Goal: Task Accomplishment & Management: Manage account settings

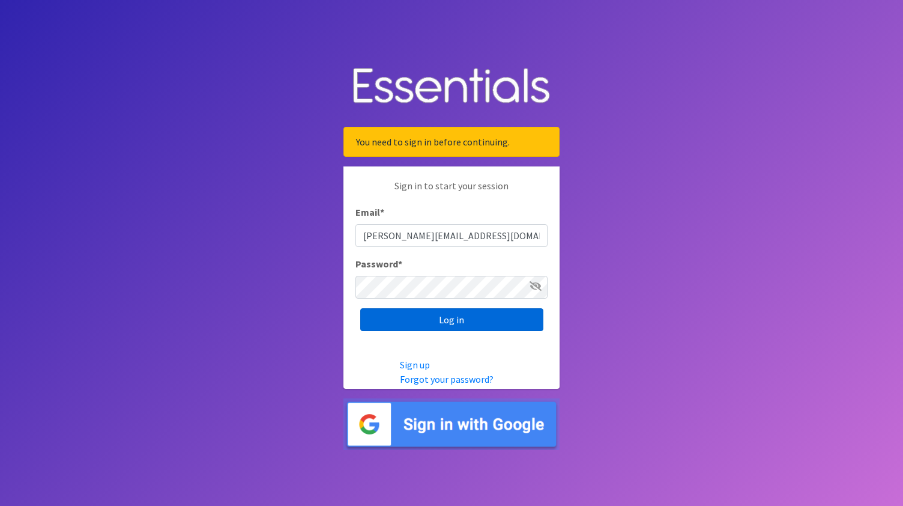
type input "[PERSON_NAME][EMAIL_ADDRESS][DOMAIN_NAME]"
click at [437, 327] on input "Log in" at bounding box center [451, 319] width 183 height 23
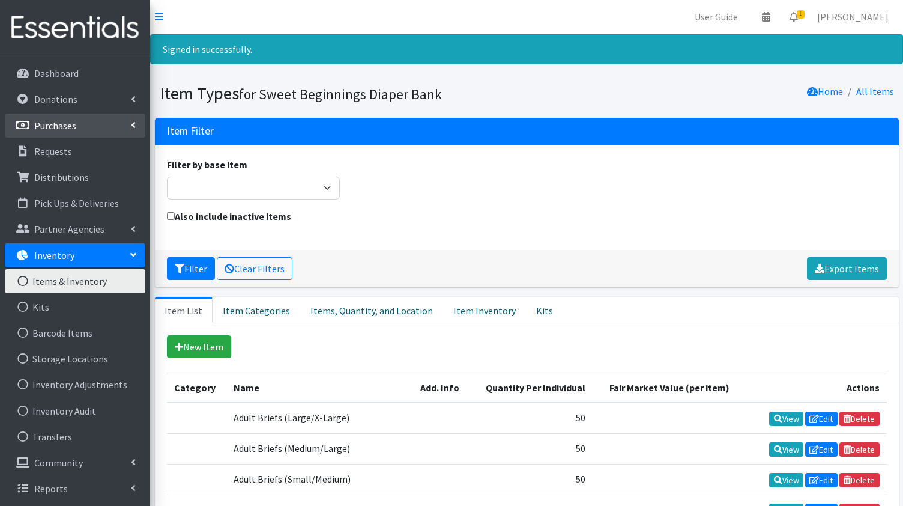
click at [77, 124] on link "Purchases" at bounding box center [75, 126] width 141 height 24
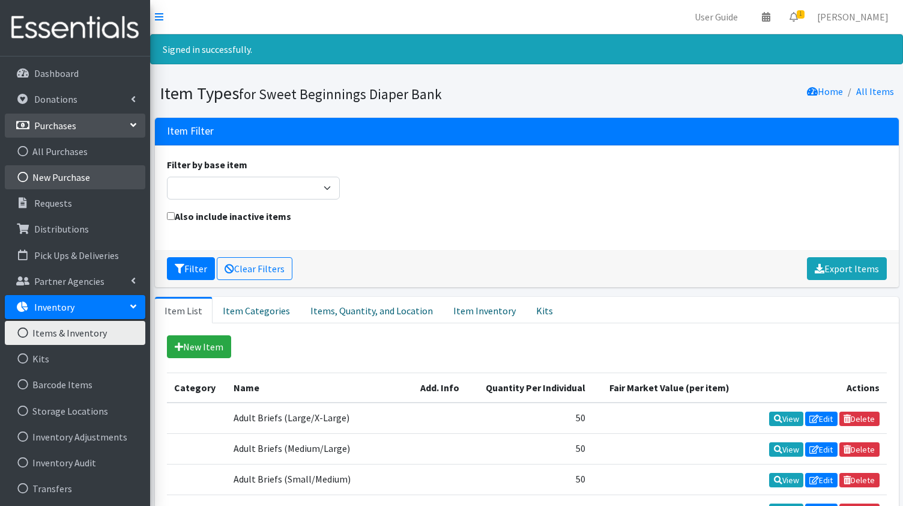
click at [64, 174] on link "New Purchase" at bounding box center [75, 177] width 141 height 24
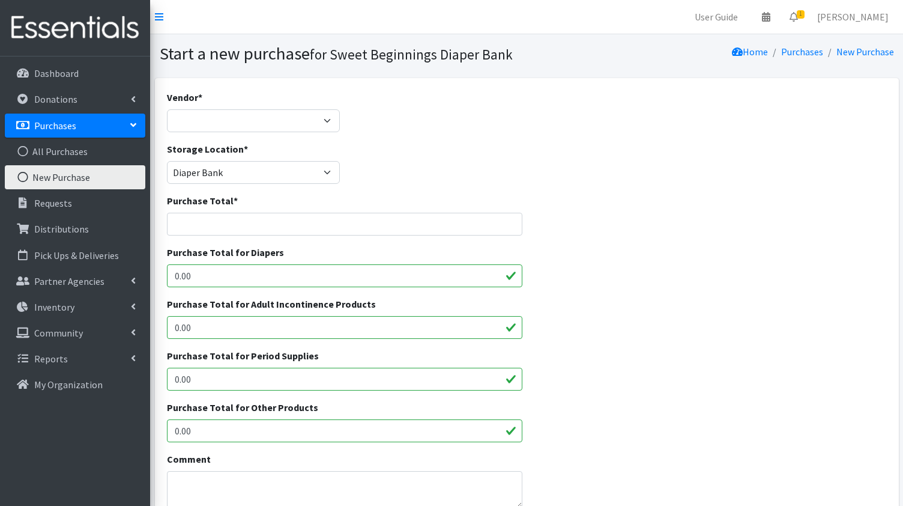
click at [246, 91] on div "Vendor * HDI Wholesale HDI Wholesale ---Not Listed---" at bounding box center [254, 111] width 174 height 42
select select
click option "---Not Listed---" at bounding box center [0, 0] width 0 height 0
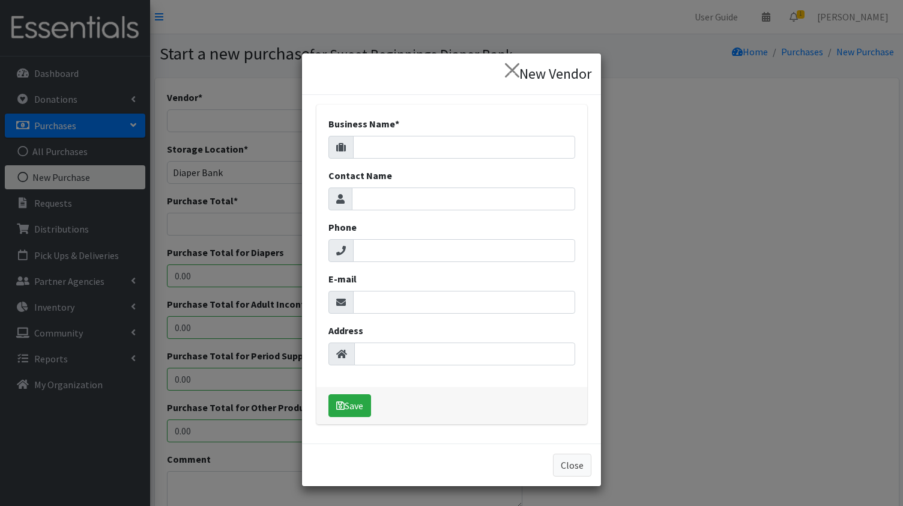
click at [374, 135] on div "Business Name *" at bounding box center [452, 138] width 247 height 42
click at [373, 148] on input "Business Name *" at bounding box center [464, 147] width 222 height 23
type input "Walmart"
click at [350, 407] on button "Save" at bounding box center [350, 405] width 43 height 23
select select "650"
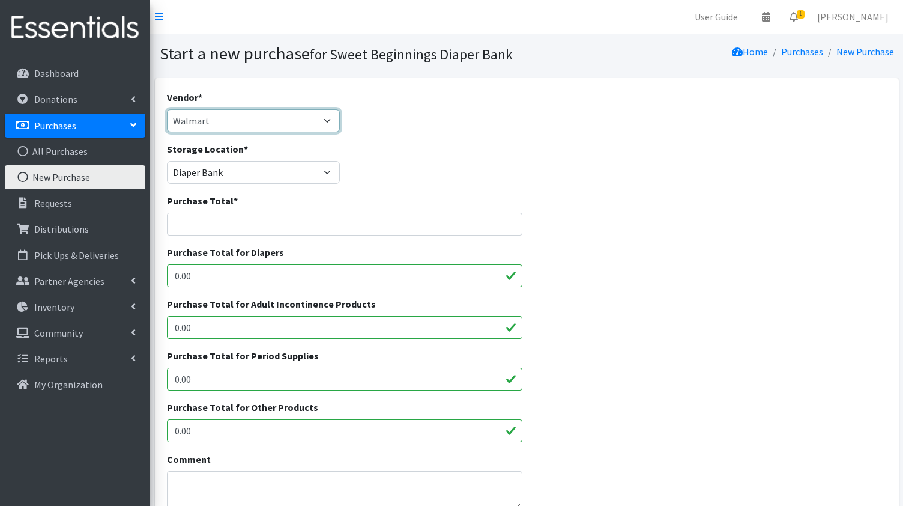
click at [167, 109] on select "HDI Wholesale Walmart HDI Wholesale ---Not Listed---" at bounding box center [254, 120] width 174 height 23
select select
click option "---Not Listed---" at bounding box center [0, 0] width 0 height 0
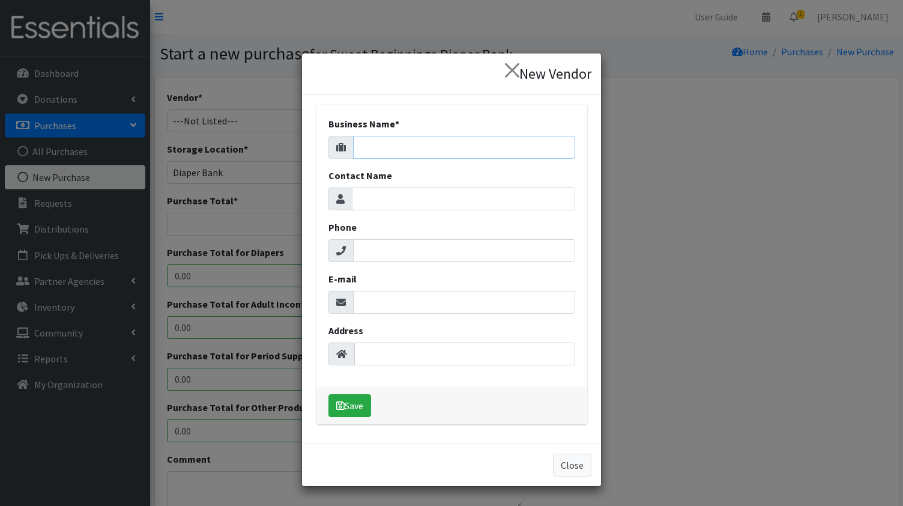
click at [381, 144] on input "Business Name *" at bounding box center [464, 147] width 222 height 23
type input "amazon"
click at [350, 406] on button "Save" at bounding box center [350, 405] width 43 height 23
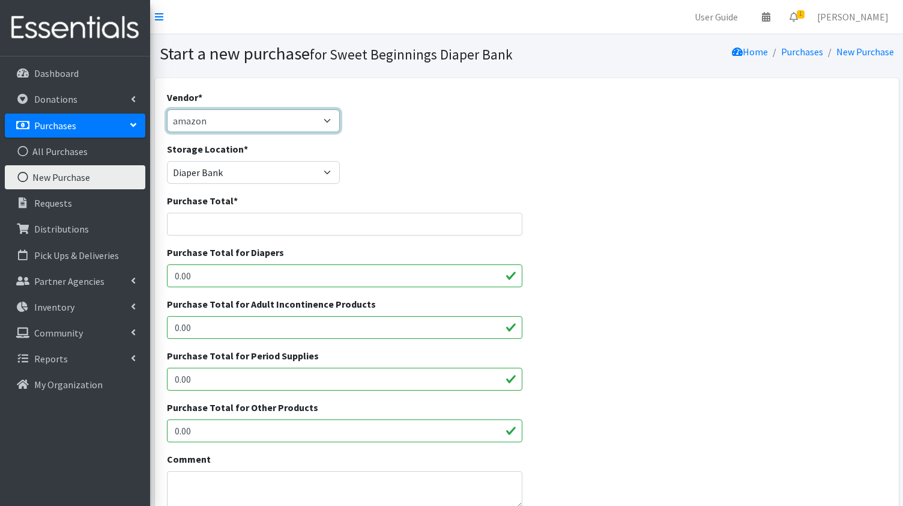
select select "650"
click option "Walmart" at bounding box center [0, 0] width 0 height 0
click at [274, 225] on input "Purchase Total *" at bounding box center [345, 224] width 356 height 23
click at [219, 225] on input "Purchase Total *" at bounding box center [345, 224] width 356 height 23
type input "657.12"
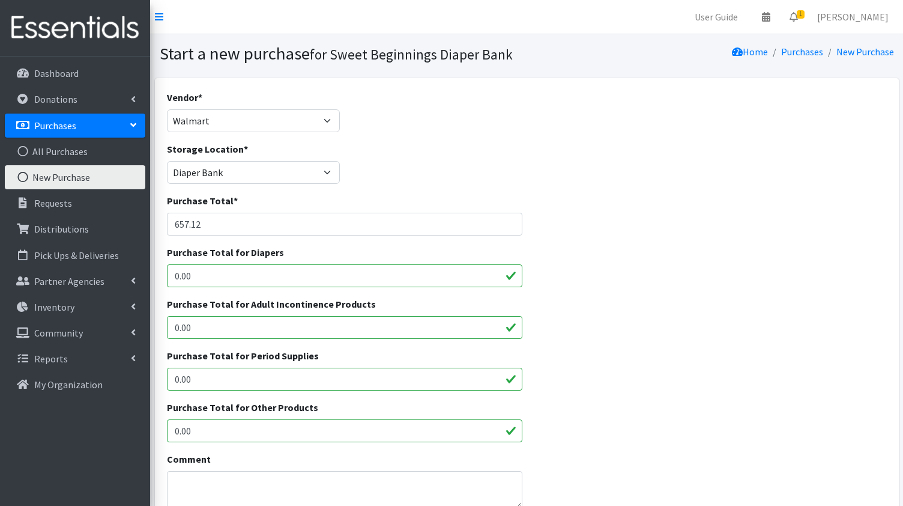
click at [208, 274] on input "0.00" at bounding box center [345, 275] width 356 height 23
type input "0"
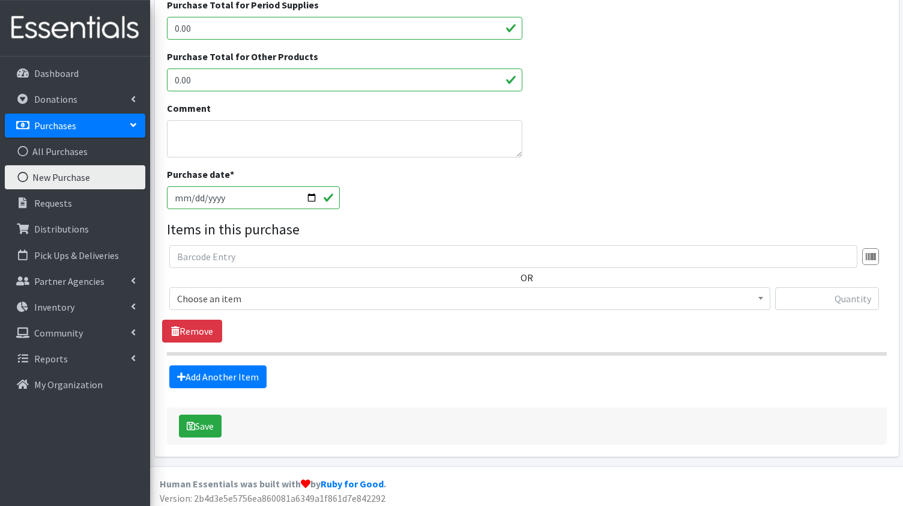
scroll to position [354, 0]
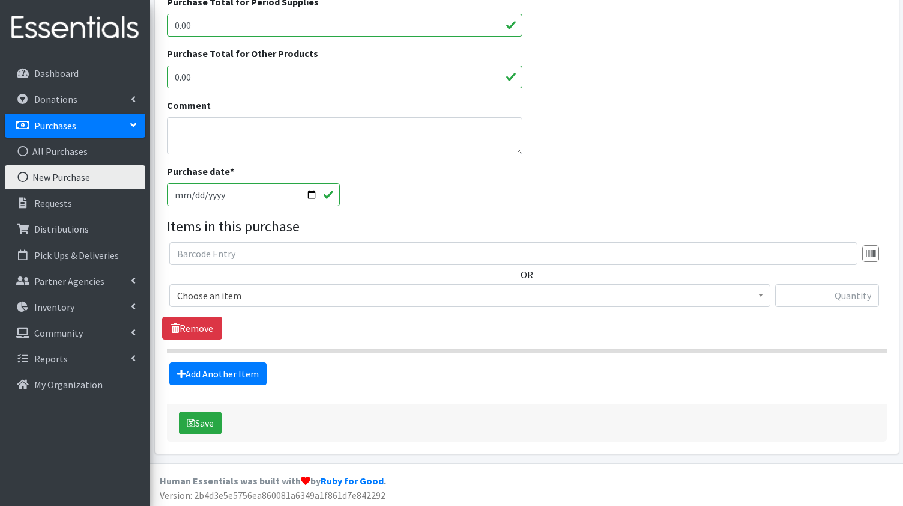
type input "657.12"
click at [310, 192] on input "2025-09-06" at bounding box center [254, 194] width 174 height 23
type input "2025-08-24"
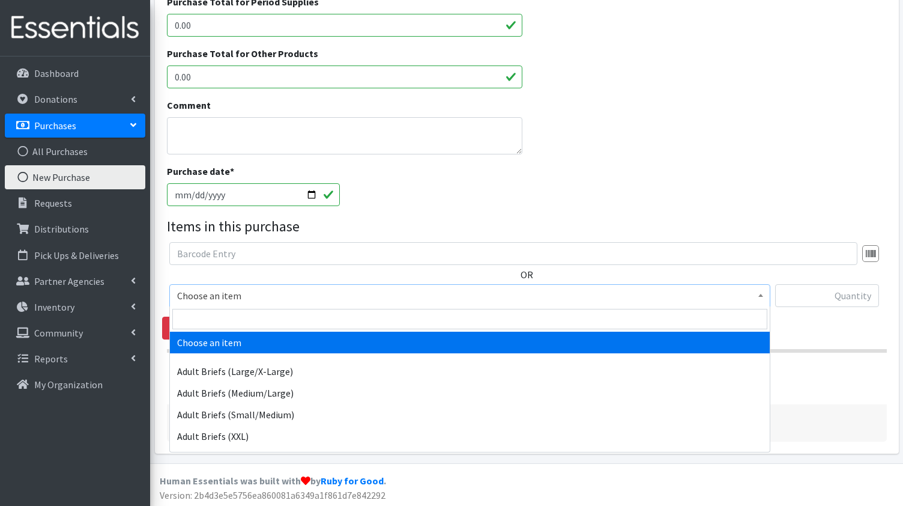
click at [762, 294] on b at bounding box center [761, 295] width 5 height 3
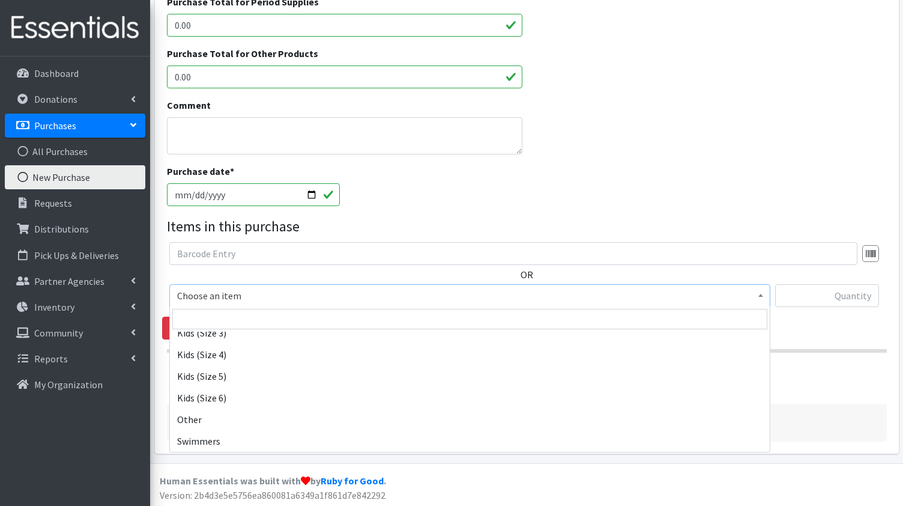
scroll to position [323, 0]
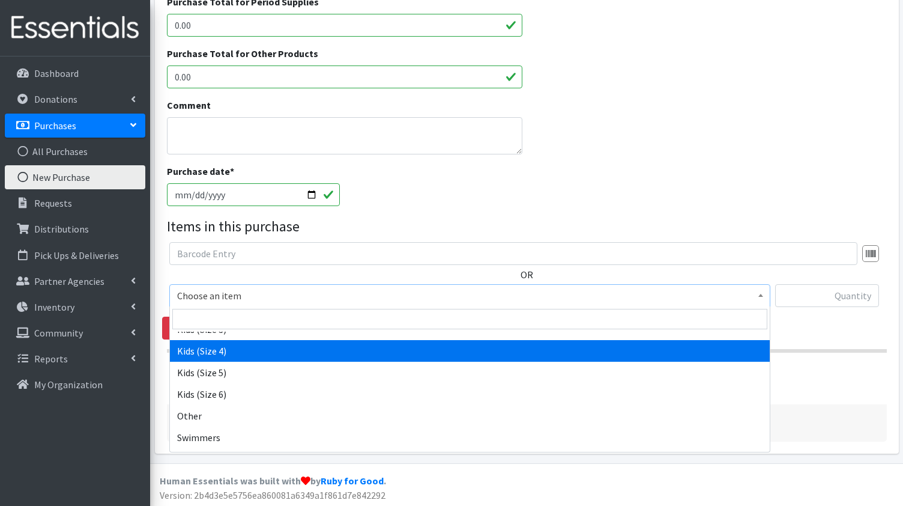
select select "1017"
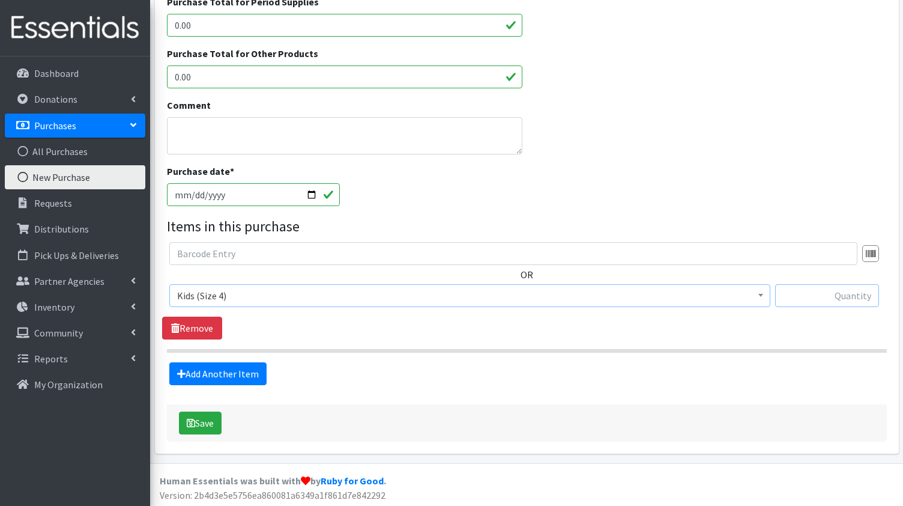
click at [831, 291] on input "text" at bounding box center [827, 295] width 104 height 23
type input "1930"
click at [223, 372] on link "Add Another Item" at bounding box center [217, 373] width 97 height 23
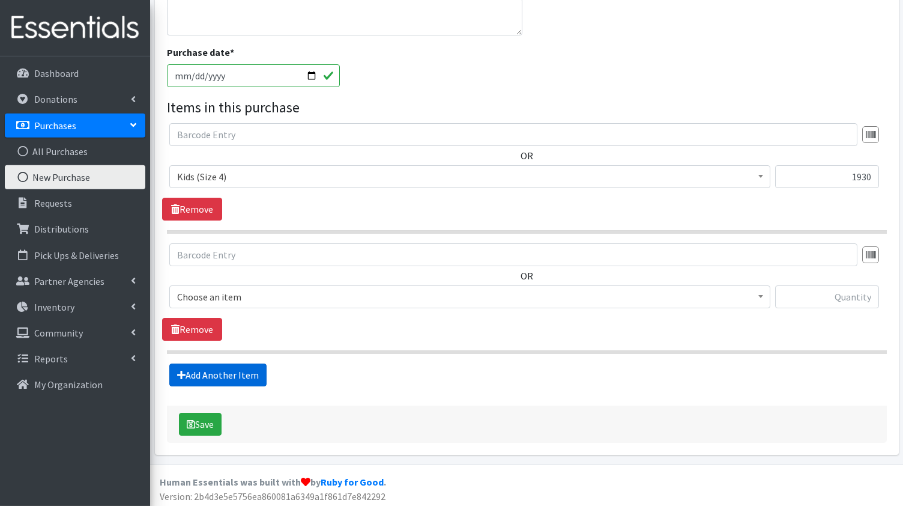
scroll to position [473, 0]
click at [761, 295] on b at bounding box center [761, 295] width 5 height 3
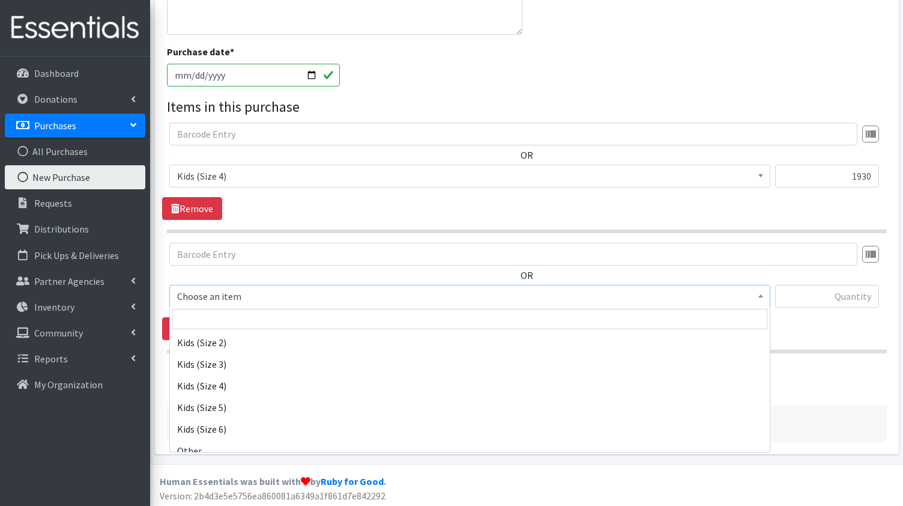
scroll to position [289, 0]
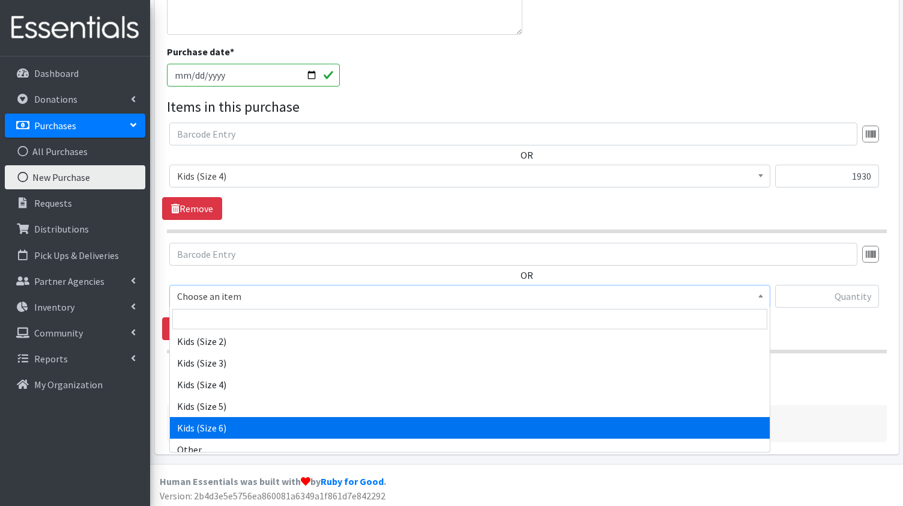
select select "1020"
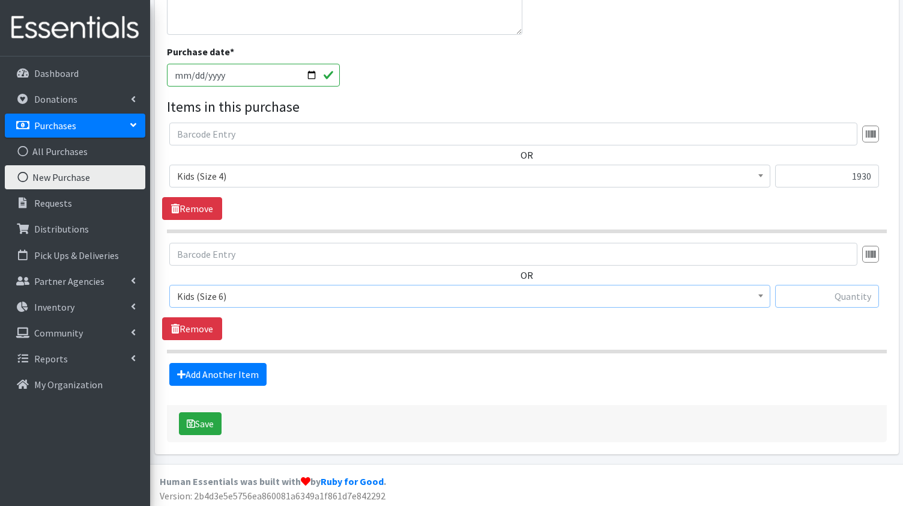
click at [808, 289] on input "text" at bounding box center [827, 296] width 104 height 23
type input "1320"
click at [195, 421] on button "Save" at bounding box center [200, 423] width 43 height 23
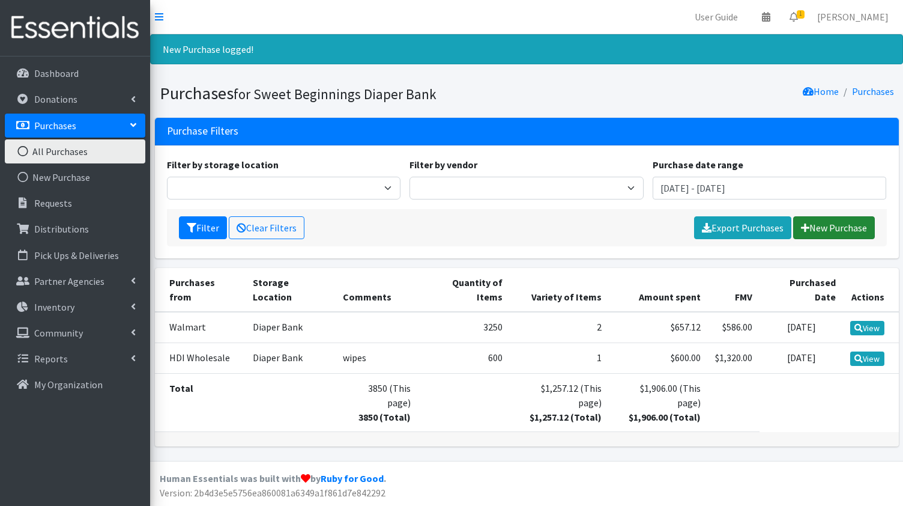
click at [828, 227] on link "New Purchase" at bounding box center [834, 227] width 82 height 23
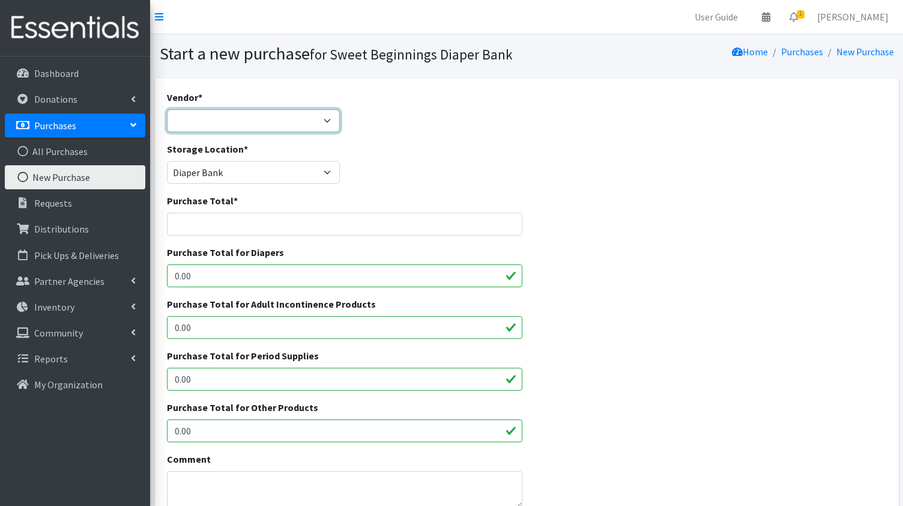
click at [167, 109] on select "amazon HDI Wholesale HDI Wholesale Walmart ---Not Listed---" at bounding box center [254, 120] width 174 height 23
select select "651"
click option "amazon" at bounding box center [0, 0] width 0 height 0
click at [258, 221] on input "Purchase Total *" at bounding box center [345, 224] width 356 height 23
type input "81.66"
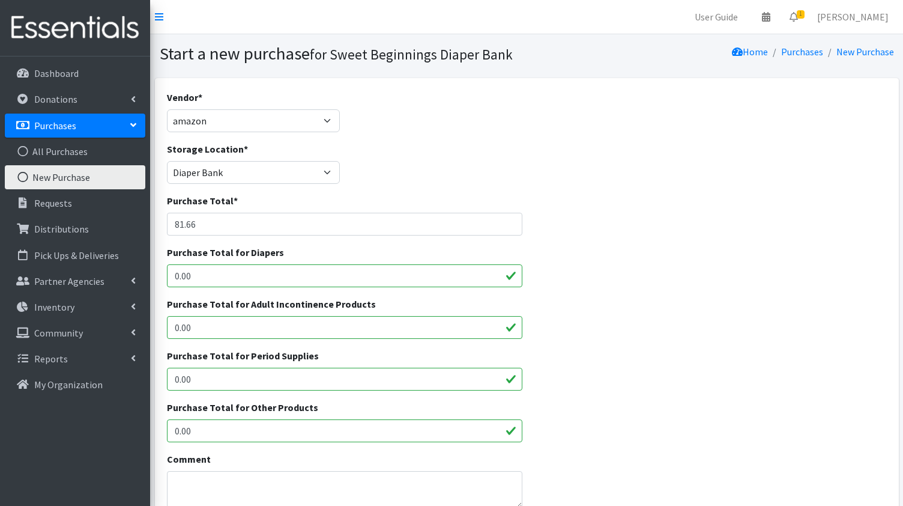
click at [201, 383] on input "0.00" at bounding box center [345, 379] width 356 height 23
type input "0"
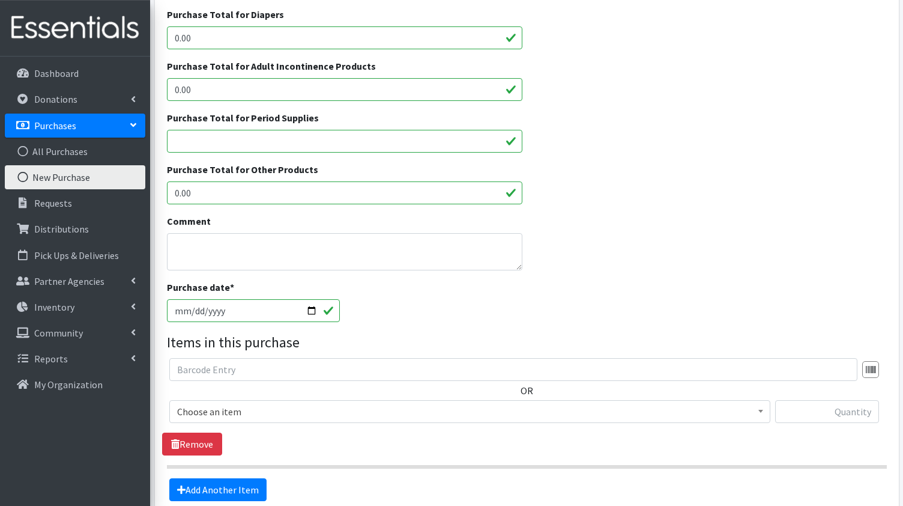
scroll to position [243, 0]
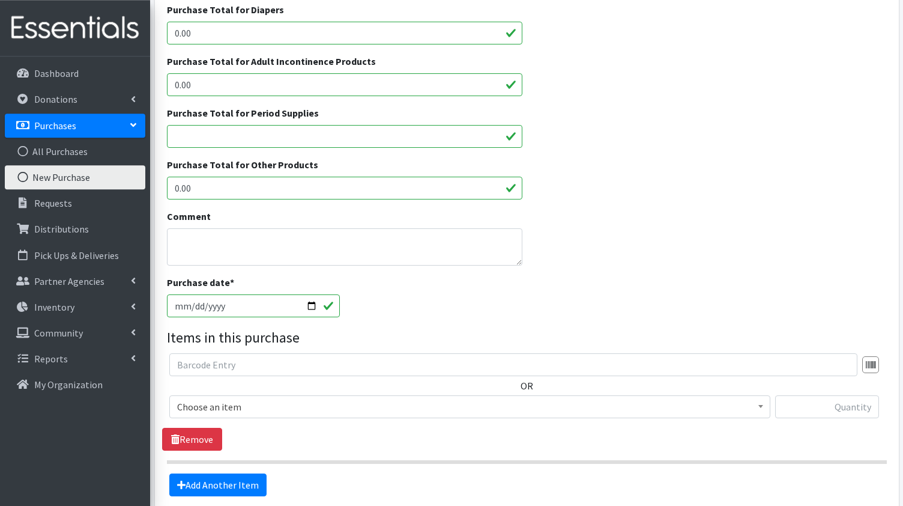
click at [304, 306] on input "2025-09-06" at bounding box center [254, 305] width 174 height 23
type input "[DATE]"
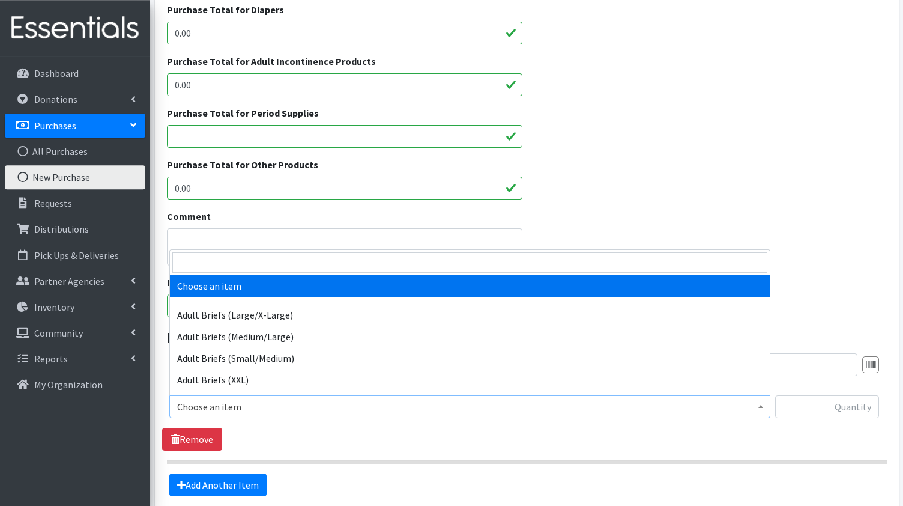
click at [763, 407] on span at bounding box center [761, 405] width 12 height 19
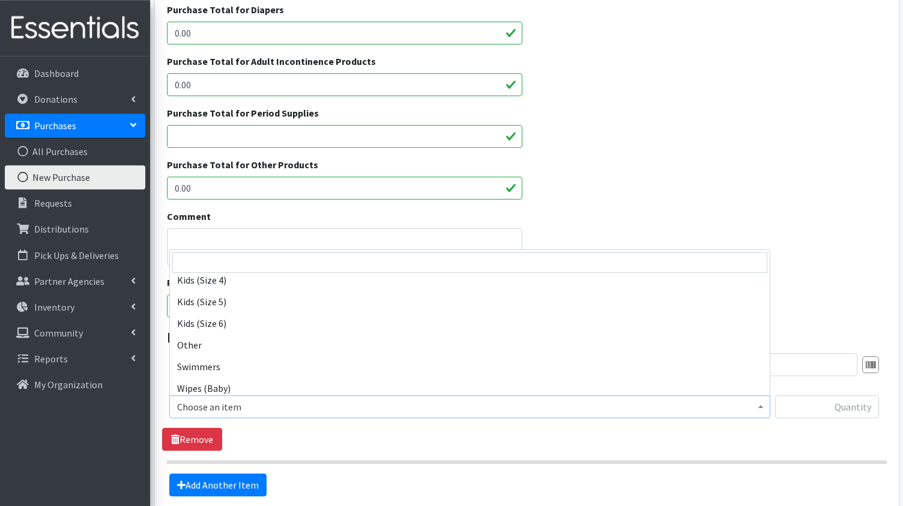
scroll to position [341, 0]
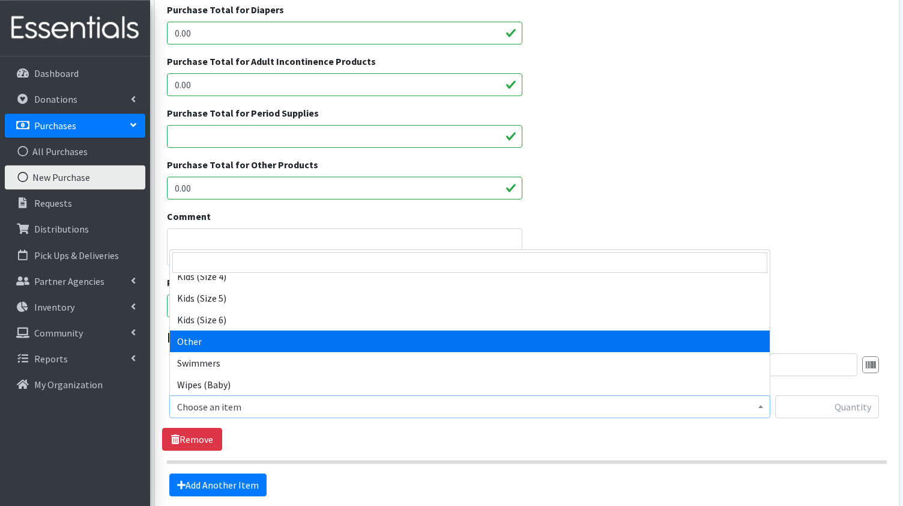
select select "1013"
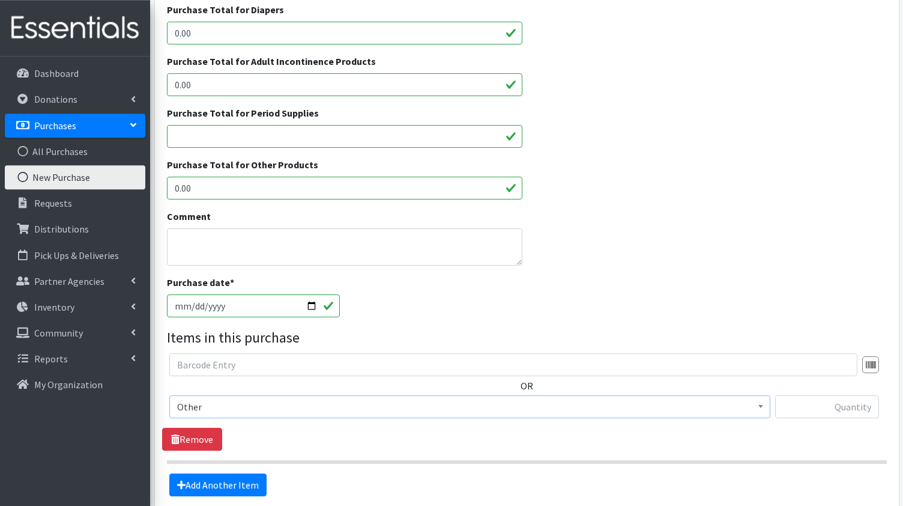
click at [759, 405] on b at bounding box center [761, 406] width 5 height 3
click at [853, 405] on input "text" at bounding box center [827, 406] width 104 height 23
type input "288"
click at [202, 483] on link "Add Another Item" at bounding box center [217, 484] width 97 height 23
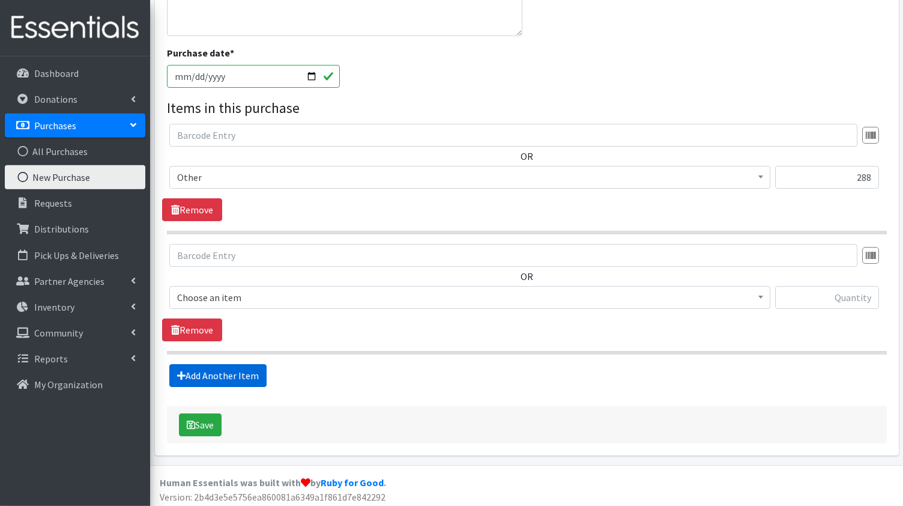
scroll to position [473, 0]
click at [222, 371] on link "Add Another Item" at bounding box center [217, 374] width 97 height 23
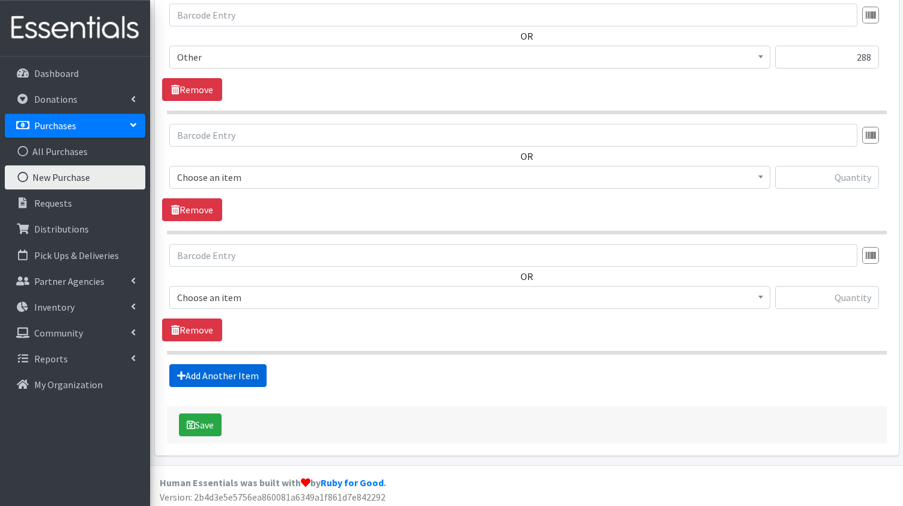
scroll to position [593, 0]
click at [222, 371] on link "Add Another Item" at bounding box center [217, 374] width 97 height 23
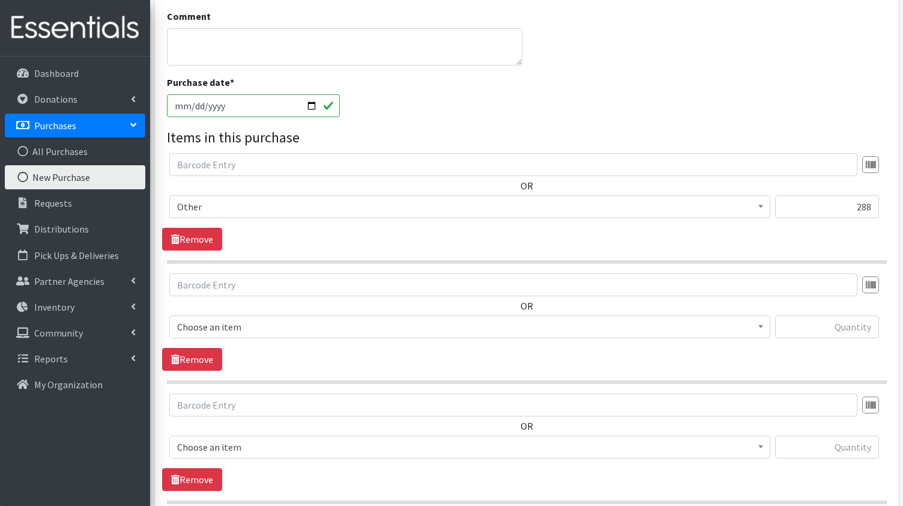
scroll to position [422, 0]
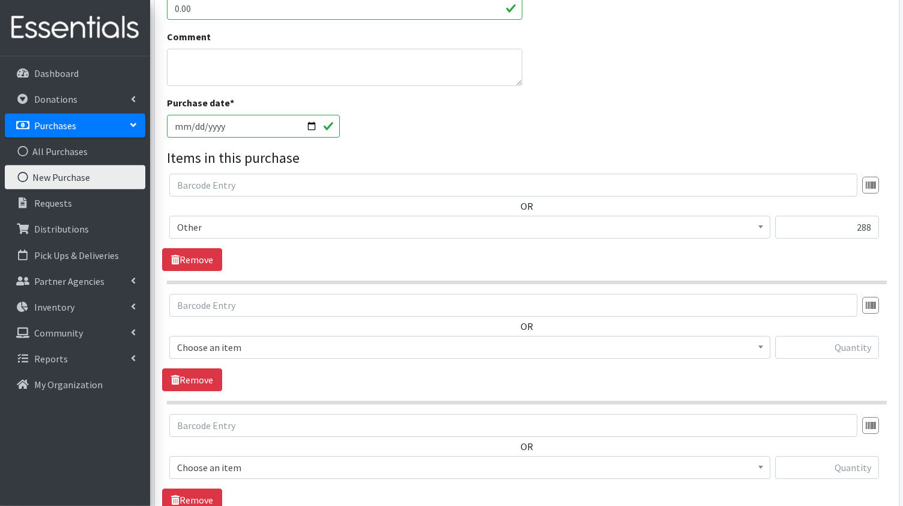
click at [759, 345] on b at bounding box center [761, 346] width 5 height 3
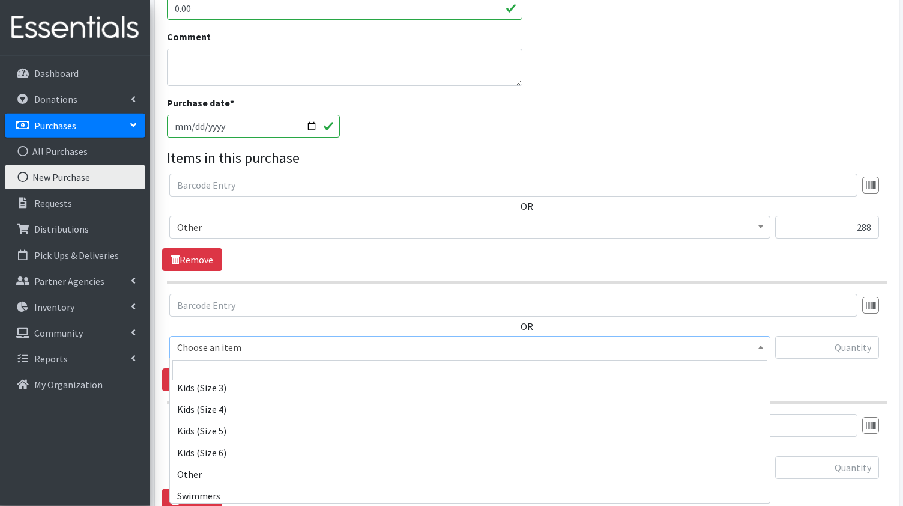
scroll to position [341, 0]
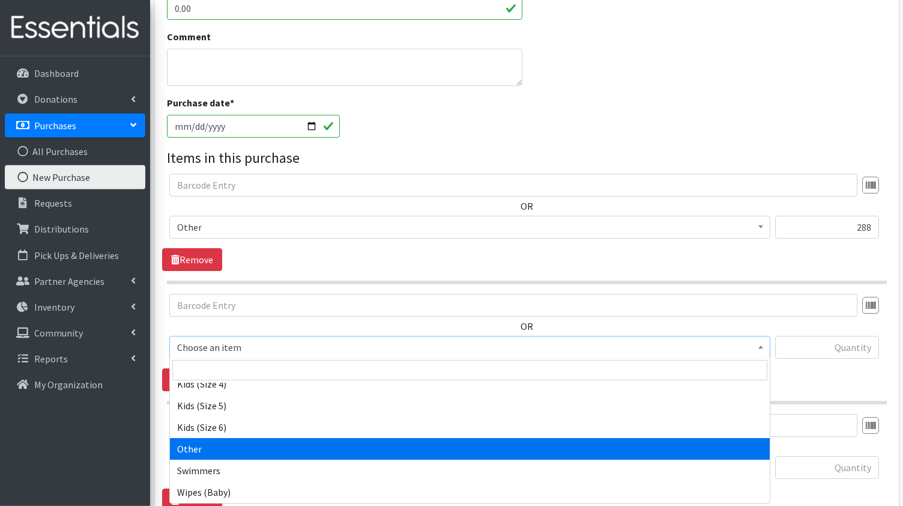
select select "1013"
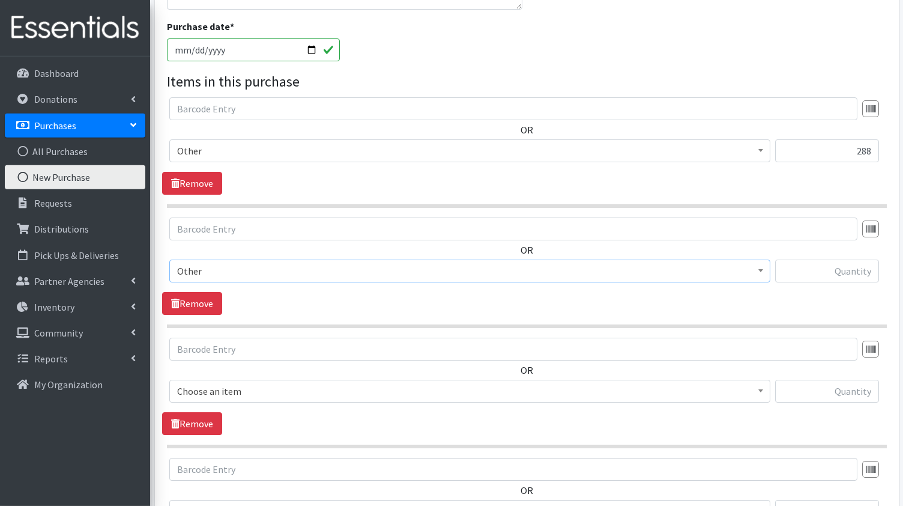
scroll to position [501, 0]
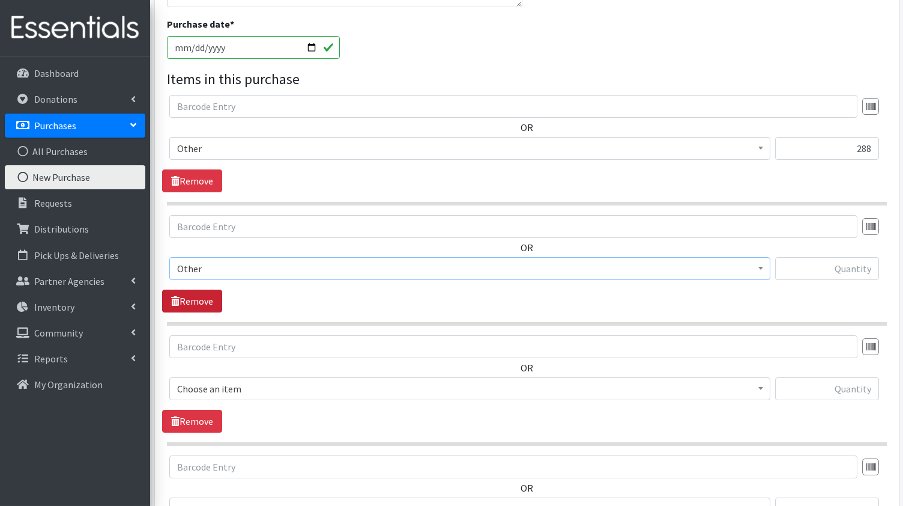
click at [192, 301] on link "Remove" at bounding box center [192, 300] width 60 height 23
click at [190, 300] on link "Remove" at bounding box center [192, 300] width 60 height 23
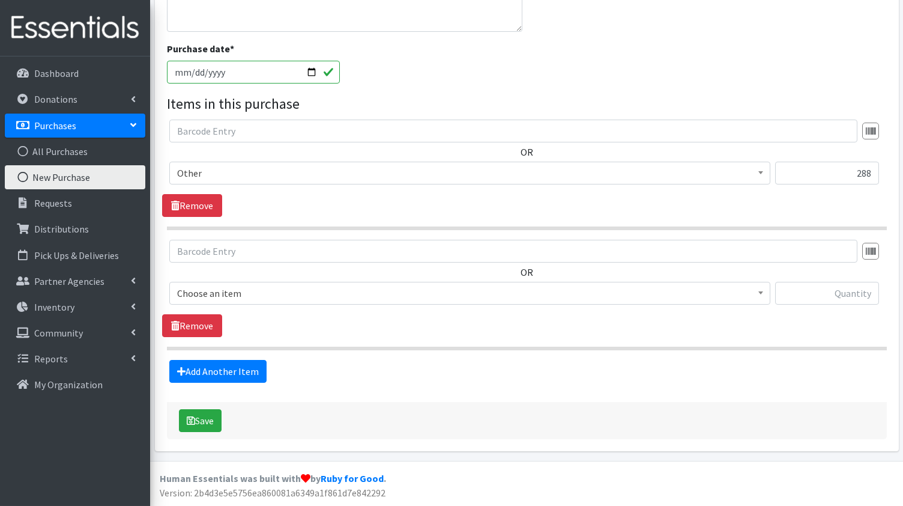
scroll to position [473, 0]
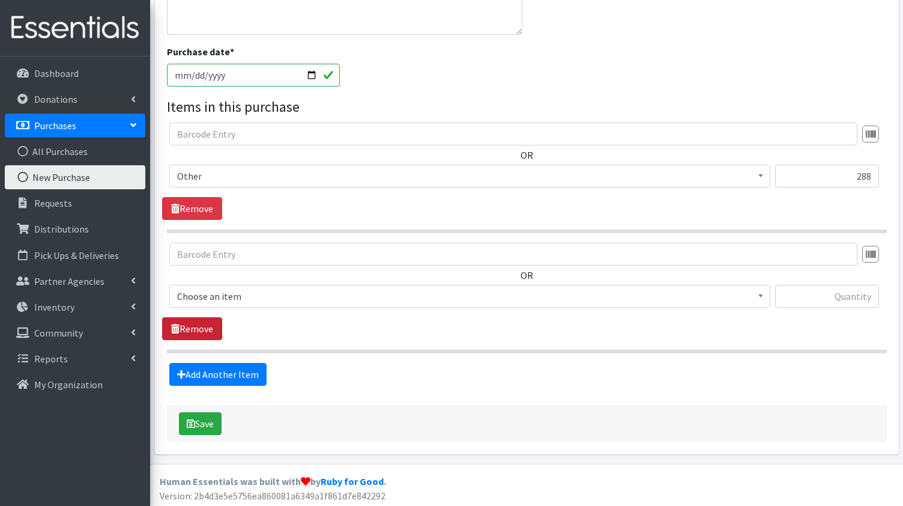
click at [198, 326] on link "Remove" at bounding box center [192, 328] width 60 height 23
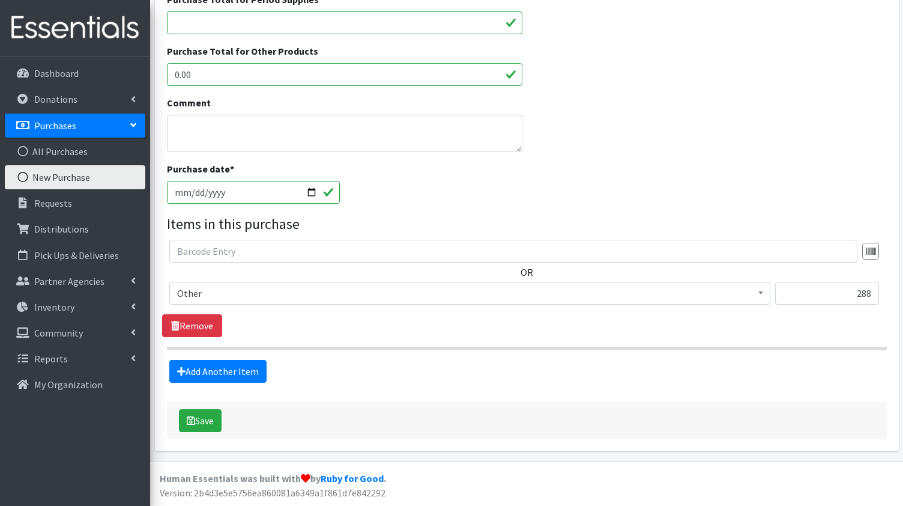
scroll to position [354, 0]
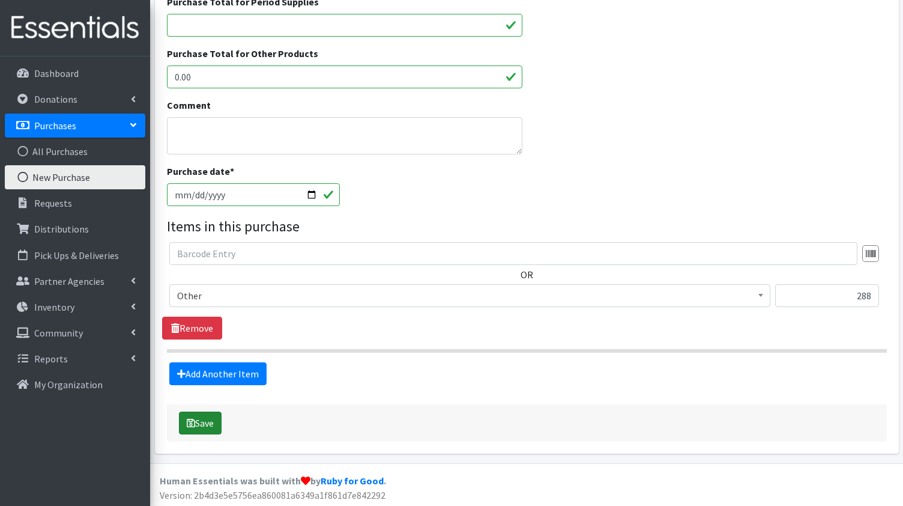
click at [214, 417] on button "Save" at bounding box center [200, 422] width 43 height 23
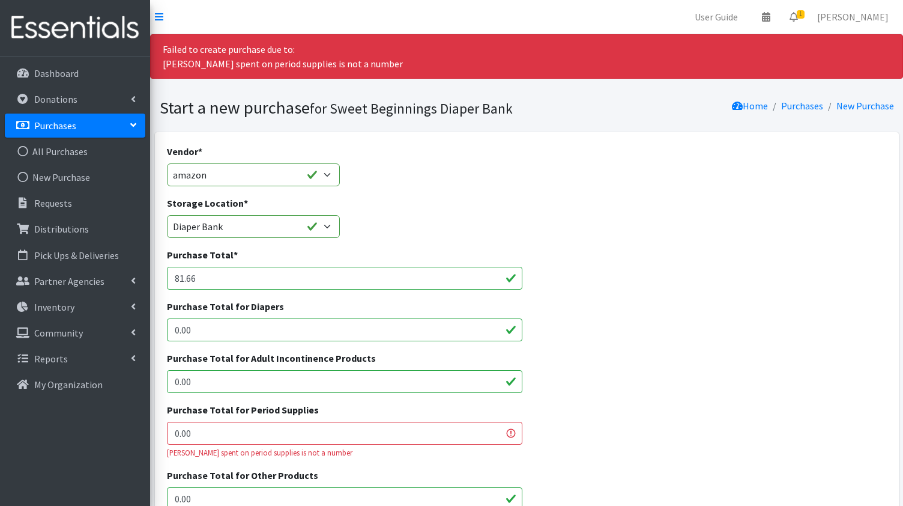
drag, startPoint x: 195, startPoint y: 434, endPoint x: 107, endPoint y: 441, distance: 88.6
click at [167, 441] on input "0.00" at bounding box center [345, 433] width 356 height 23
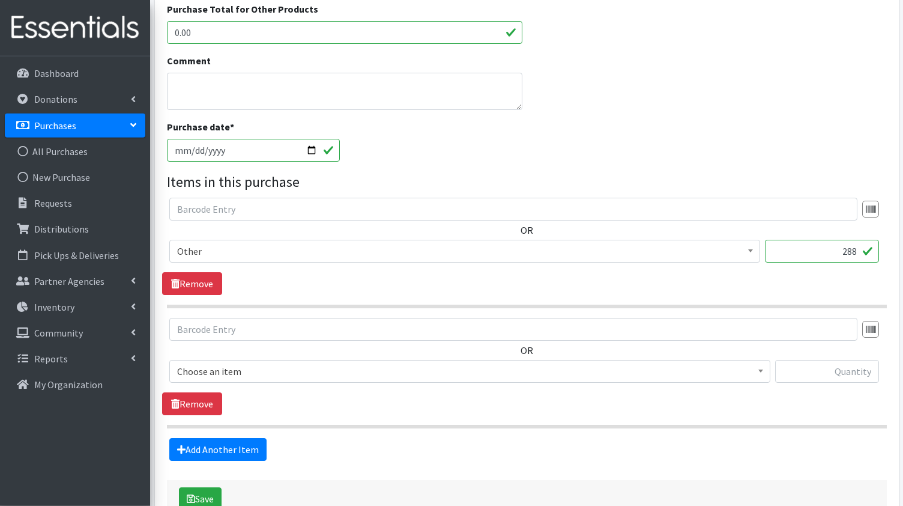
scroll to position [468, 0]
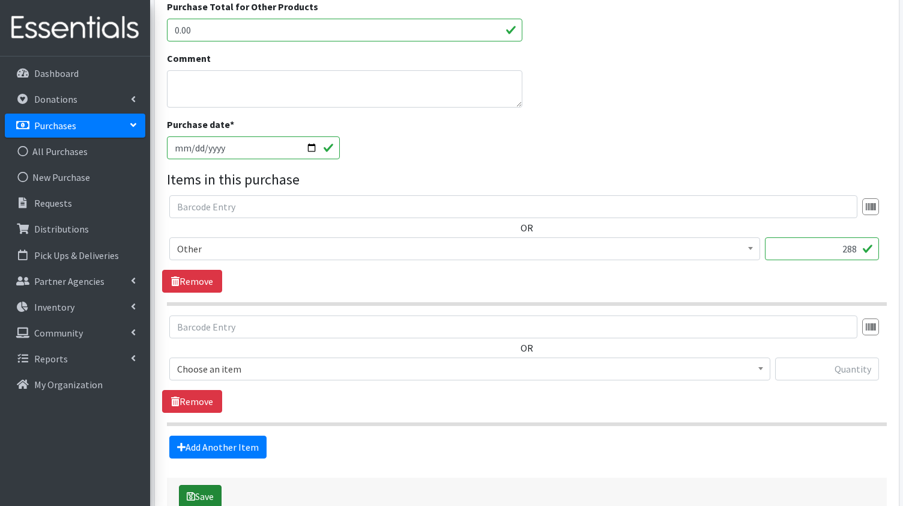
type input "81.66"
click at [204, 492] on button "Save" at bounding box center [200, 496] width 43 height 23
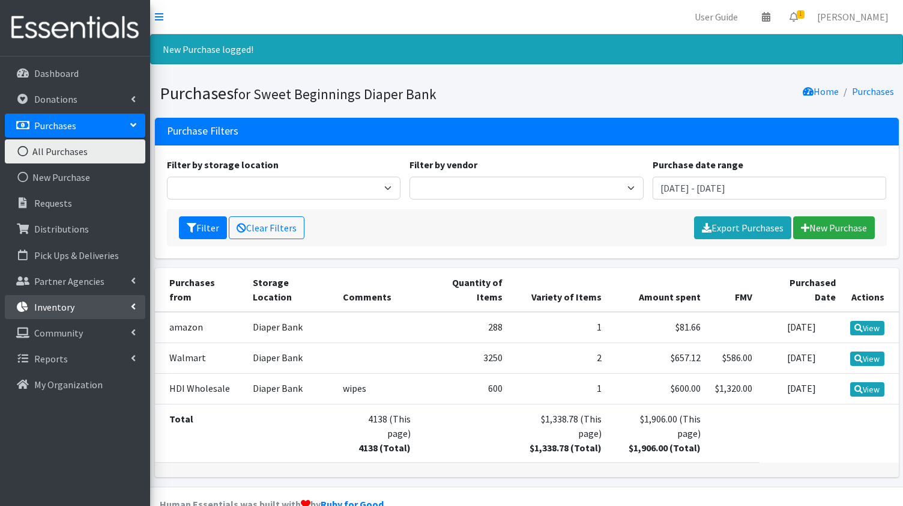
click at [68, 306] on p "Inventory" at bounding box center [54, 307] width 40 height 12
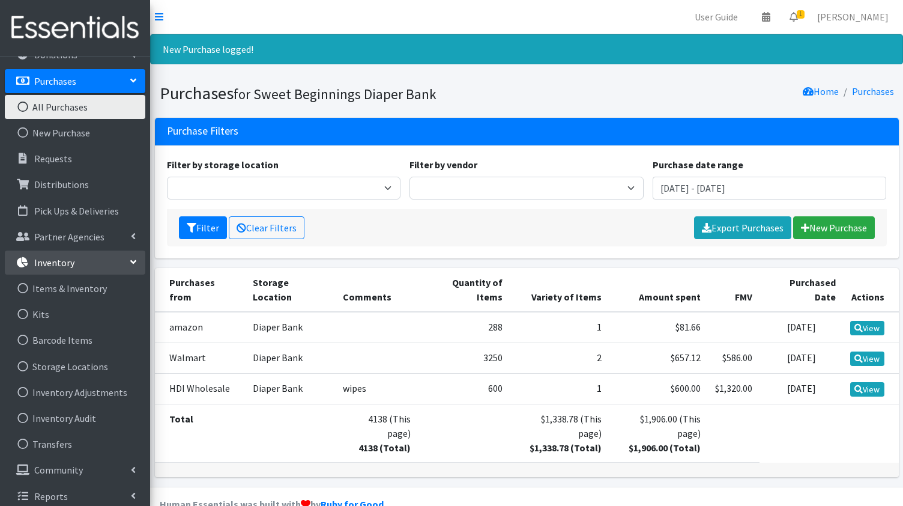
scroll to position [52, 0]
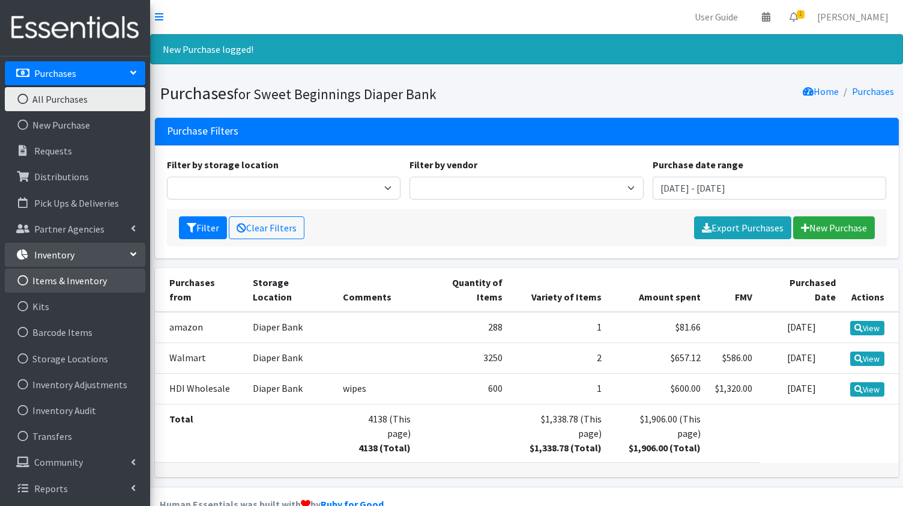
click at [79, 278] on link "Items & Inventory" at bounding box center [75, 280] width 141 height 24
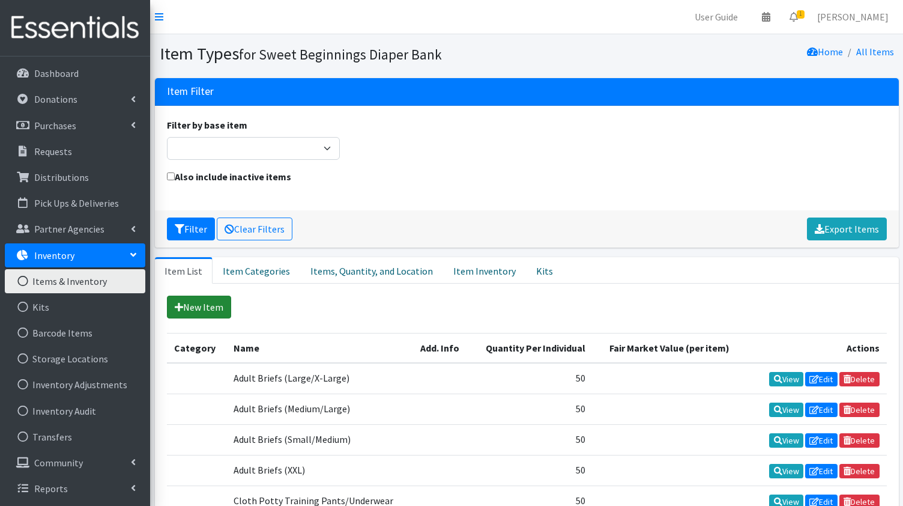
click at [193, 304] on link "New Item" at bounding box center [199, 306] width 64 height 23
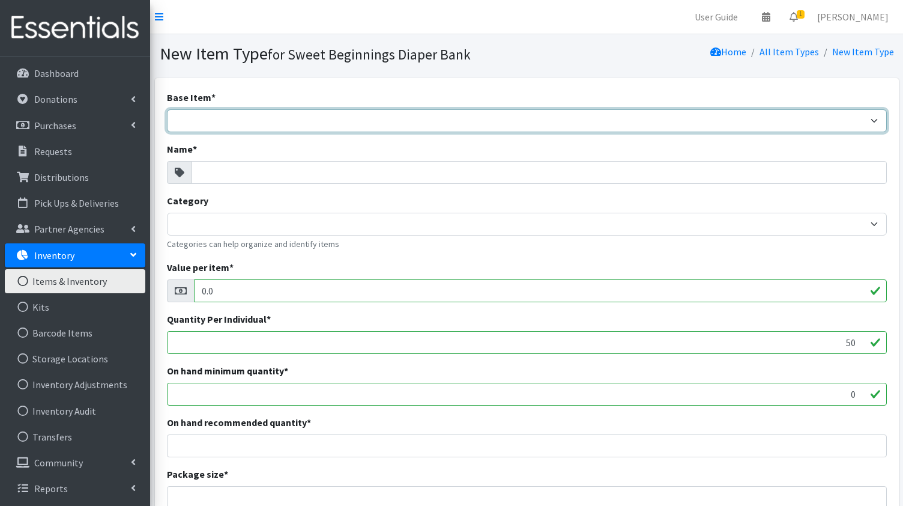
select select "pads"
click option "Pads" at bounding box center [0, 0] width 0 height 0
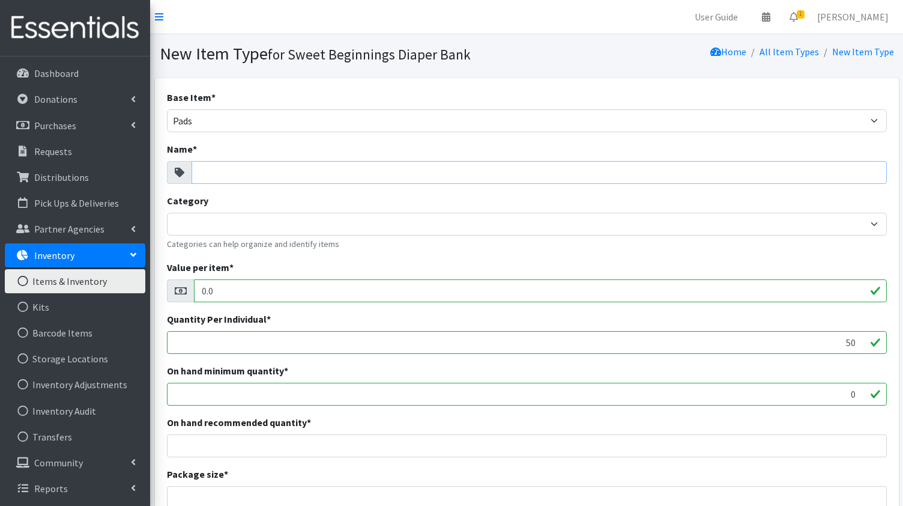
click at [214, 170] on input "Name *" at bounding box center [539, 172] width 695 height 23
click at [177, 169] on icon at bounding box center [180, 173] width 10 height 10
click at [200, 169] on input "Name *" at bounding box center [539, 172] width 695 height 23
click at [60, 276] on link "Items & Inventory" at bounding box center [75, 281] width 141 height 24
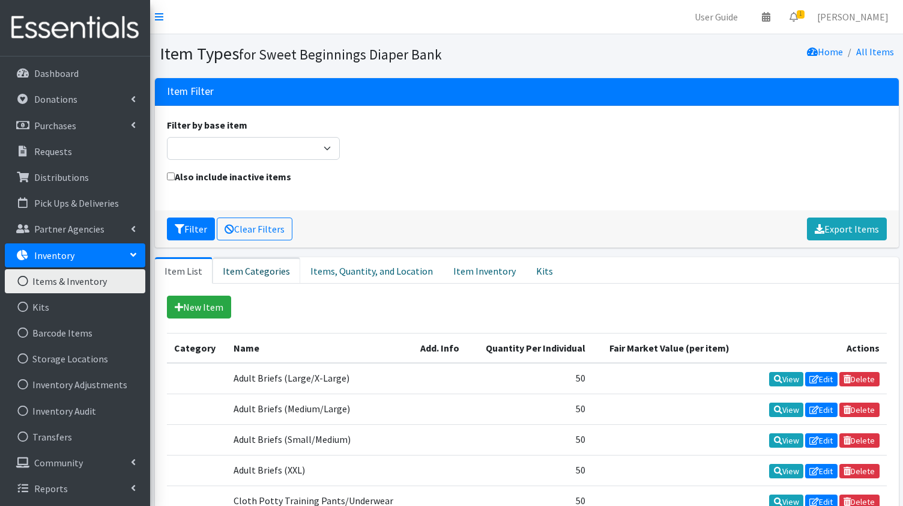
click at [252, 269] on link "Item Categories" at bounding box center [257, 270] width 88 height 26
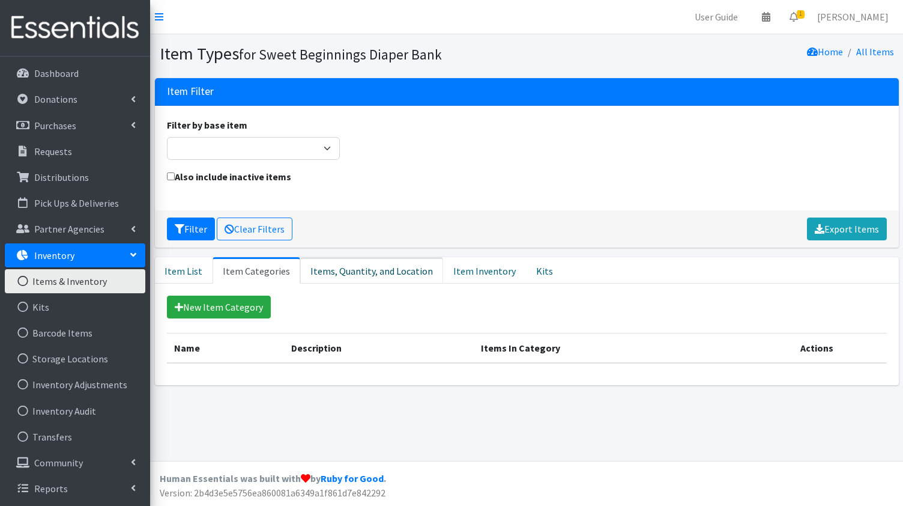
click at [313, 268] on link "Items, Quantity, and Location" at bounding box center [371, 270] width 143 height 26
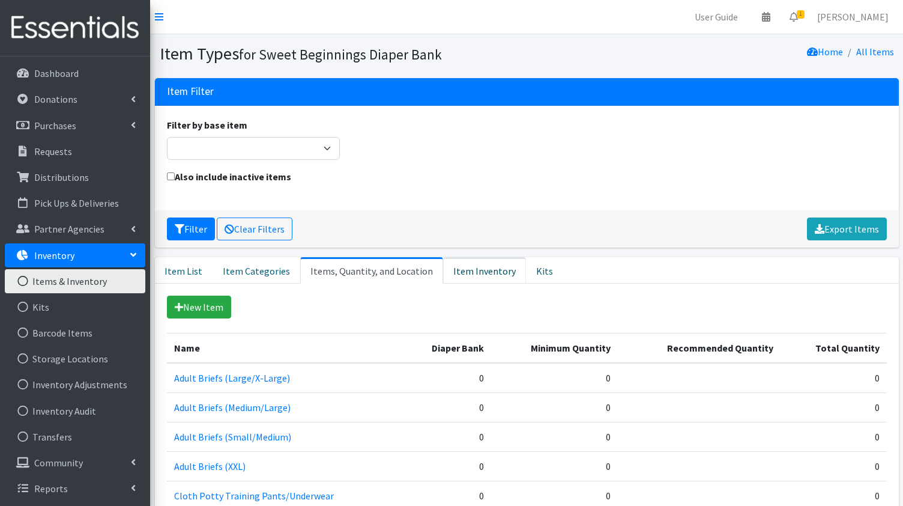
click at [458, 272] on link "Item Inventory" at bounding box center [484, 270] width 83 height 26
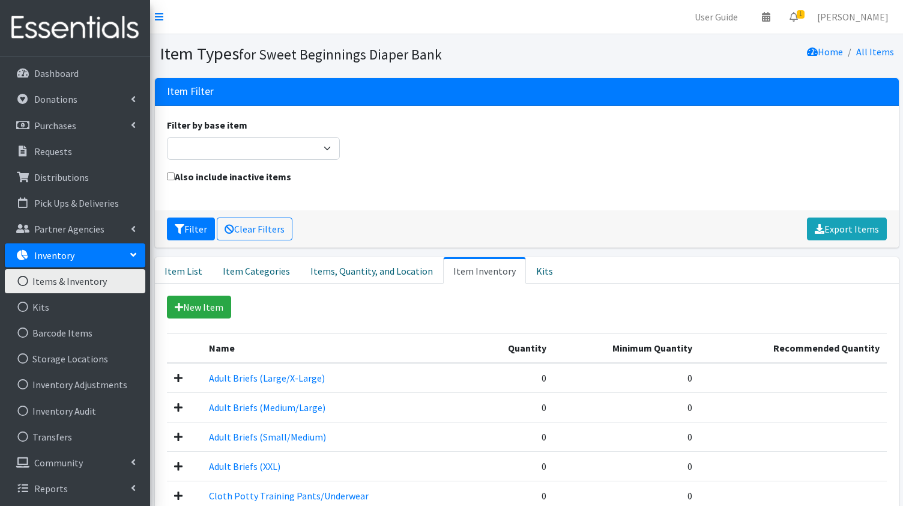
click at [458, 272] on link "Item Inventory" at bounding box center [484, 270] width 83 height 26
click at [529, 265] on link "Kits" at bounding box center [544, 270] width 37 height 26
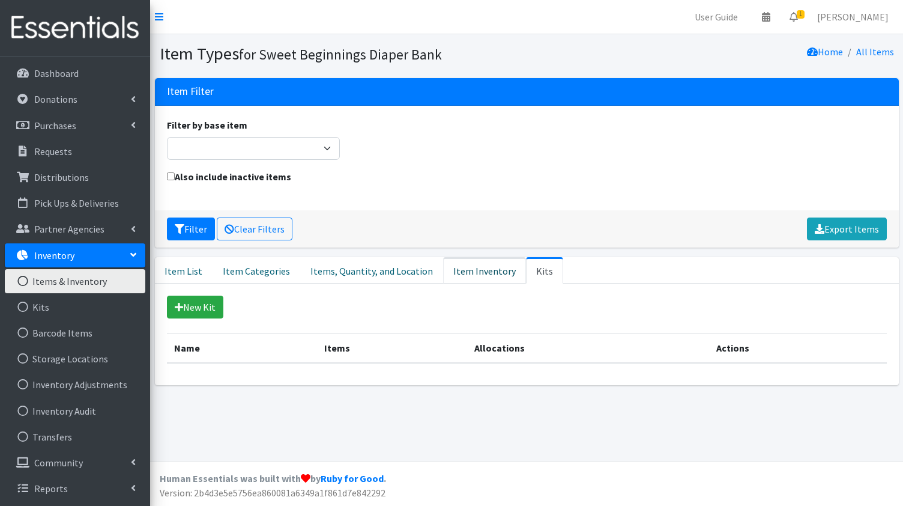
click at [466, 271] on link "Item Inventory" at bounding box center [484, 270] width 83 height 26
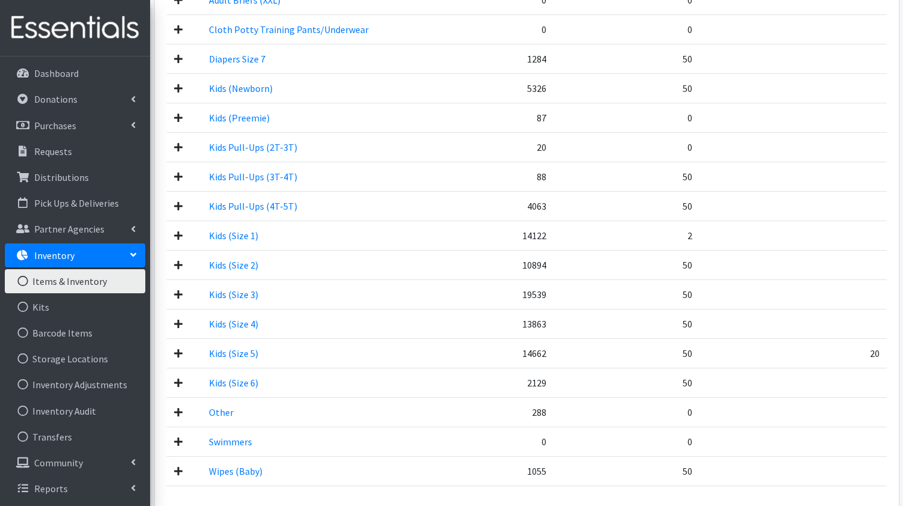
scroll to position [516, 0]
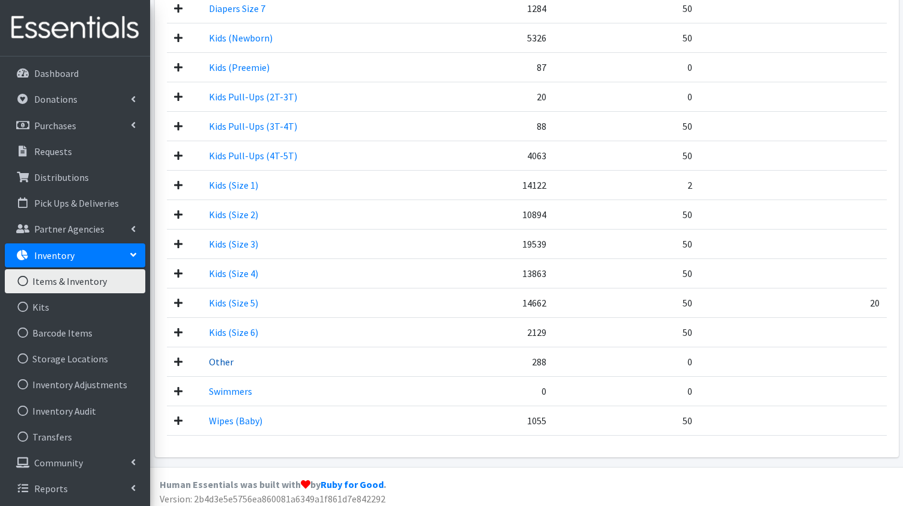
click at [216, 357] on link "Other" at bounding box center [221, 362] width 25 height 12
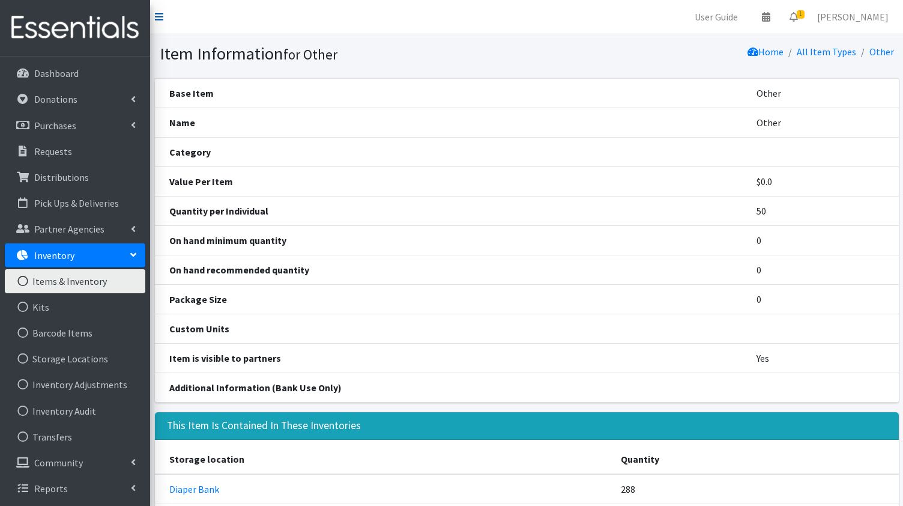
click at [160, 16] on icon at bounding box center [159, 17] width 8 height 10
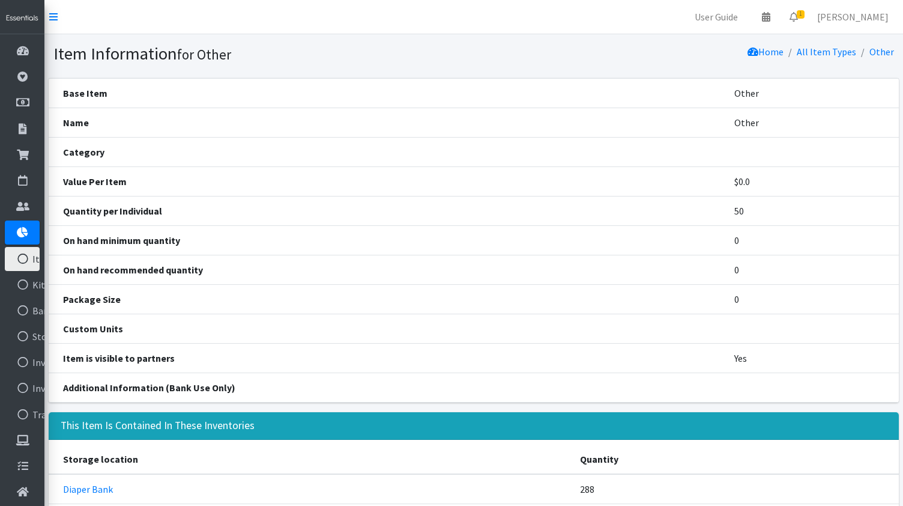
click at [77, 95] on th "Base Item" at bounding box center [384, 92] width 671 height 29
click at [132, 82] on th "Base Item" at bounding box center [384, 92] width 671 height 29
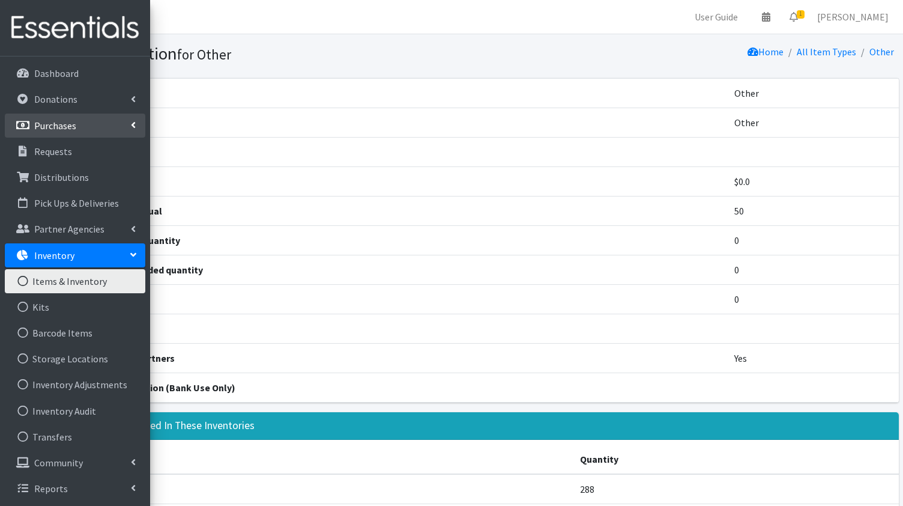
click at [78, 123] on link "Purchases" at bounding box center [75, 126] width 141 height 24
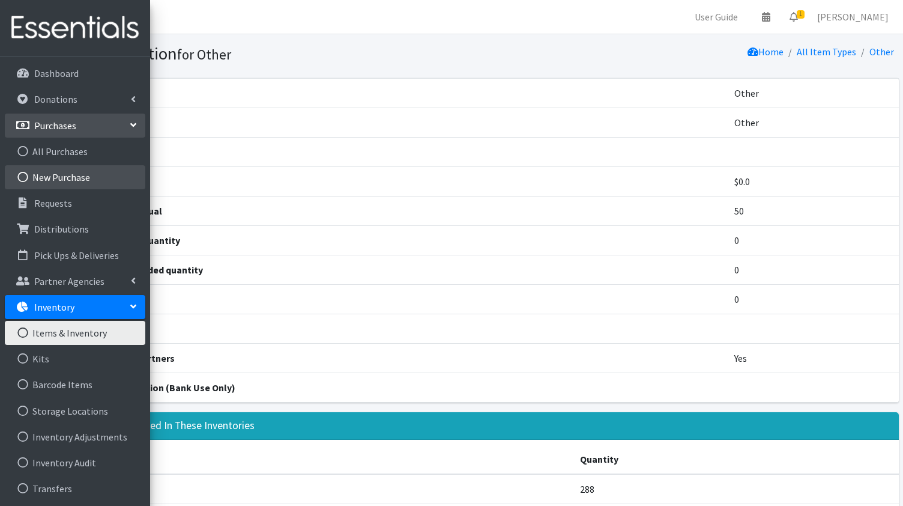
click at [71, 177] on link "New Purchase" at bounding box center [75, 177] width 141 height 24
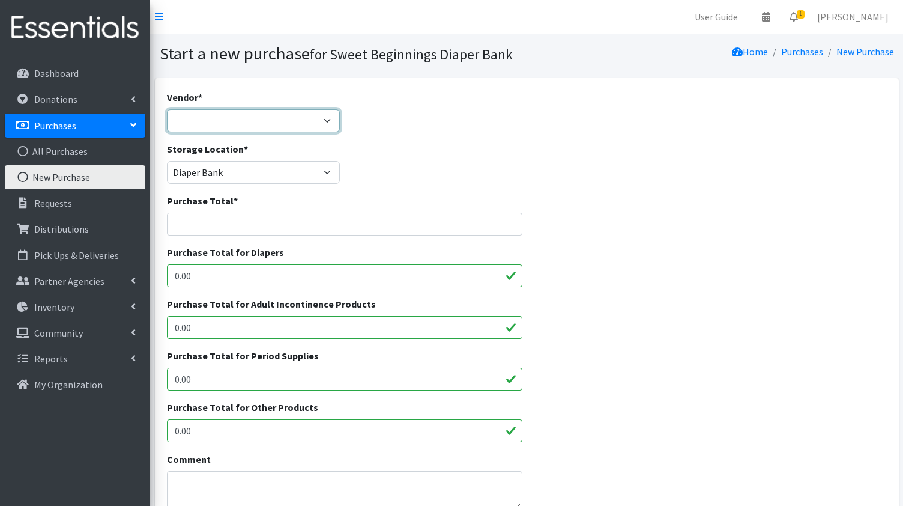
click at [167, 109] on select "amazon HDI Wholesale HDI Wholesale Walmart ---Not Listed---" at bounding box center [254, 120] width 174 height 23
select select "651"
click option "amazon" at bounding box center [0, 0] width 0 height 0
click at [209, 222] on input "Purchase Total *" at bounding box center [345, 224] width 356 height 23
type input "71.28"
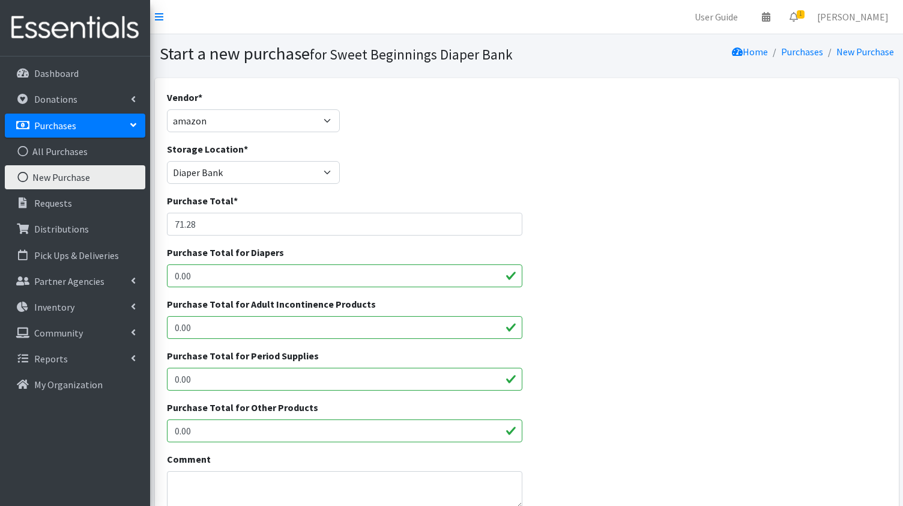
click at [201, 431] on input "0.00" at bounding box center [345, 430] width 356 height 23
type input "0"
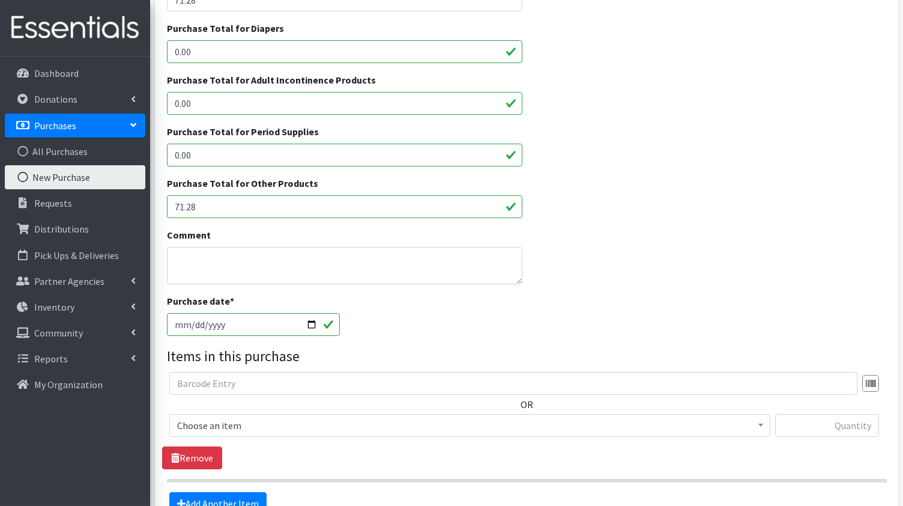
scroll to position [225, 0]
type input "71.28"
click at [312, 322] on input "2025-09-06" at bounding box center [254, 323] width 174 height 23
type input "[DATE]"
click at [760, 423] on b at bounding box center [761, 424] width 5 height 3
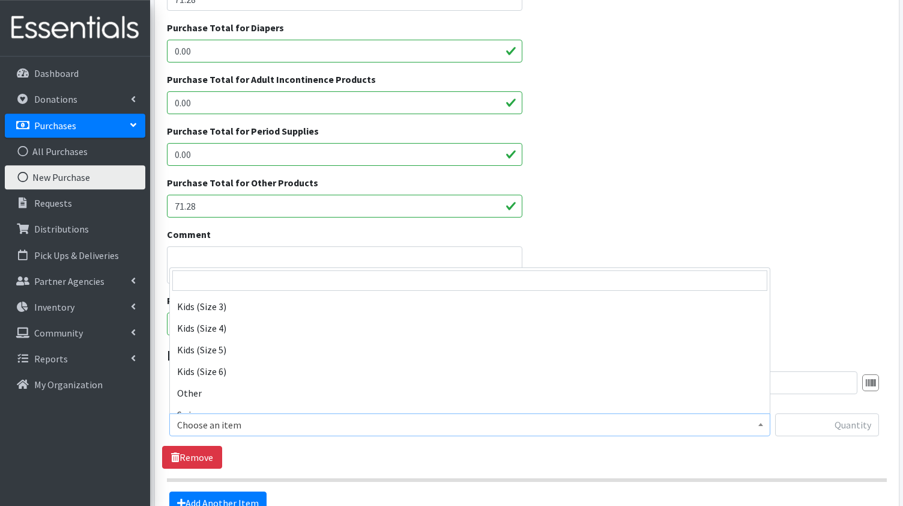
scroll to position [309, 0]
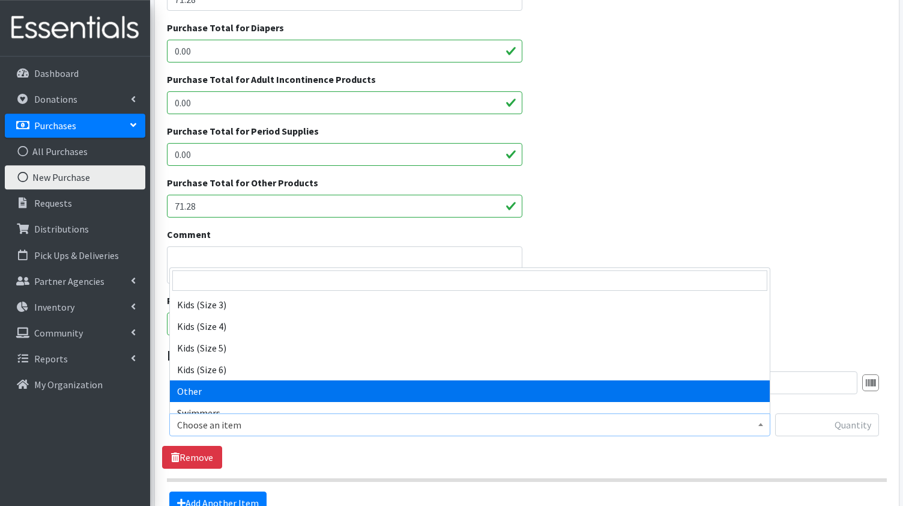
select select "1013"
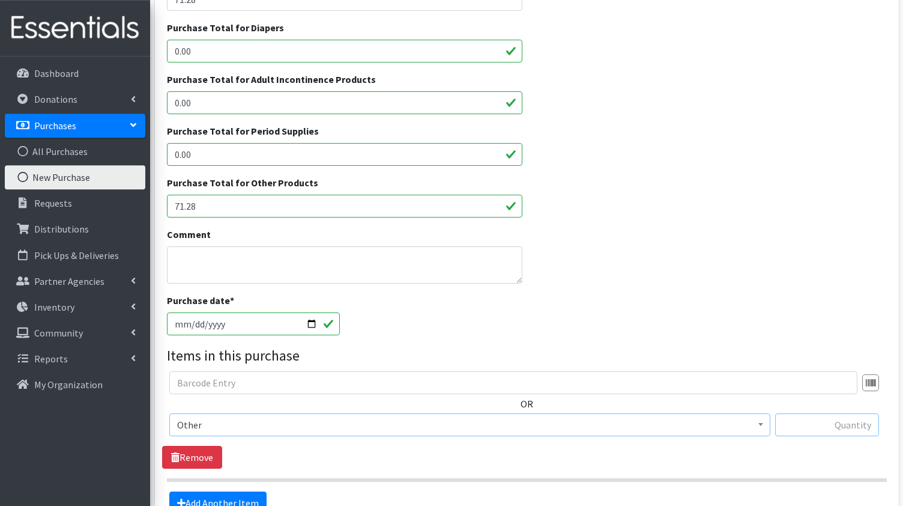
click at [797, 424] on input "text" at bounding box center [827, 424] width 104 height 23
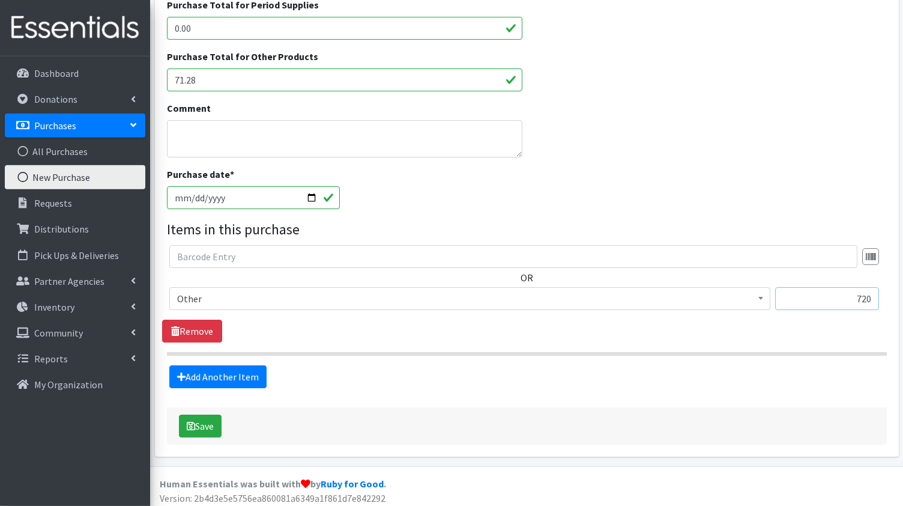
scroll to position [354, 0]
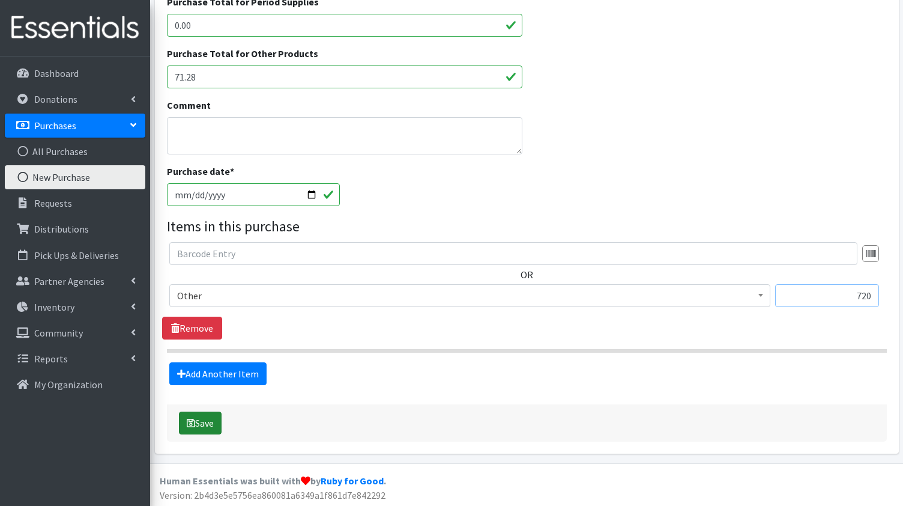
type input "720"
click at [207, 420] on button "Save" at bounding box center [200, 422] width 43 height 23
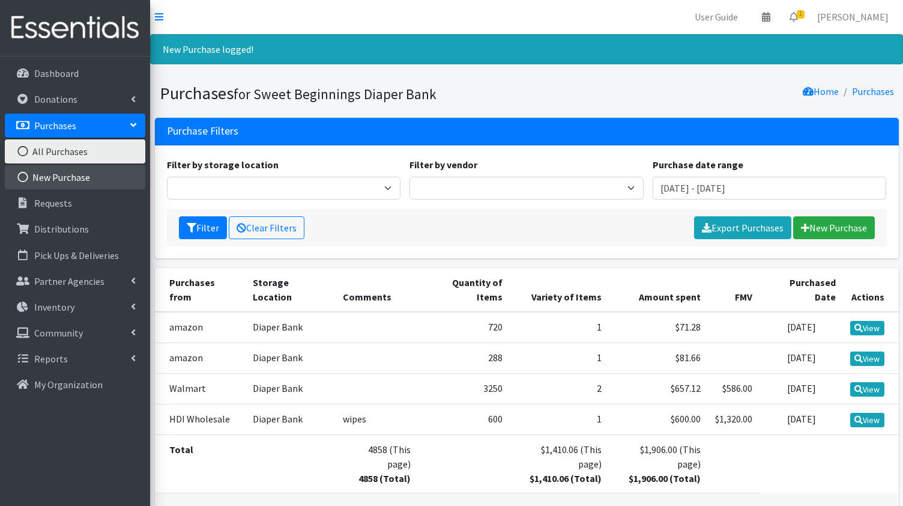
click at [70, 178] on link "New Purchase" at bounding box center [75, 177] width 141 height 24
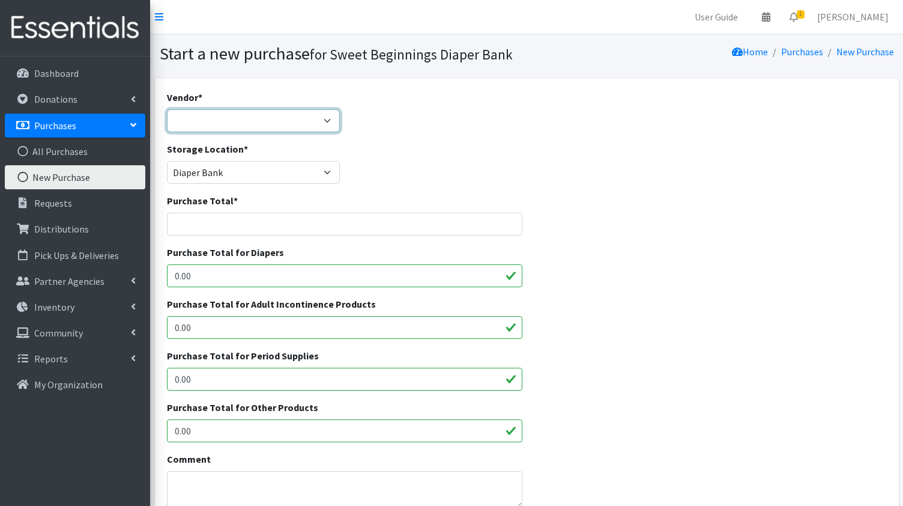
click at [167, 109] on select "amazon HDI Wholesale HDI Wholesale Walmart ---Not Listed---" at bounding box center [254, 120] width 174 height 23
select select "650"
click option "Walmart" at bounding box center [0, 0] width 0 height 0
click at [226, 219] on input "Purchase Total *" at bounding box center [345, 224] width 356 height 23
type input "164.28"
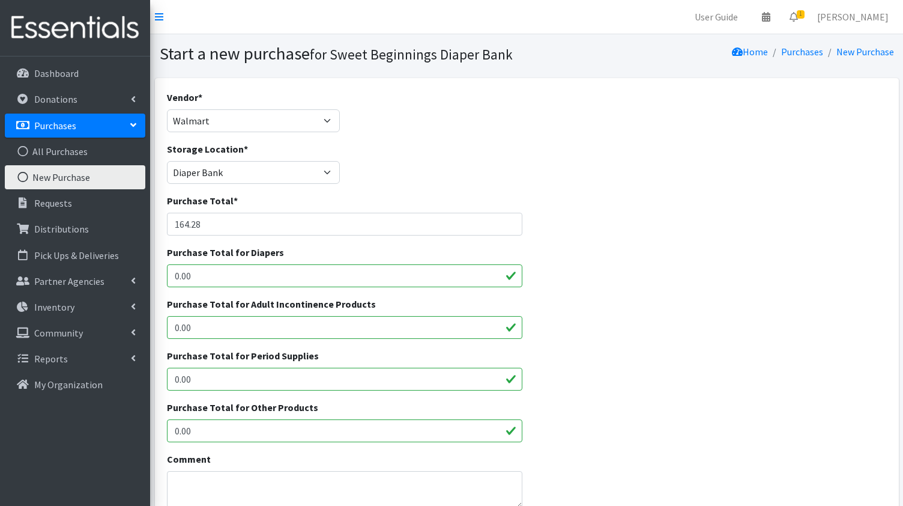
drag, startPoint x: 199, startPoint y: 276, endPoint x: 124, endPoint y: 276, distance: 74.5
click at [167, 276] on input "0.00" at bounding box center [345, 275] width 356 height 23
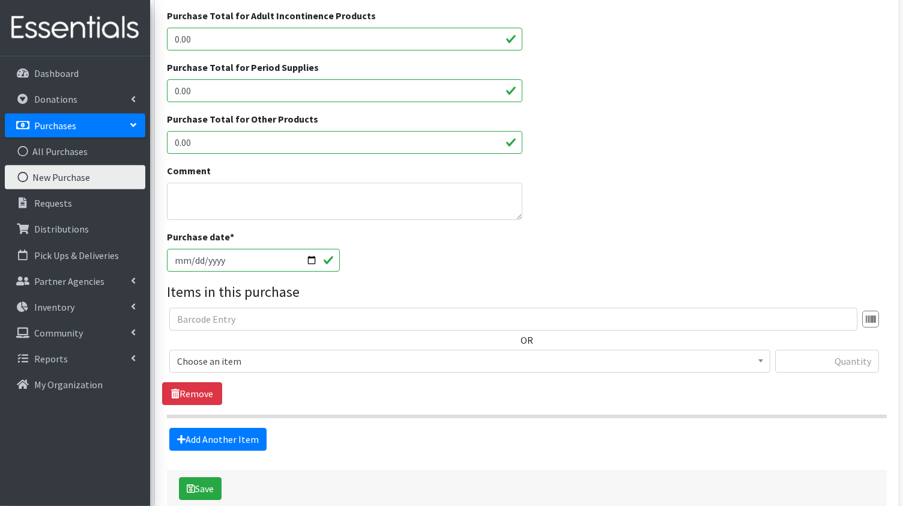
scroll to position [290, 0]
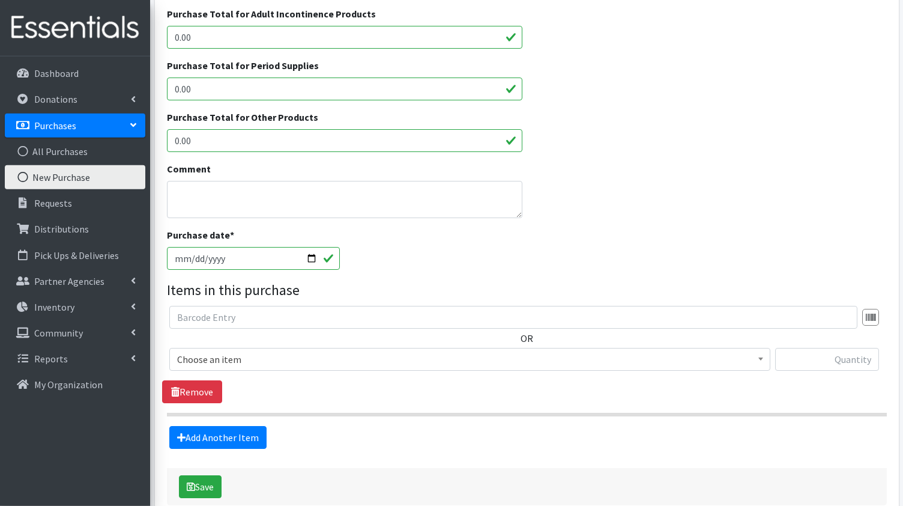
type input "164.28"
click at [308, 248] on input "[DATE]" at bounding box center [254, 258] width 174 height 23
click at [310, 258] on input "[DATE]" at bounding box center [254, 258] width 174 height 23
type input "2025-09-05"
click at [760, 357] on b at bounding box center [761, 358] width 5 height 3
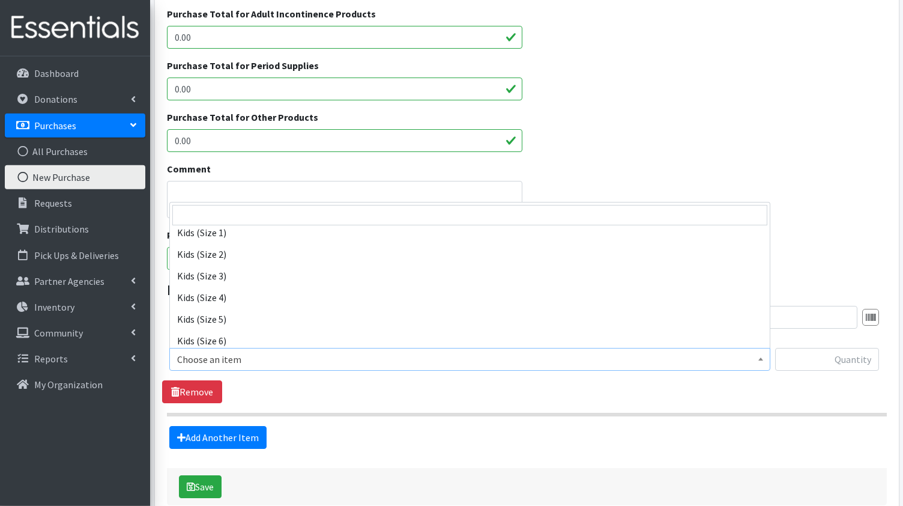
scroll to position [289, 0]
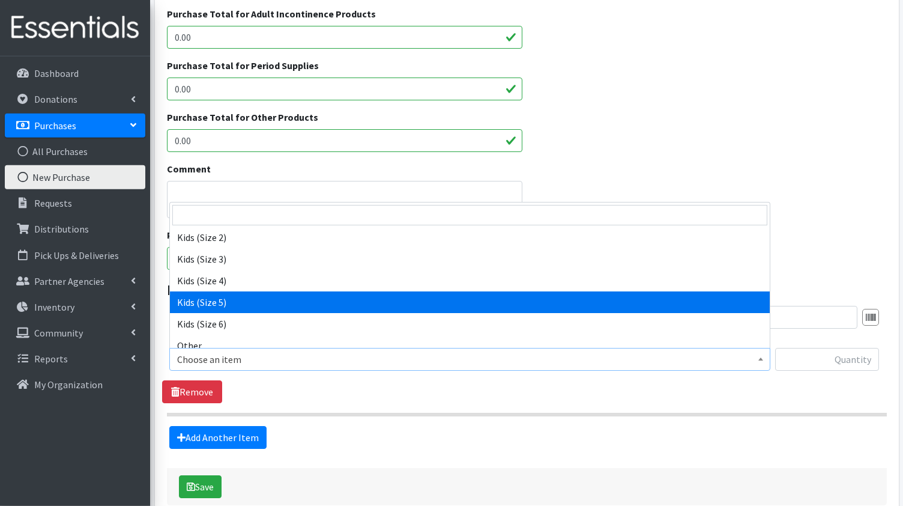
select select "1018"
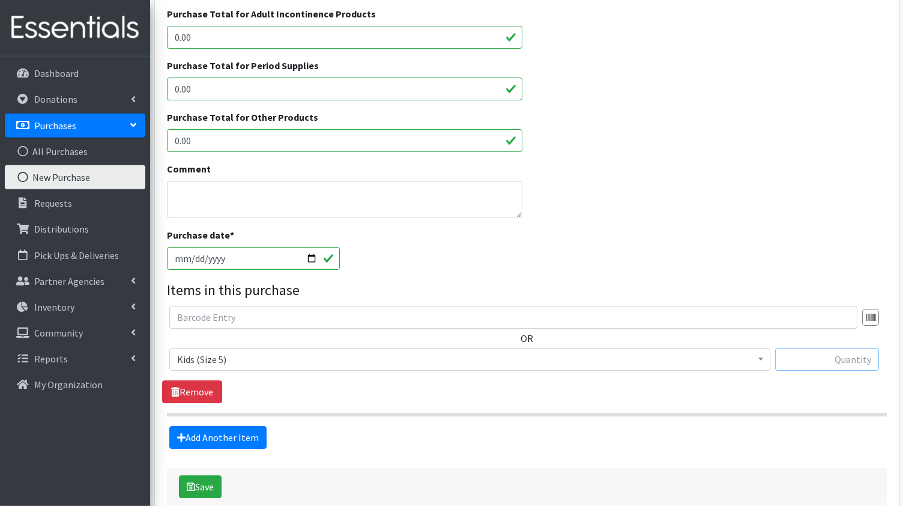
click at [819, 361] on input "text" at bounding box center [827, 359] width 104 height 23
type input "972"
click at [199, 485] on button "Save" at bounding box center [200, 486] width 43 height 23
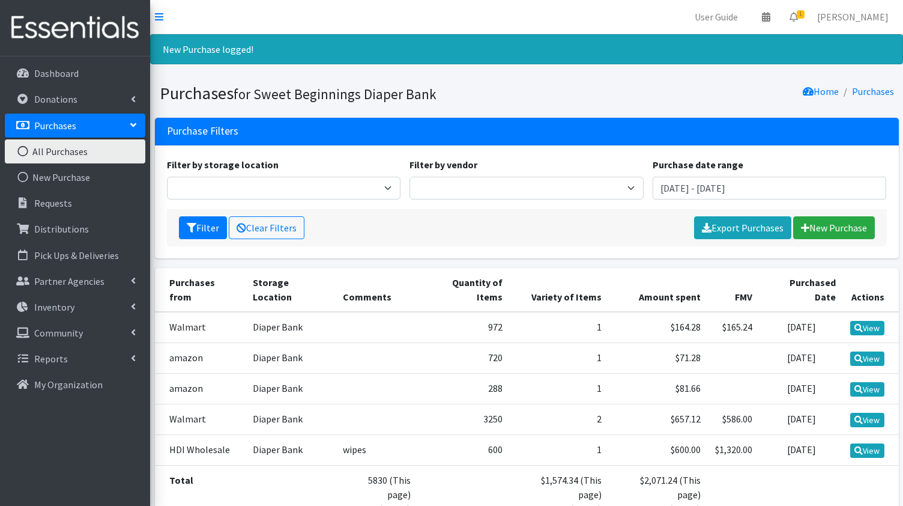
scroll to position [13, 0]
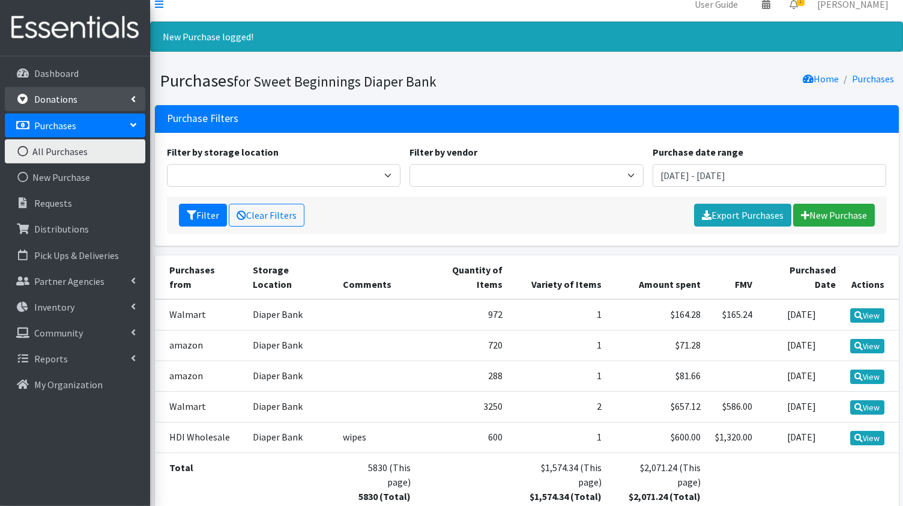
click at [55, 100] on p "Donations" at bounding box center [55, 99] width 43 height 12
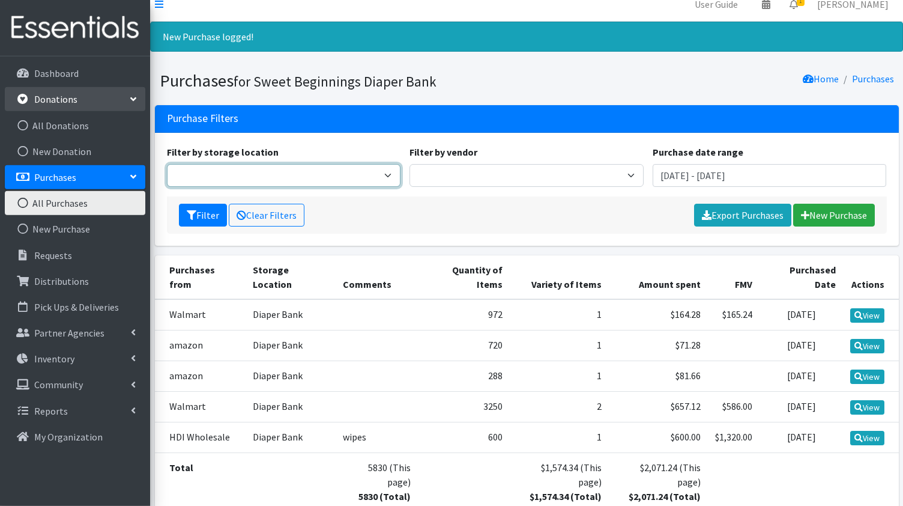
click at [167, 164] on select "Diaper Bank" at bounding box center [284, 175] width 234 height 23
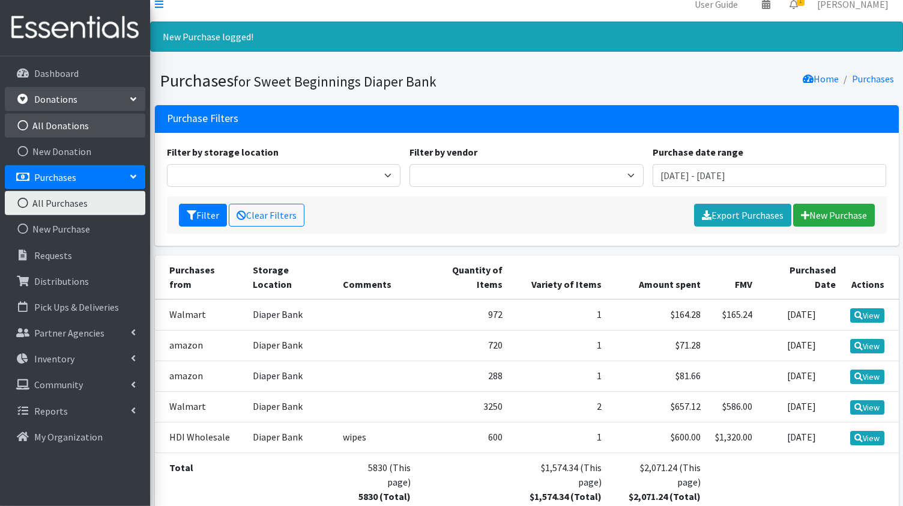
click at [77, 129] on link "All Donations" at bounding box center [75, 126] width 141 height 24
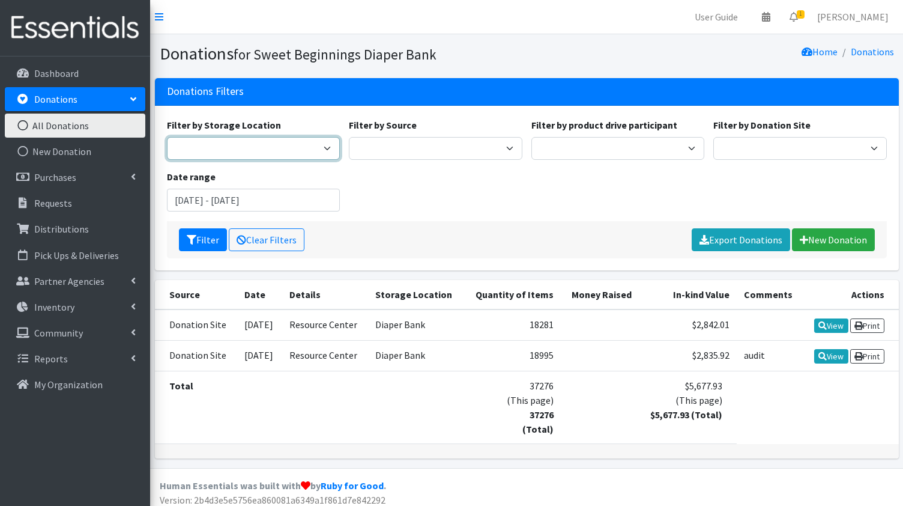
click at [167, 137] on select "Diaper Bank" at bounding box center [254, 148] width 174 height 23
select select "10"
click option "Diaper Bank" at bounding box center [0, 0] width 0 height 0
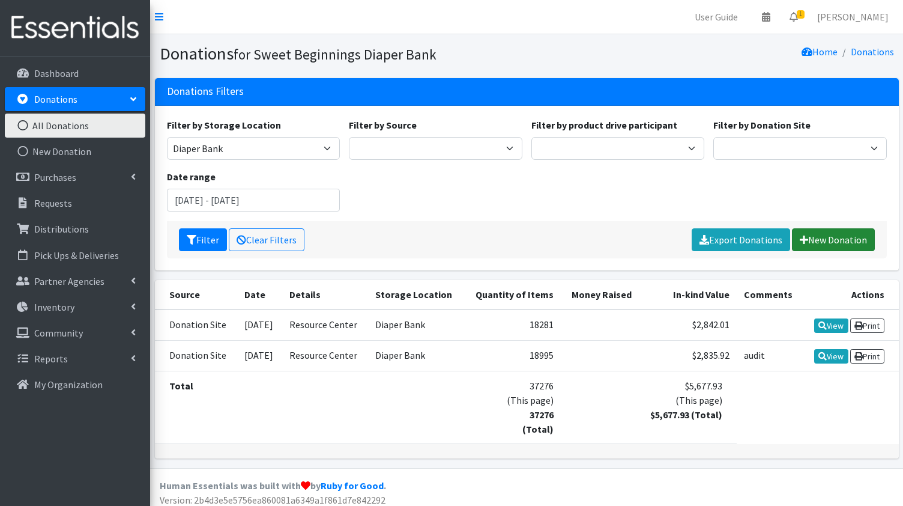
click at [822, 236] on link "New Donation" at bounding box center [833, 239] width 83 height 23
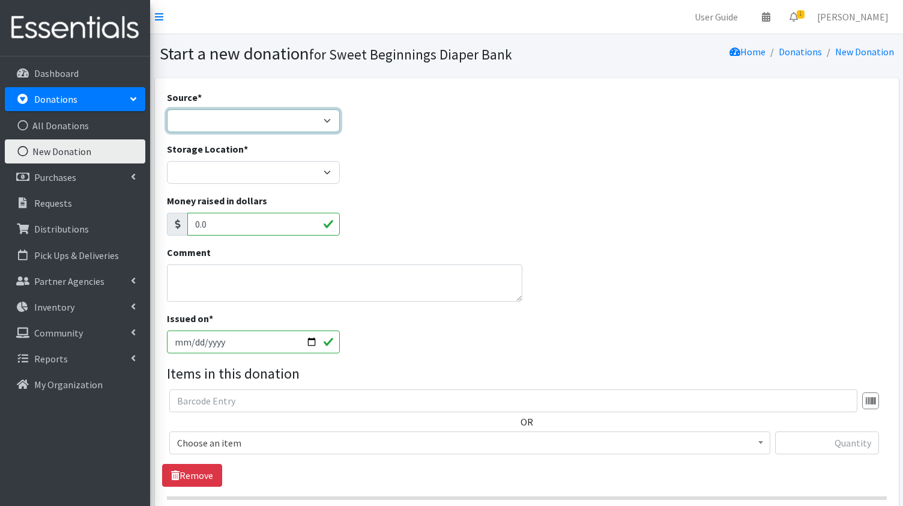
select select "Misc. Donation"
click option "Misc. Donation" at bounding box center [0, 0] width 0 height 0
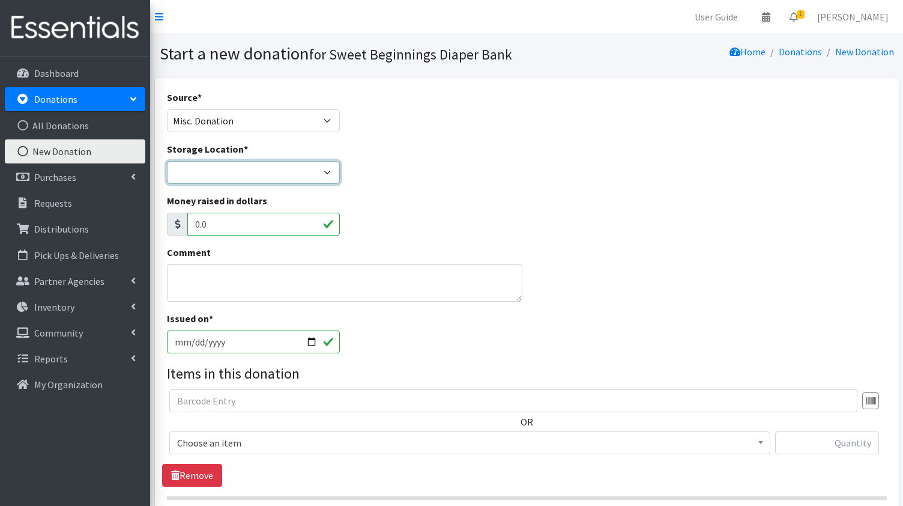
click at [167, 161] on select "Diaper Bank" at bounding box center [254, 172] width 174 height 23
select select "10"
click option "Diaper Bank" at bounding box center [0, 0] width 0 height 0
click at [310, 337] on input "[DATE]" at bounding box center [254, 341] width 174 height 23
type input "[DATE]"
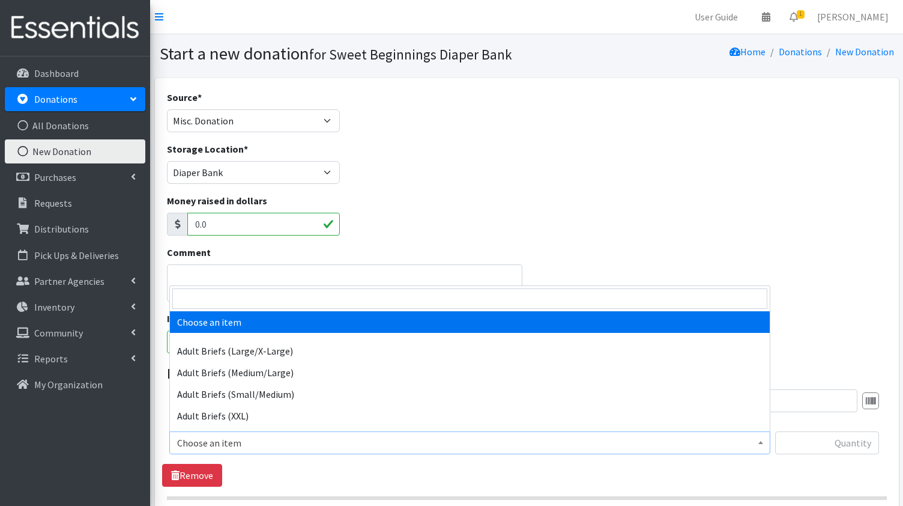
click at [761, 441] on b at bounding box center [761, 442] width 5 height 3
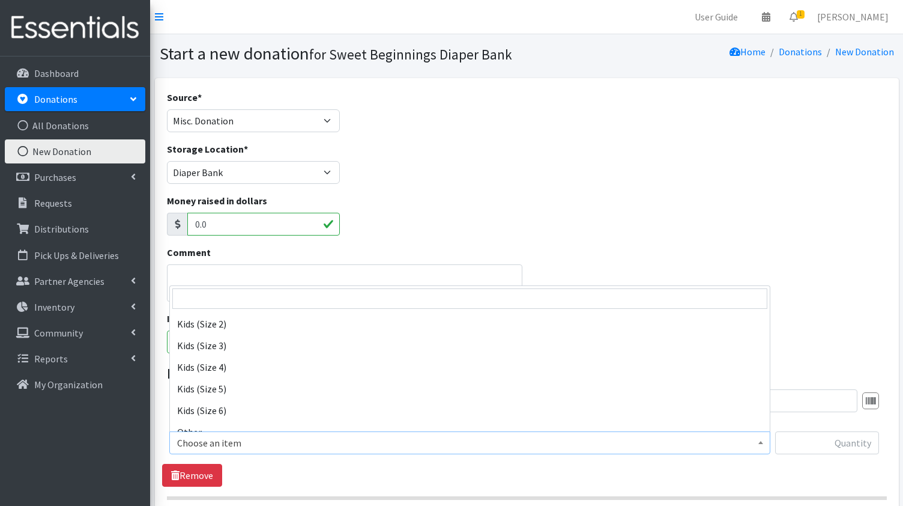
scroll to position [293, 0]
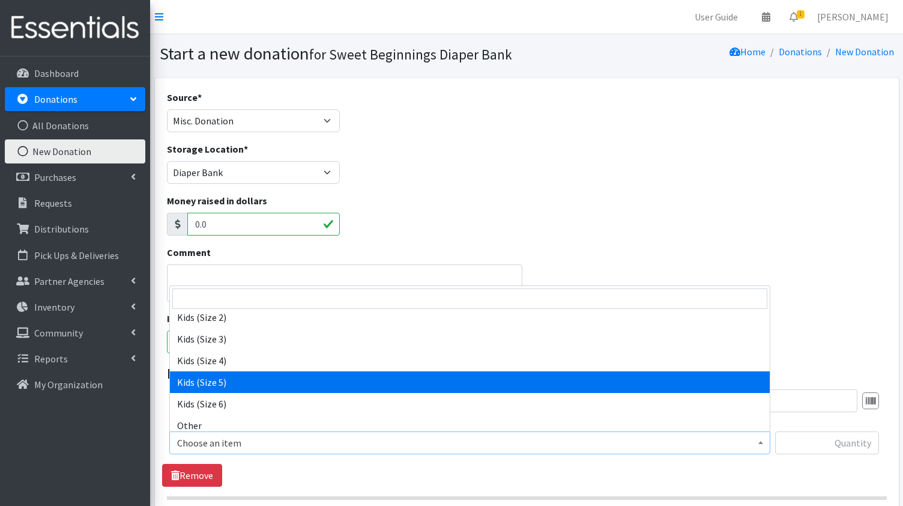
select select "1018"
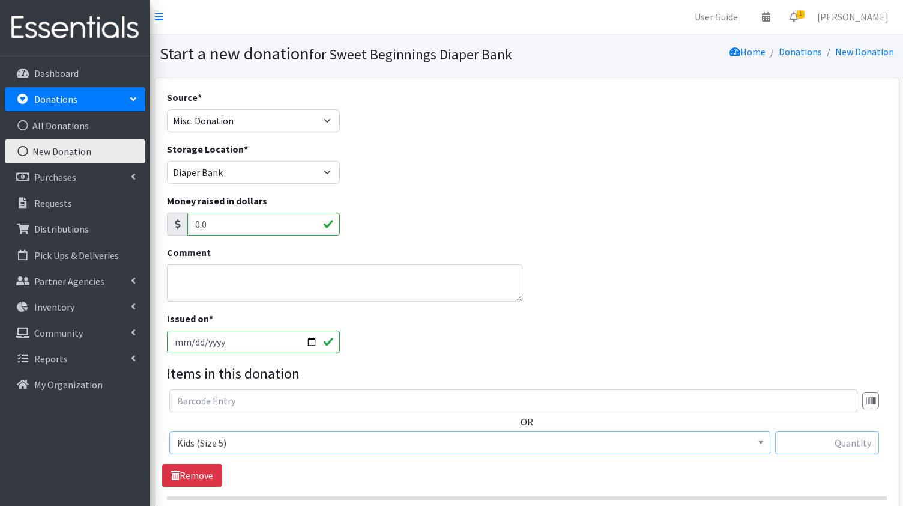
click at [837, 440] on input "text" at bounding box center [827, 442] width 104 height 23
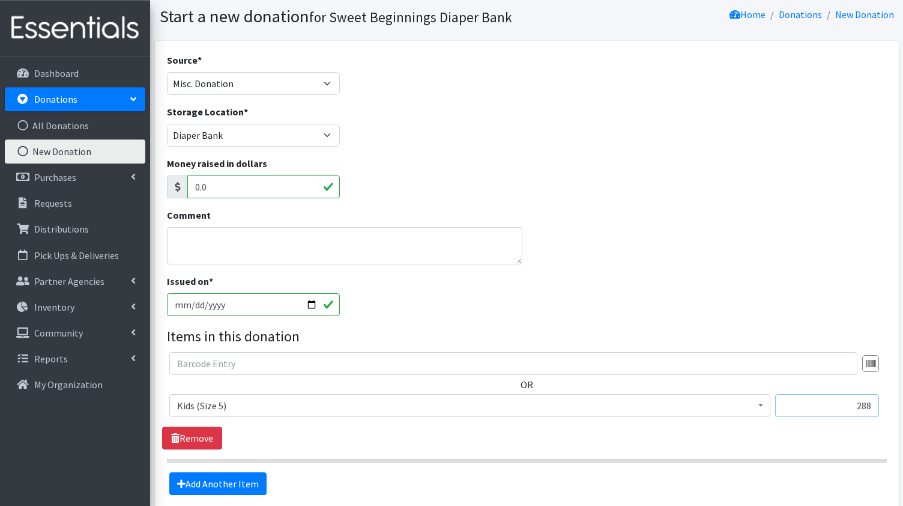
scroll to position [39, 0]
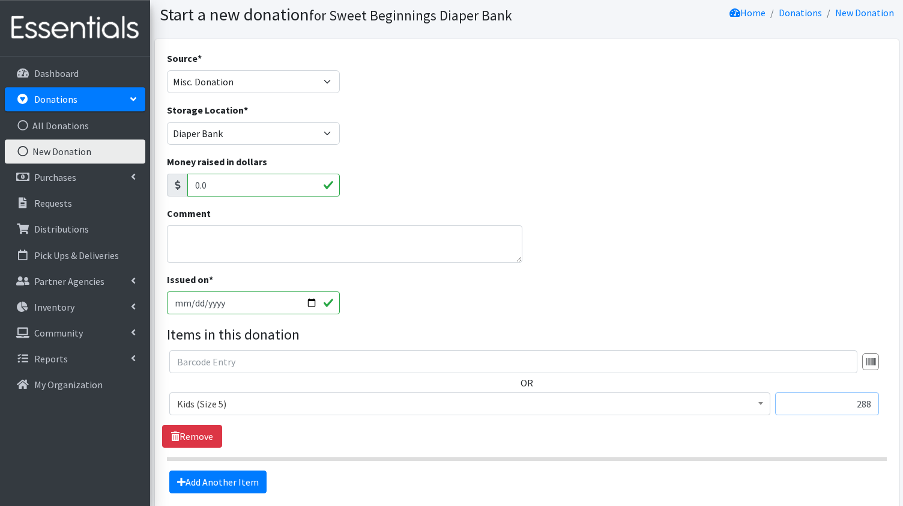
type input "288"
click at [195, 231] on textarea "Comment" at bounding box center [345, 243] width 356 height 37
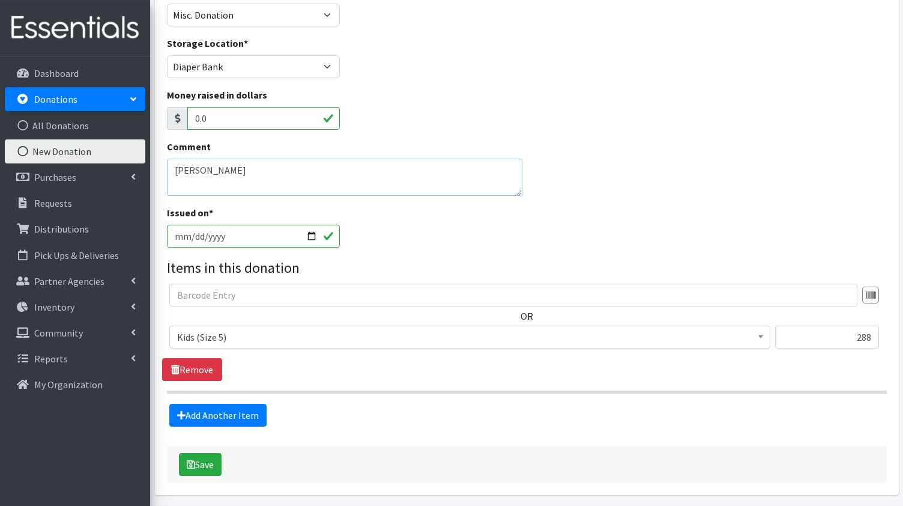
scroll to position [112, 0]
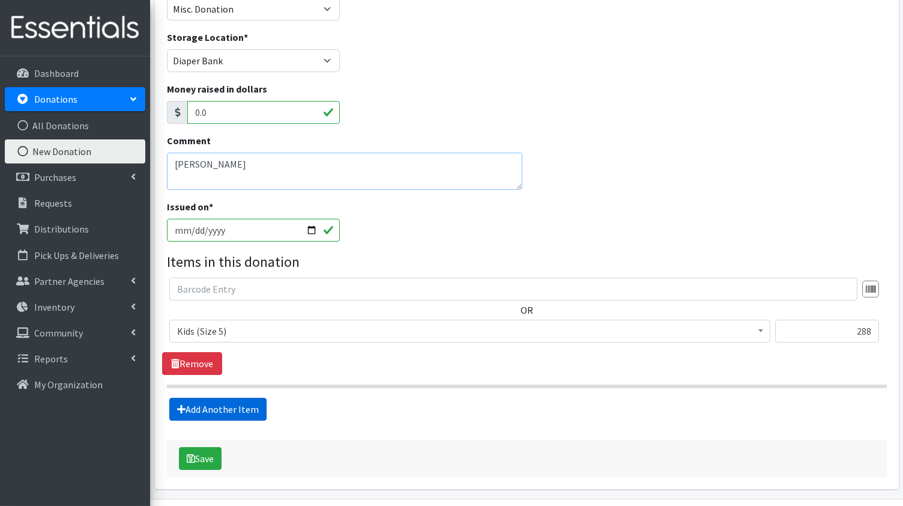
type textarea "[PERSON_NAME]"
click at [211, 407] on link "Add Another Item" at bounding box center [217, 409] width 97 height 23
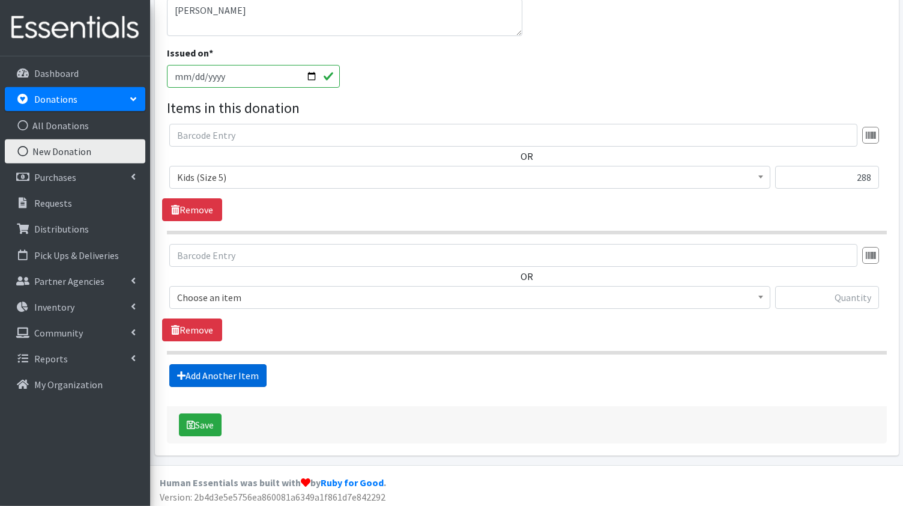
scroll to position [267, 0]
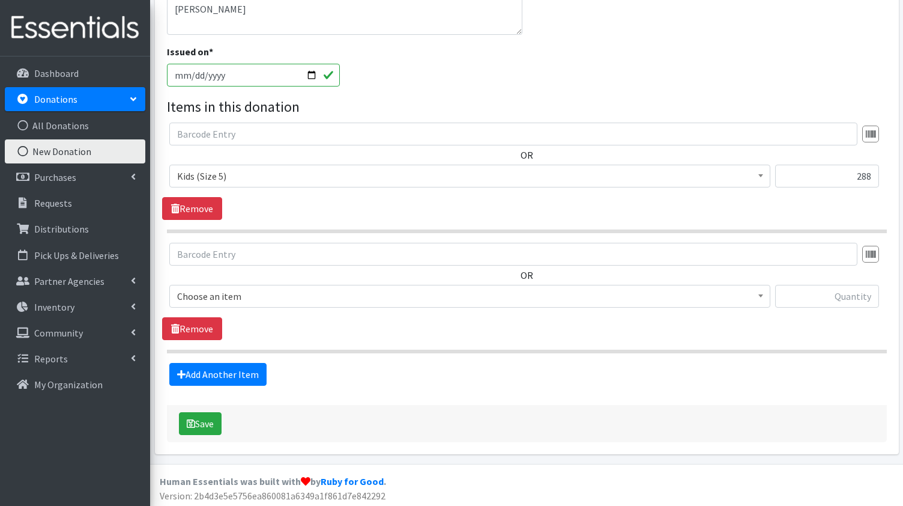
click at [761, 291] on span at bounding box center [761, 294] width 12 height 19
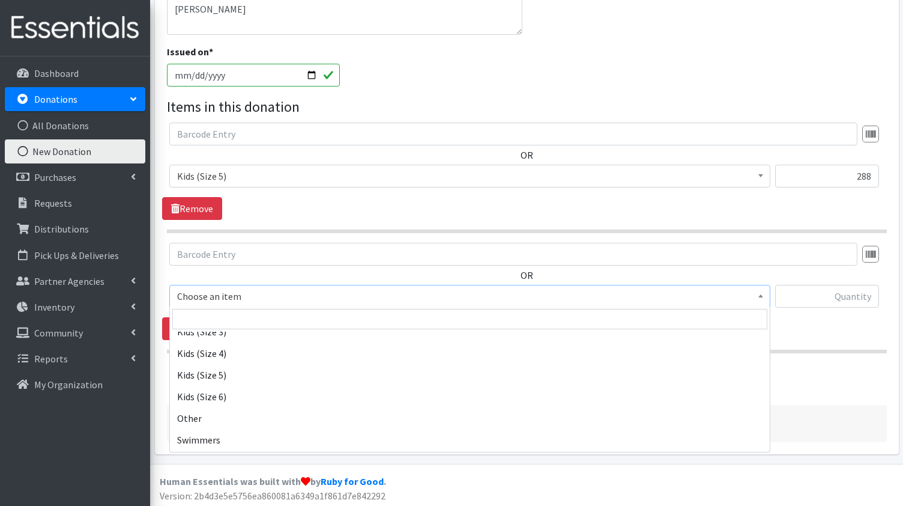
scroll to position [341, 0]
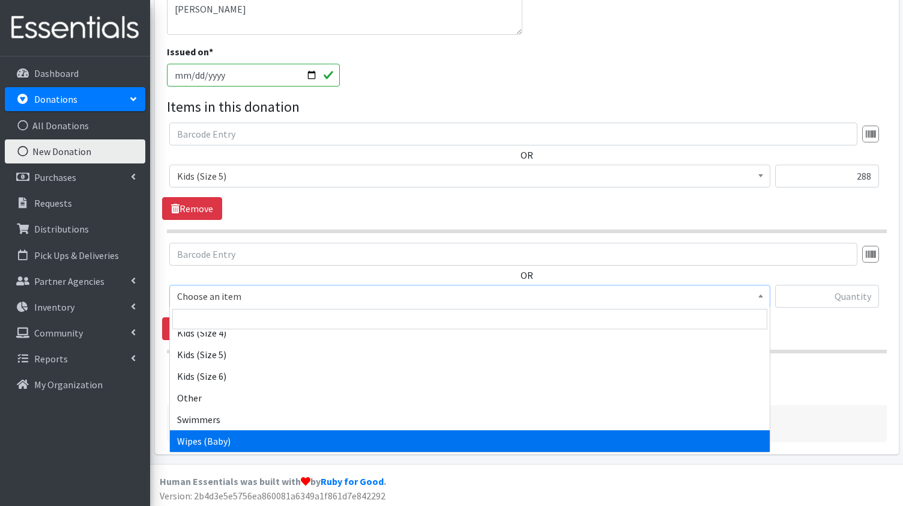
select select "1033"
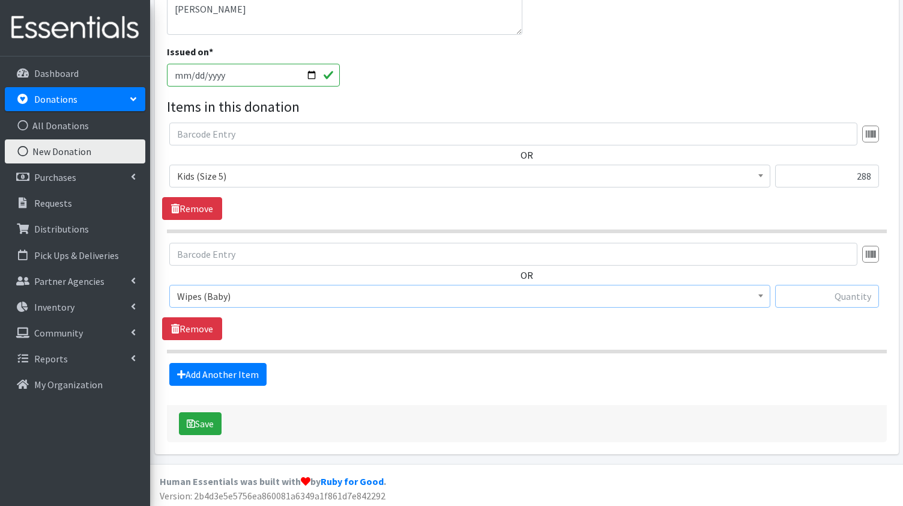
click at [818, 294] on input "text" at bounding box center [827, 296] width 104 height 23
type input "41"
click at [213, 372] on link "Add Another Item" at bounding box center [217, 374] width 97 height 23
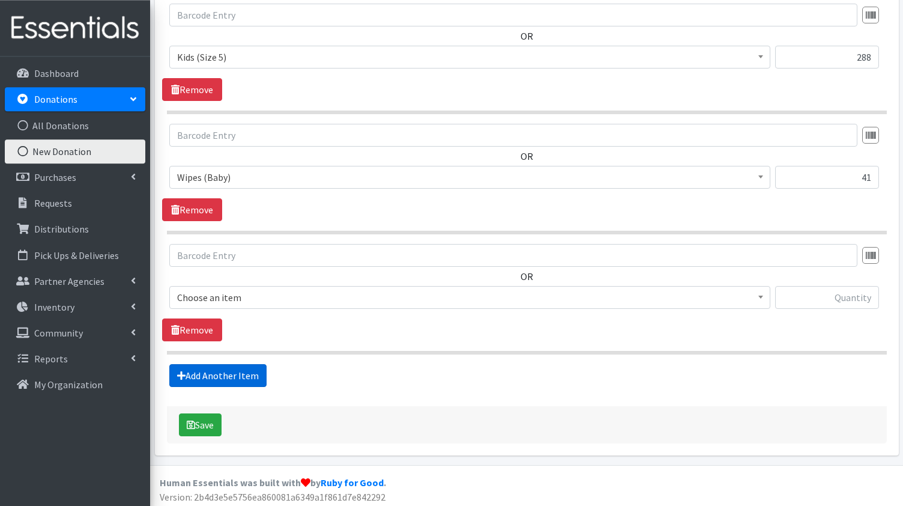
scroll to position [386, 0]
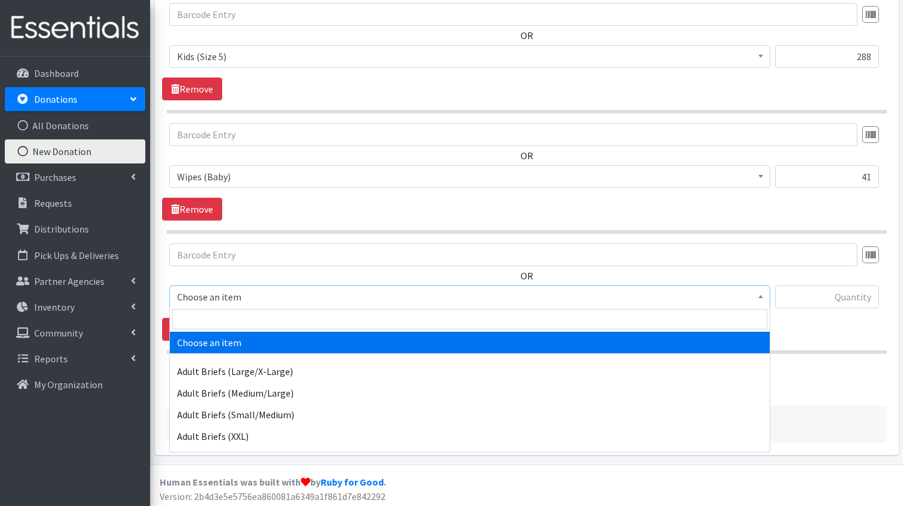
click at [759, 295] on b at bounding box center [761, 296] width 5 height 3
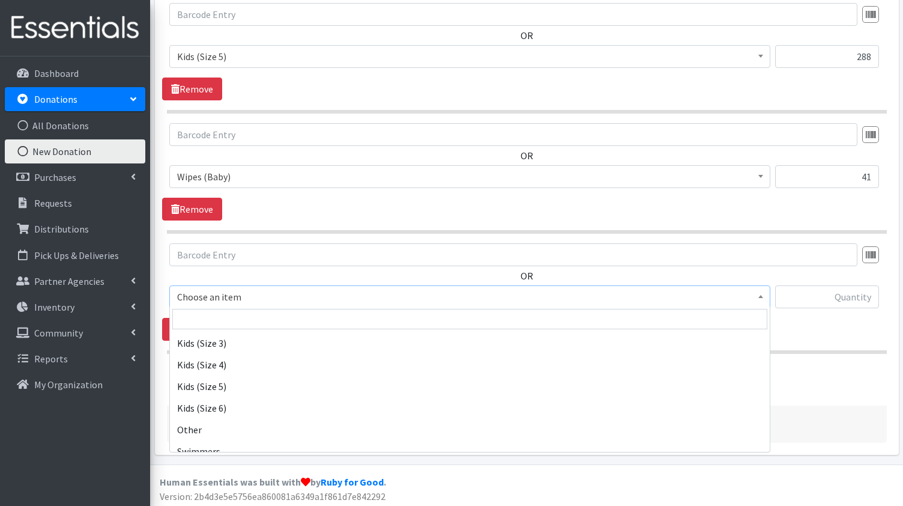
scroll to position [341, 0]
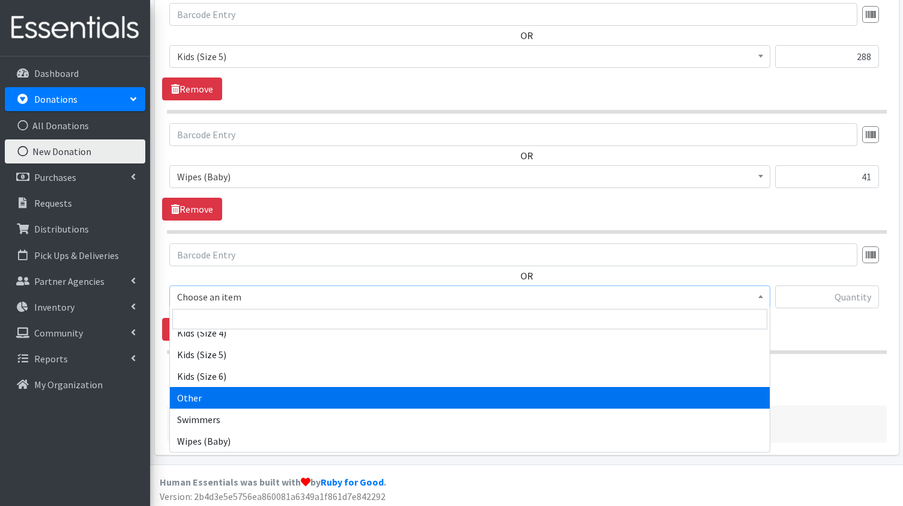
select select "1013"
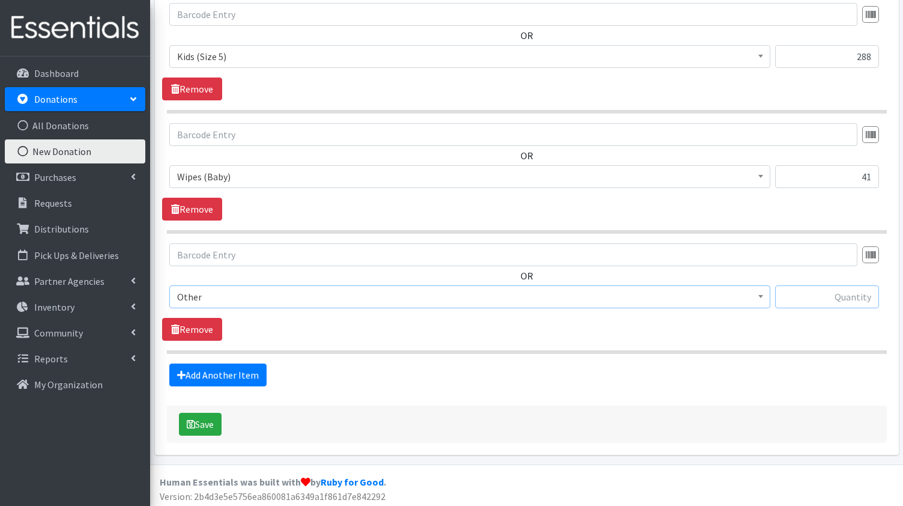
click at [839, 294] on input "text" at bounding box center [827, 296] width 104 height 23
type input "88"
click at [208, 369] on link "Add Another Item" at bounding box center [217, 374] width 97 height 23
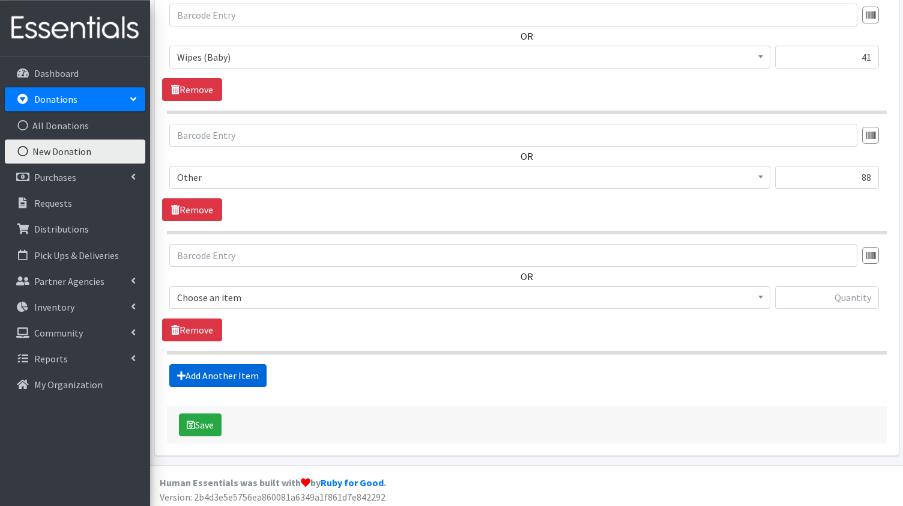
scroll to position [506, 0]
click at [760, 295] on b at bounding box center [761, 296] width 5 height 3
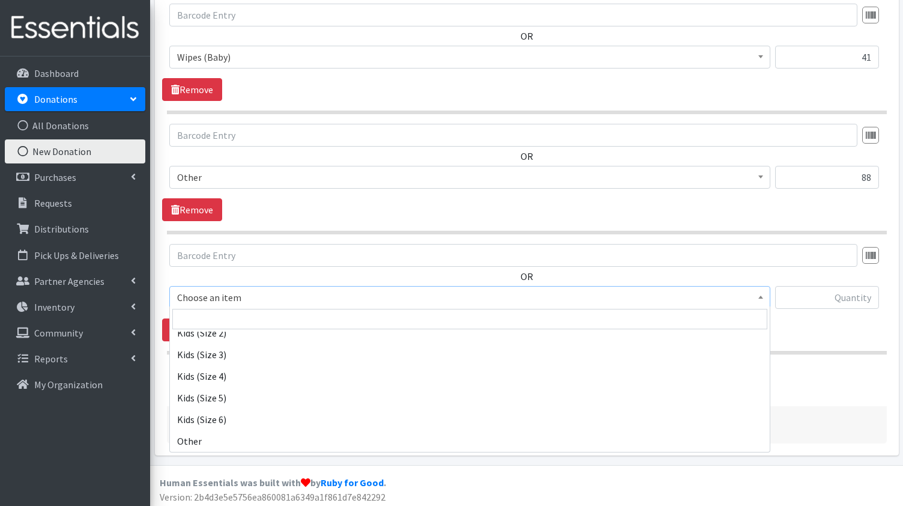
scroll to position [321, 0]
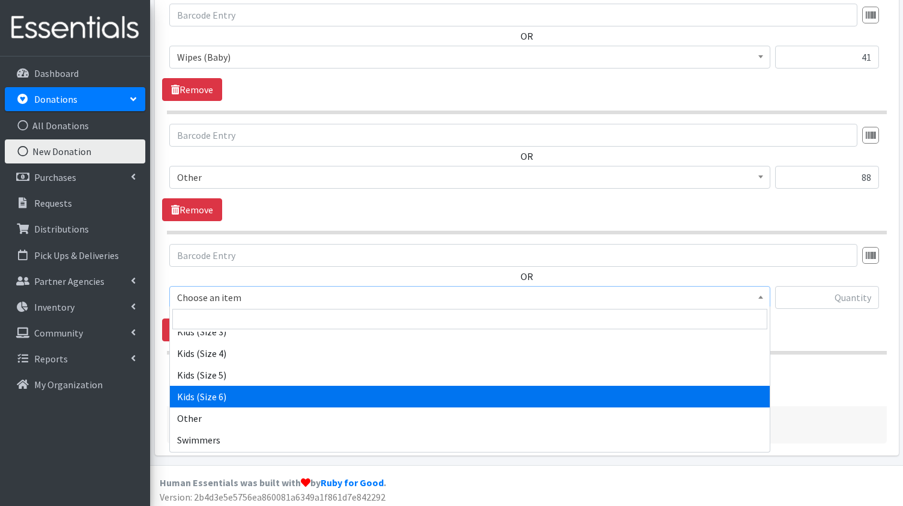
select select "1020"
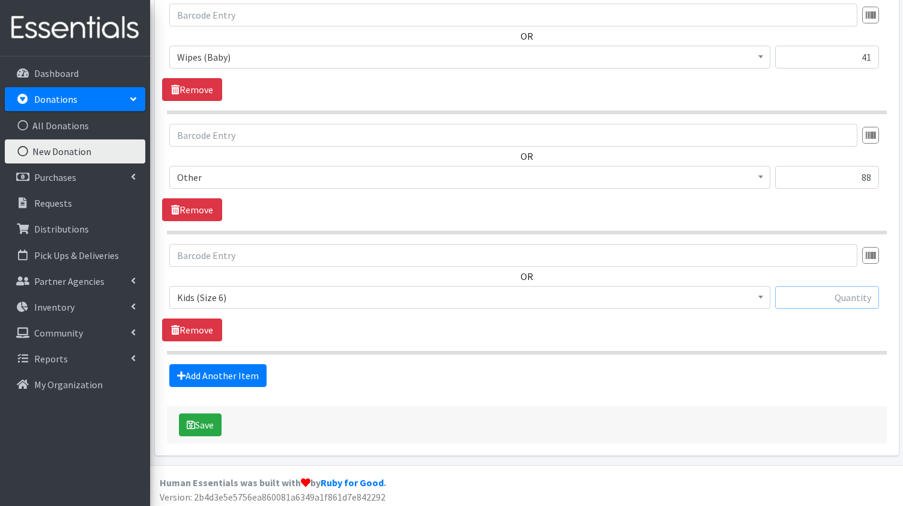
click at [825, 293] on input "text" at bounding box center [827, 297] width 104 height 23
type input "80"
click at [219, 366] on link "Add Another Item" at bounding box center [217, 375] width 97 height 23
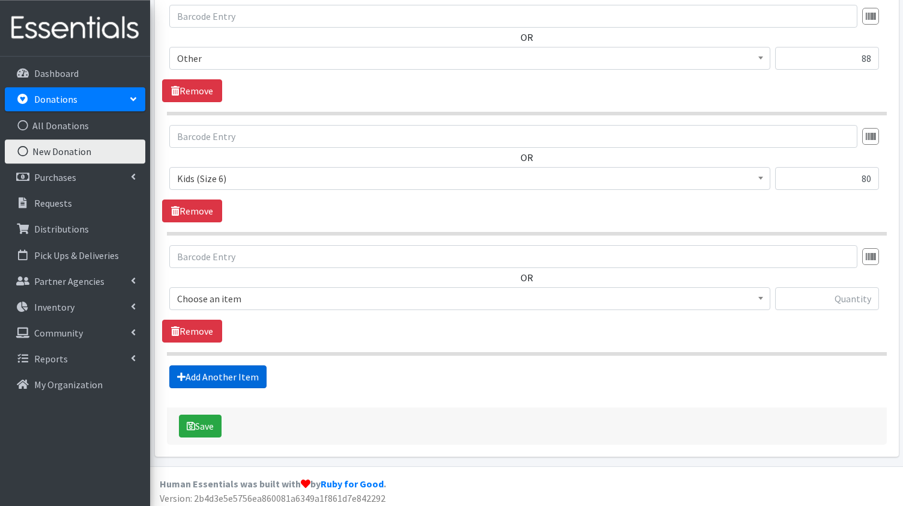
scroll to position [625, 0]
click at [761, 296] on b at bounding box center [761, 297] width 5 height 3
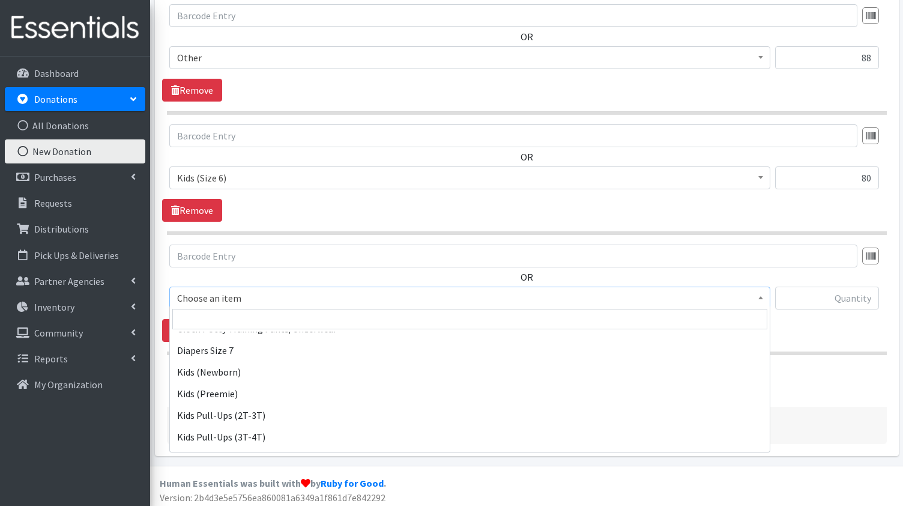
scroll to position [116, 0]
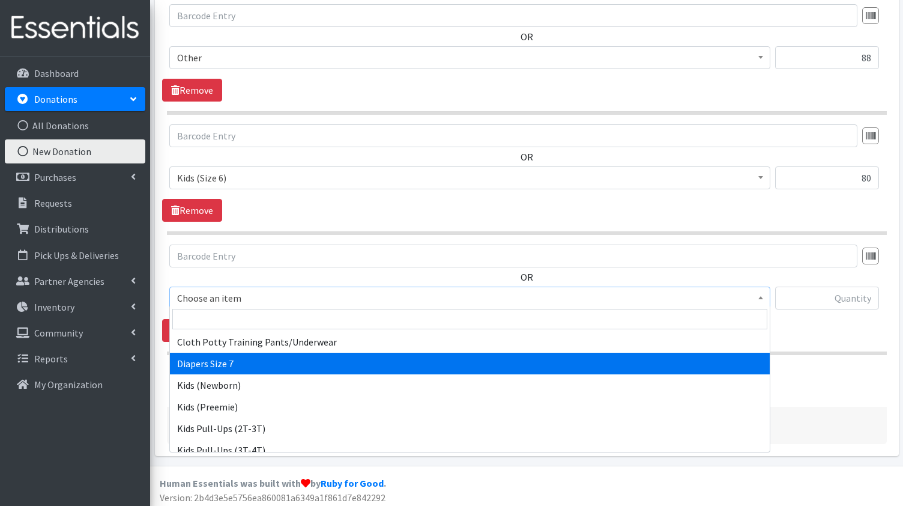
select select "15230"
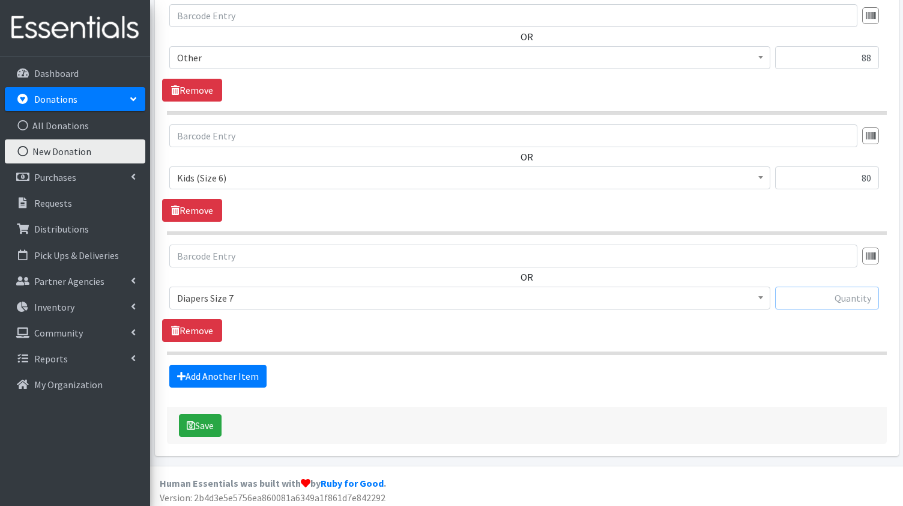
click at [851, 292] on input "text" at bounding box center [827, 297] width 104 height 23
type input "60"
click at [198, 422] on button "Save" at bounding box center [200, 425] width 43 height 23
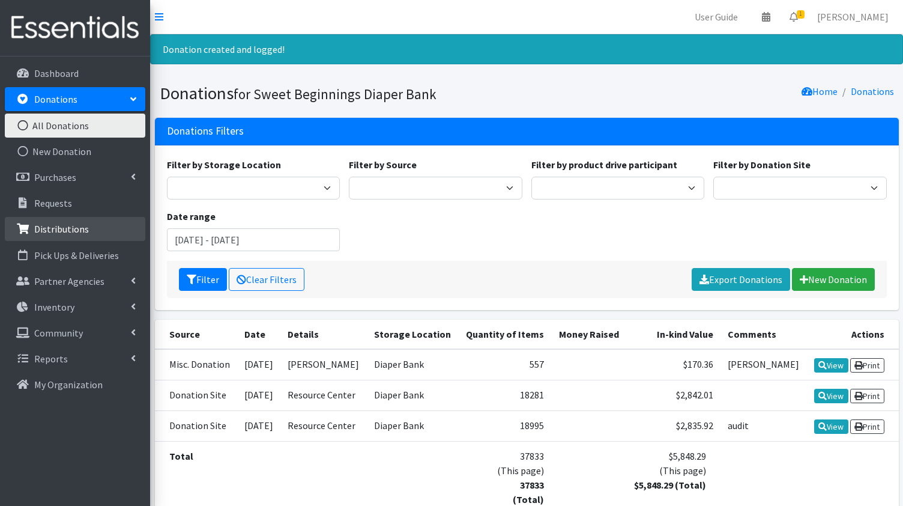
click at [53, 225] on p "Distributions" at bounding box center [61, 229] width 55 height 12
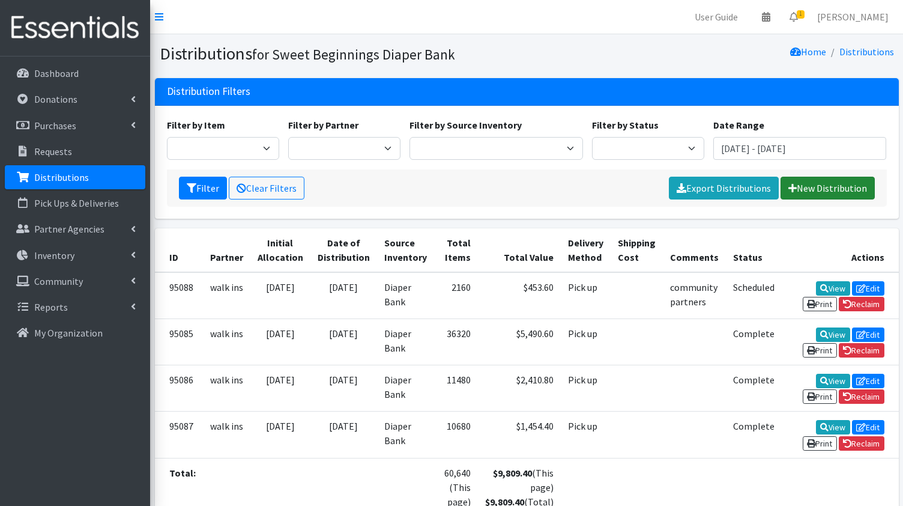
click at [825, 184] on link "New Distribution" at bounding box center [828, 188] width 94 height 23
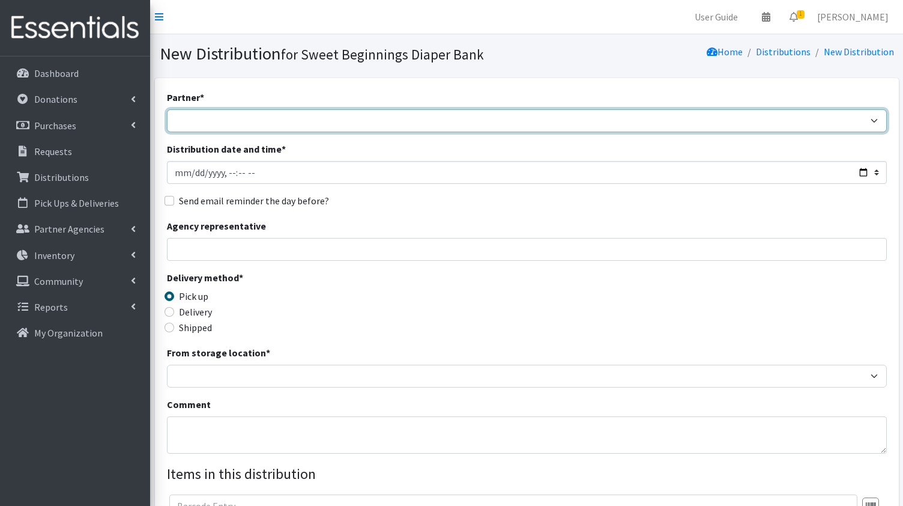
click at [167, 109] on select "Alexina Rojas SP First 5 Aspiranet - Jeanna Mora Coast Guard - Kristina Ijima C…" at bounding box center [527, 120] width 720 height 23
select select "568"
click option "walk ins" at bounding box center [0, 0] width 0 height 0
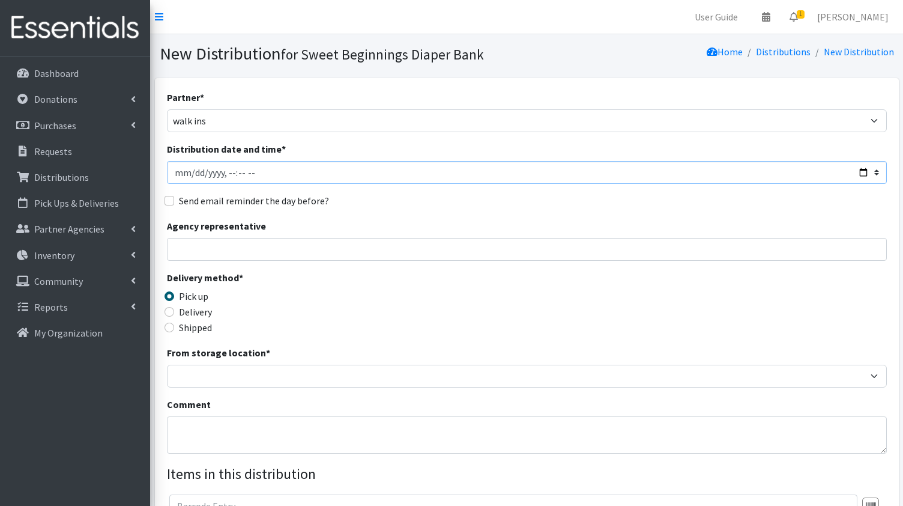
click at [861, 175] on input "Distribution date and time *" at bounding box center [527, 172] width 720 height 23
type input "2025-08-20T23:59"
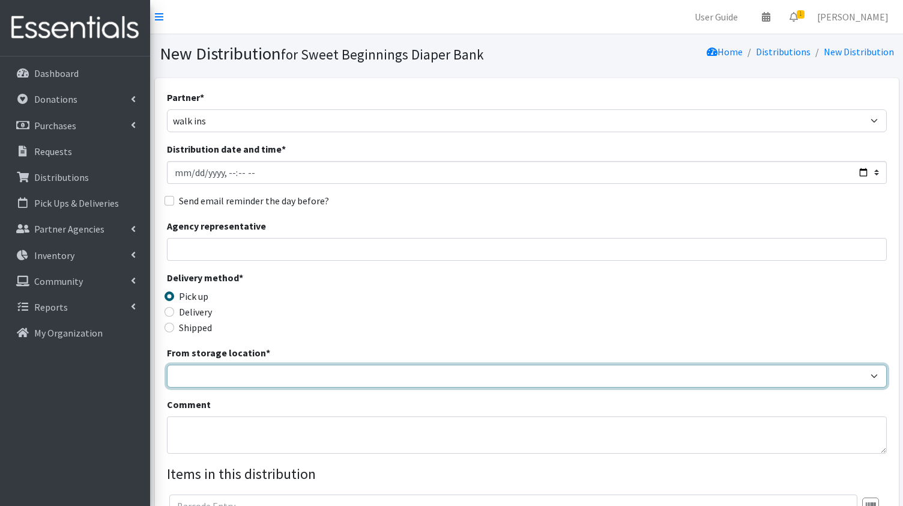
click at [167, 365] on select "Diaper Bank" at bounding box center [527, 376] width 720 height 23
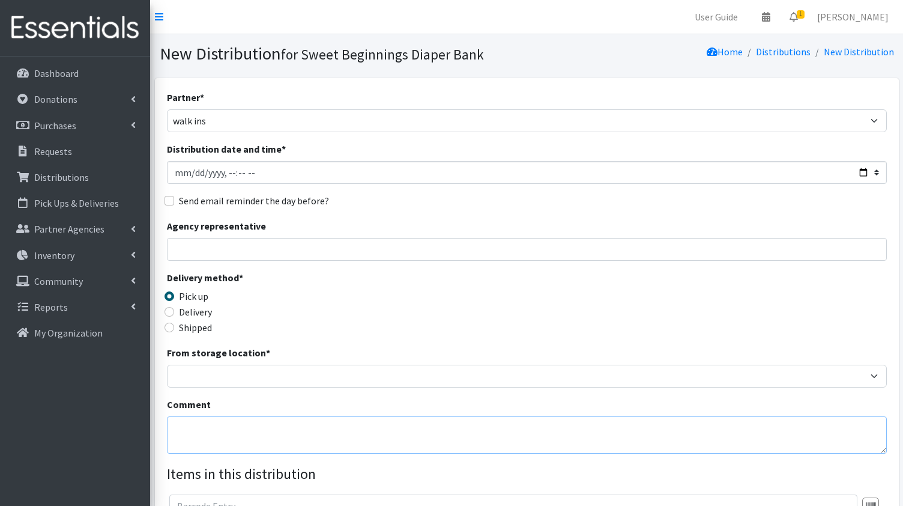
click at [689, 426] on textarea "Comment" at bounding box center [527, 434] width 720 height 37
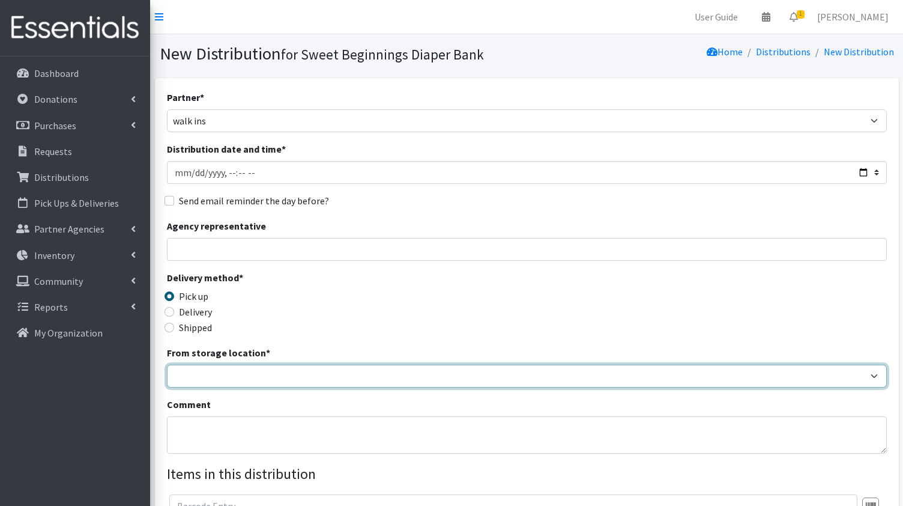
click at [167, 365] on select "Diaper Bank" at bounding box center [527, 376] width 720 height 23
select select "10"
click option "Diaper Bank" at bounding box center [0, 0] width 0 height 0
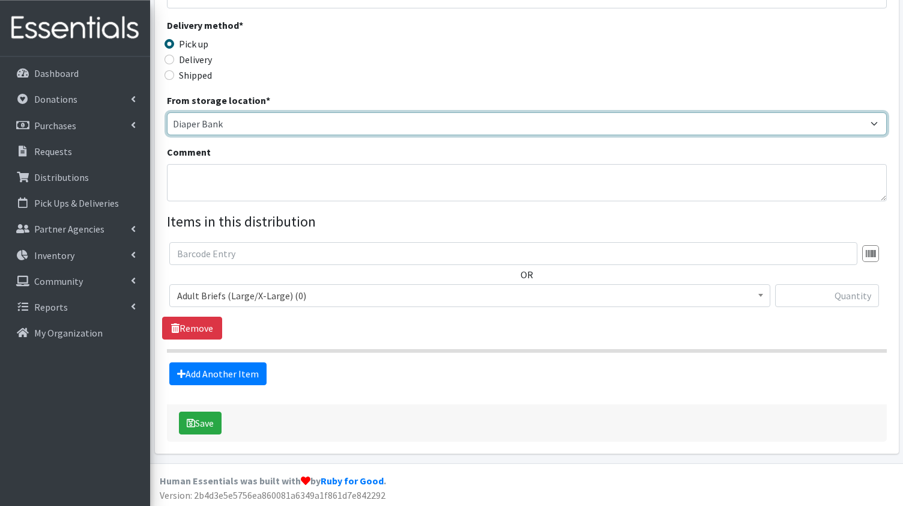
scroll to position [252, 0]
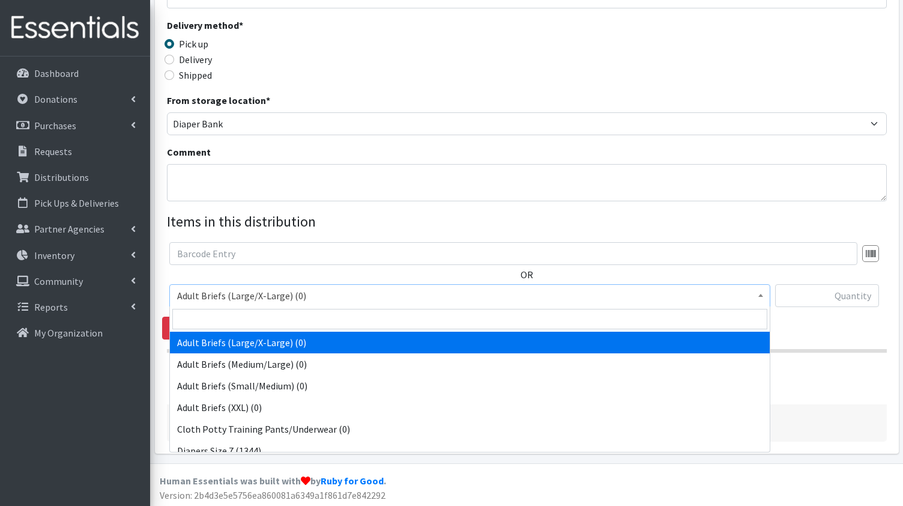
click at [760, 292] on span at bounding box center [761, 294] width 12 height 19
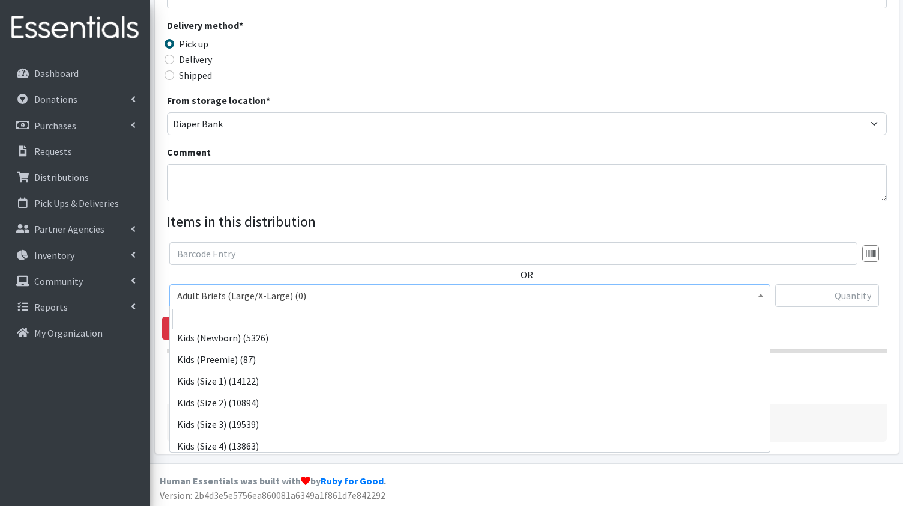
scroll to position [153, 0]
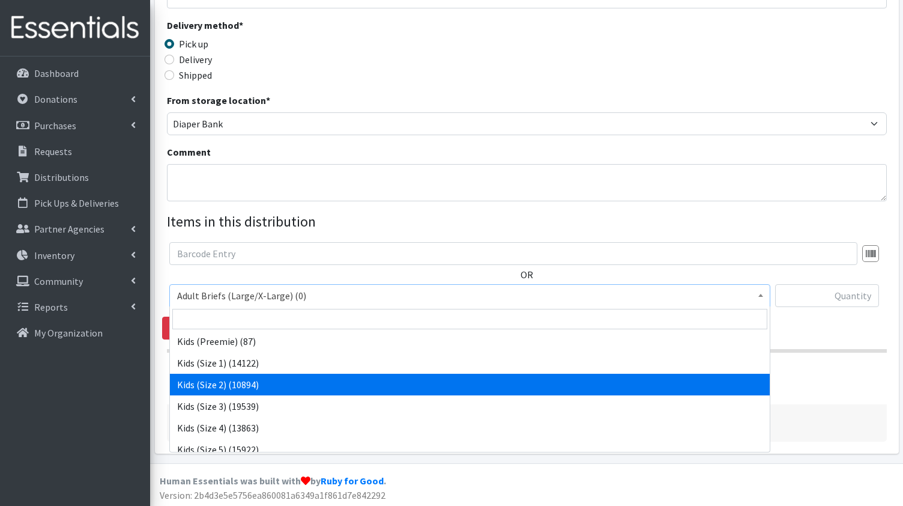
select select "1027"
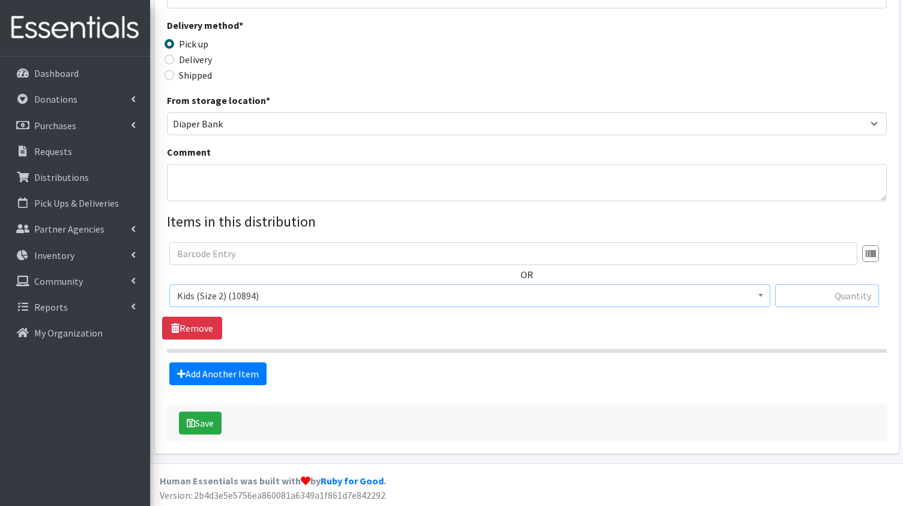
click at [826, 297] on input "text" at bounding box center [827, 295] width 104 height 23
type input "120"
click at [232, 374] on link "Add Another Item" at bounding box center [217, 373] width 97 height 23
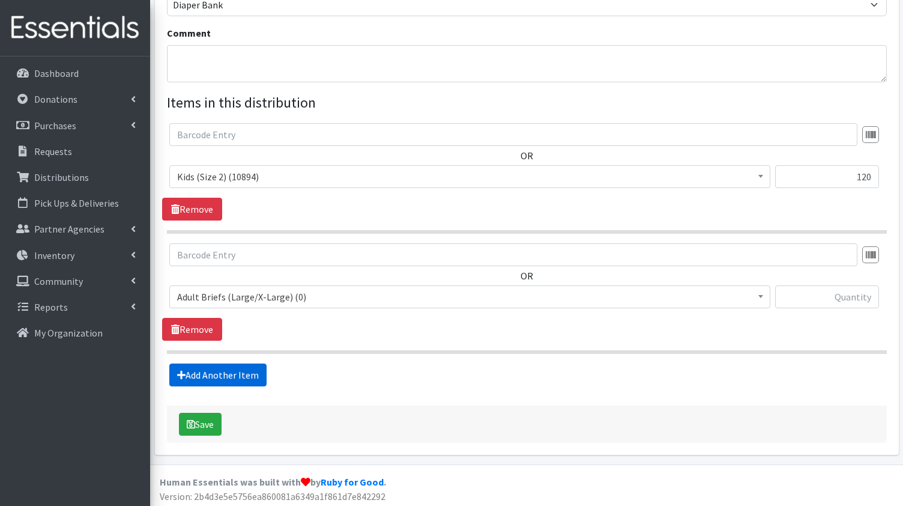
scroll to position [372, 0]
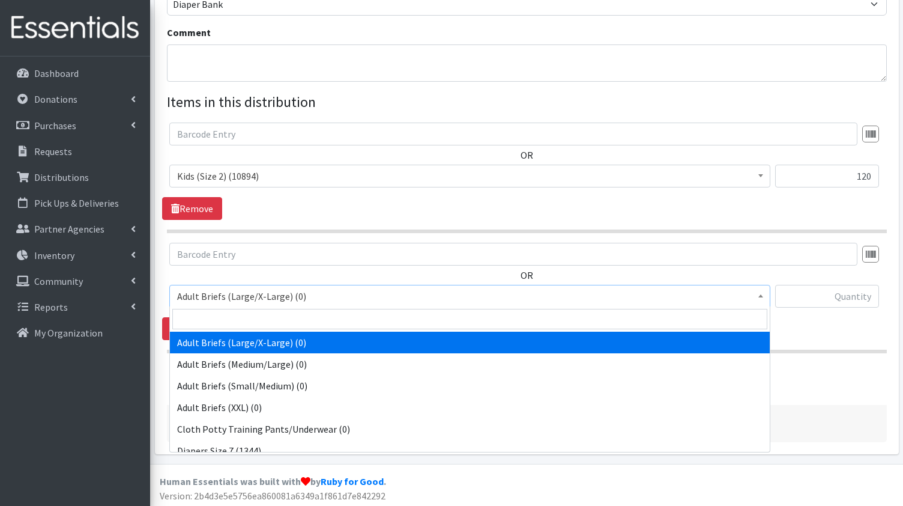
click at [760, 294] on b at bounding box center [761, 295] width 5 height 3
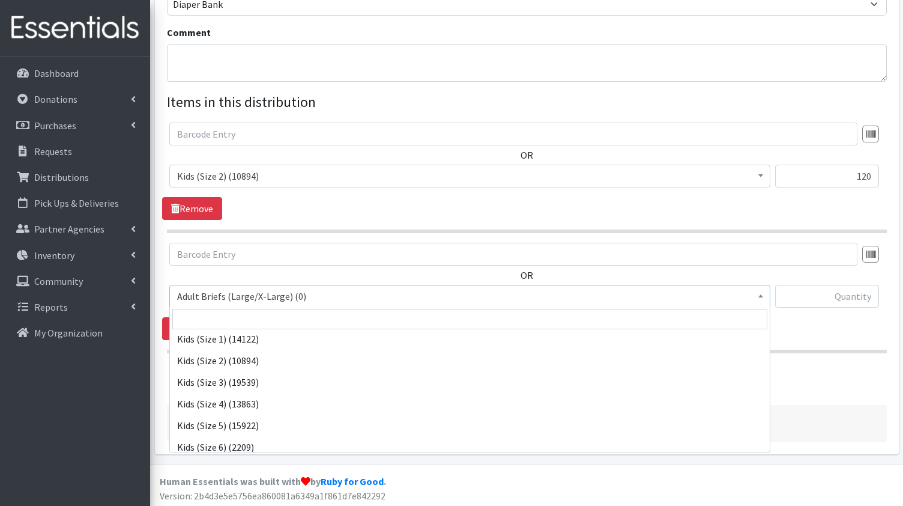
scroll to position [178, 0]
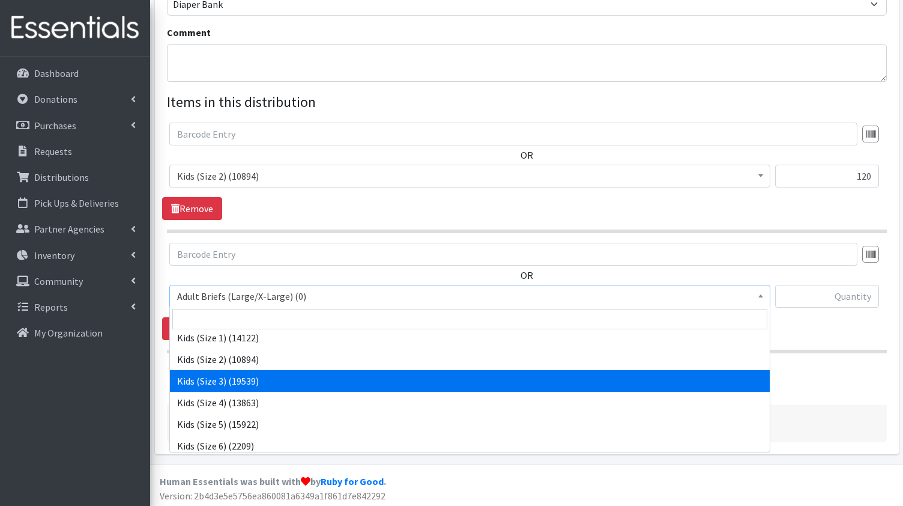
select select "1030"
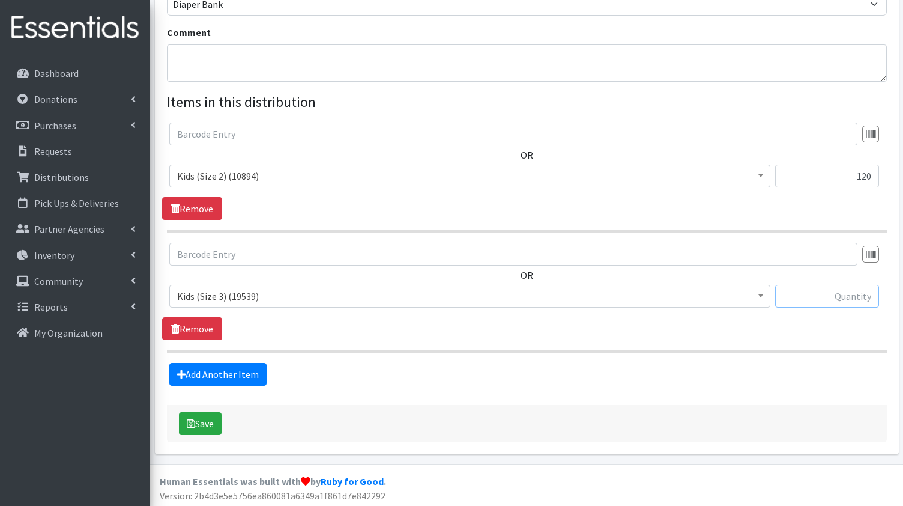
click at [816, 294] on input "text" at bounding box center [827, 296] width 104 height 23
type input "280"
click at [226, 374] on link "Add Another Item" at bounding box center [217, 374] width 97 height 23
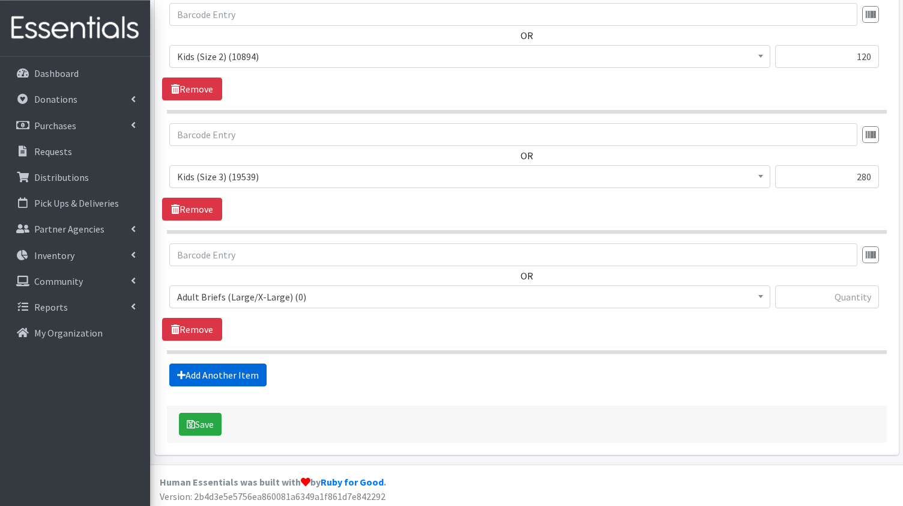
scroll to position [491, 0]
click at [761, 292] on span at bounding box center [761, 295] width 12 height 19
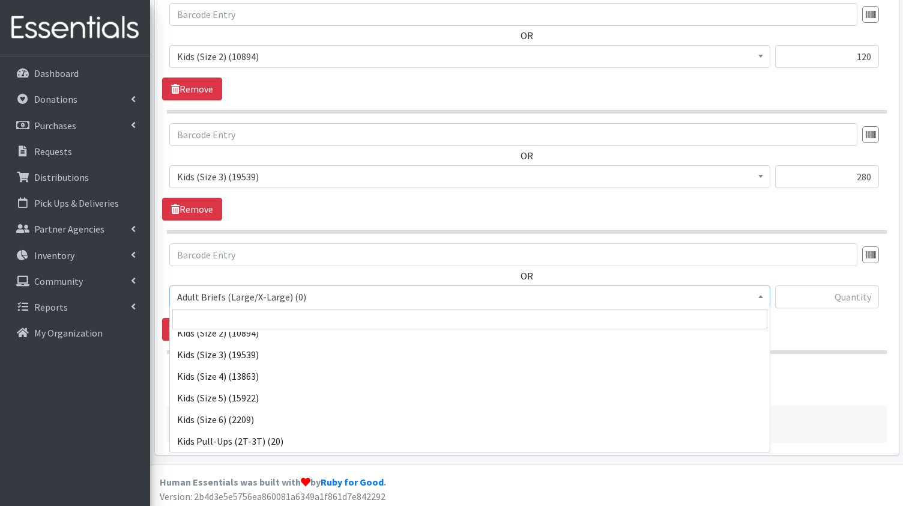
scroll to position [205, 0]
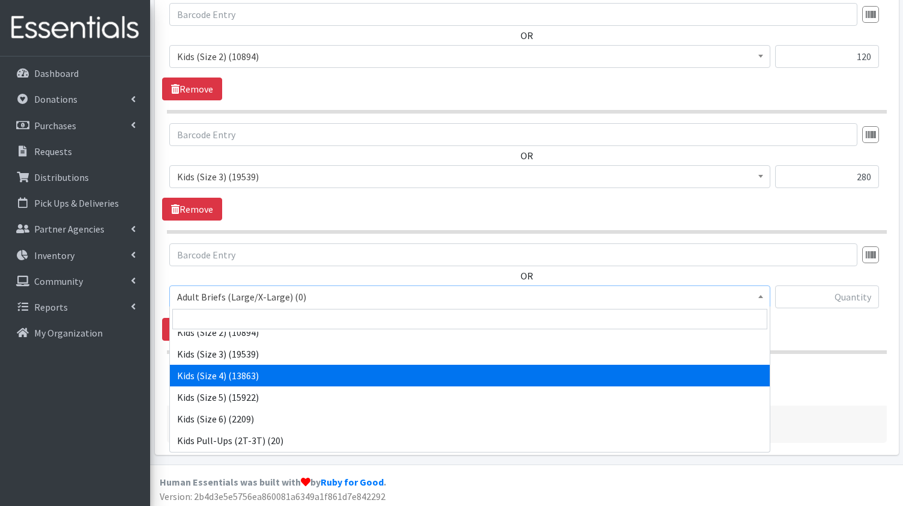
select select "1017"
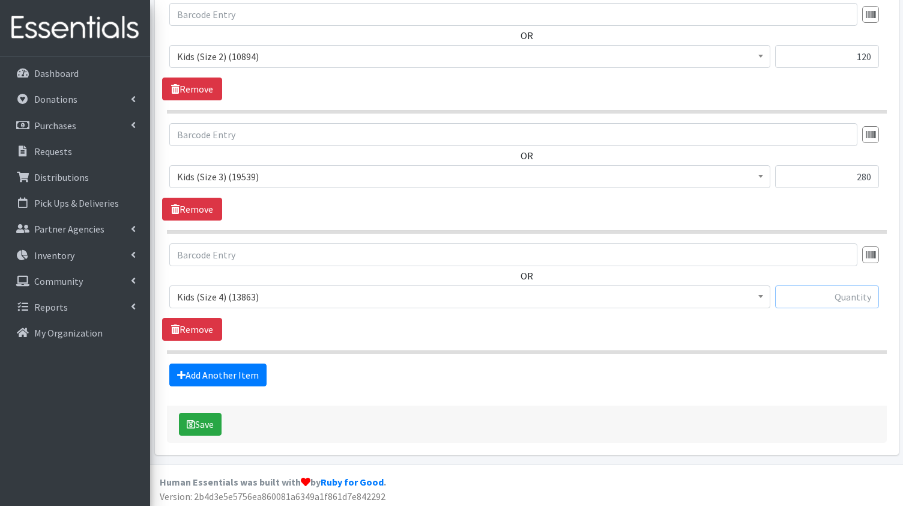
click at [812, 300] on input "text" at bounding box center [827, 296] width 104 height 23
type input "280"
click at [244, 372] on link "Add Another Item" at bounding box center [217, 374] width 97 height 23
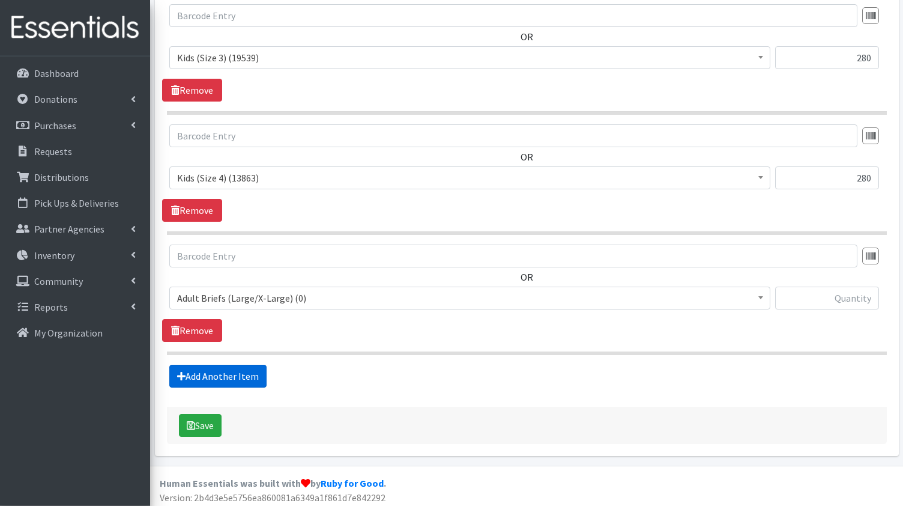
scroll to position [611, 0]
click at [759, 295] on b at bounding box center [761, 296] width 5 height 3
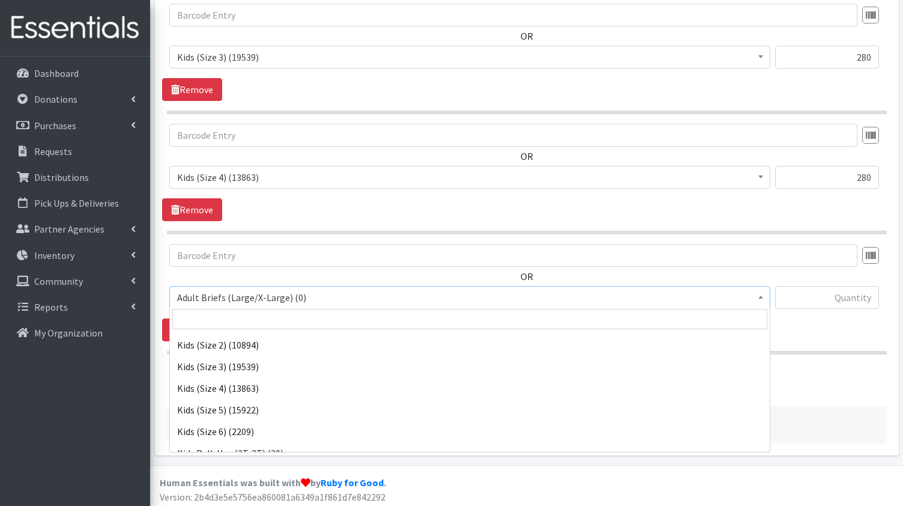
scroll to position [190, 0]
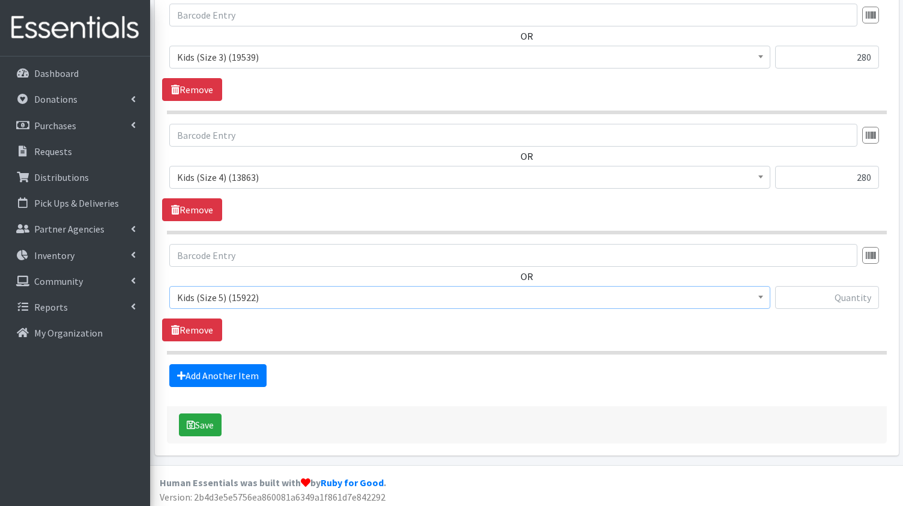
select select "1018"
click at [820, 300] on input "text" at bounding box center [827, 297] width 104 height 23
type input "400"
click at [230, 371] on link "Add Another Item" at bounding box center [217, 375] width 97 height 23
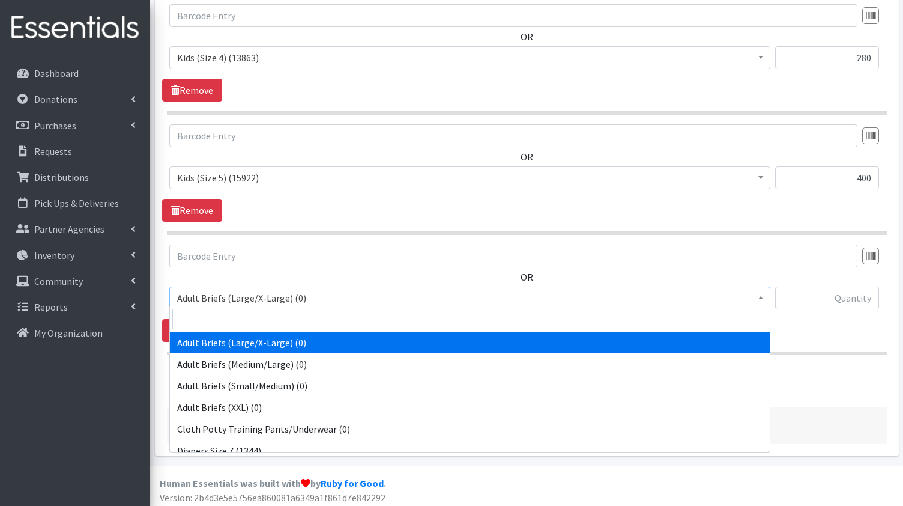
click at [763, 292] on span at bounding box center [761, 296] width 12 height 19
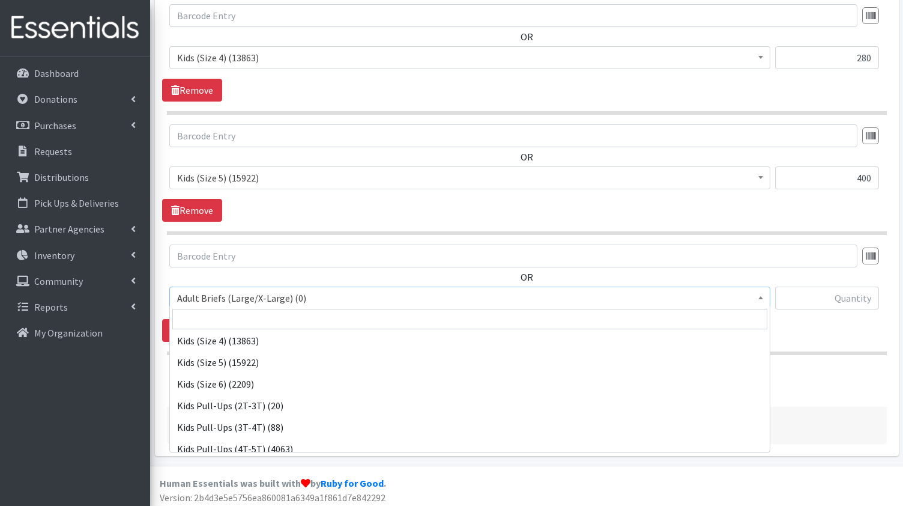
scroll to position [240, 0]
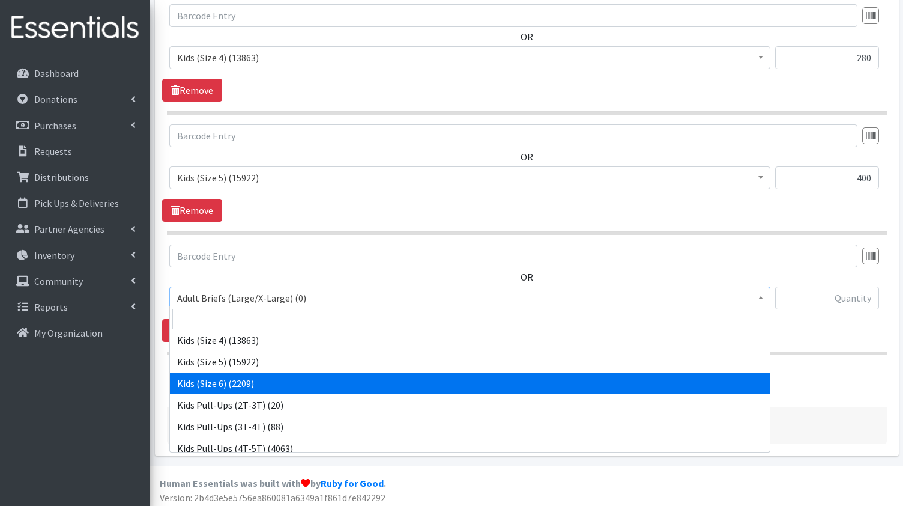
select select "1020"
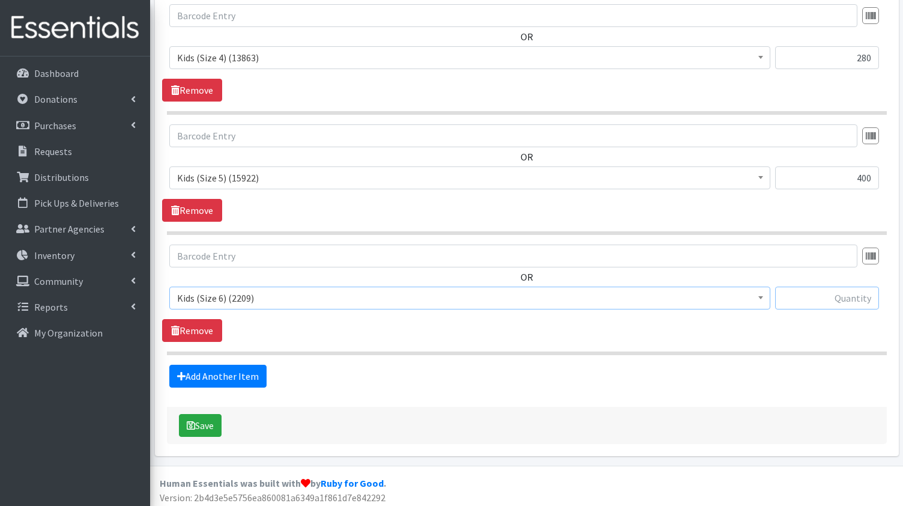
click at [826, 294] on input "text" at bounding box center [827, 297] width 104 height 23
type input "440"
click at [220, 373] on link "Add Another Item" at bounding box center [217, 376] width 97 height 23
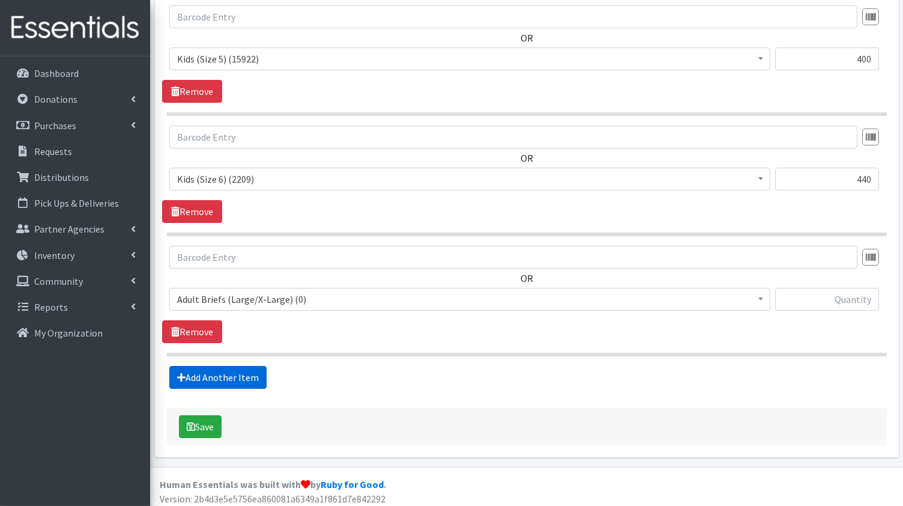
scroll to position [850, 0]
click at [763, 297] on b at bounding box center [761, 298] width 5 height 3
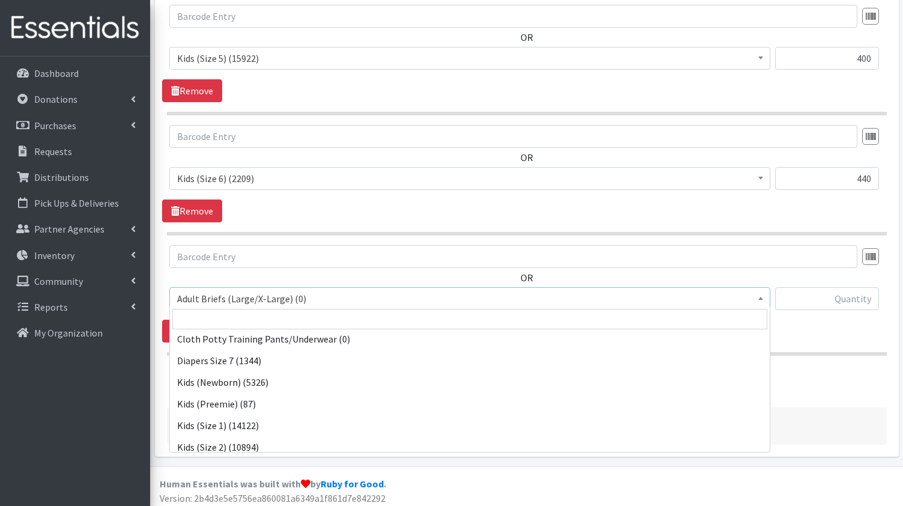
scroll to position [87, 0]
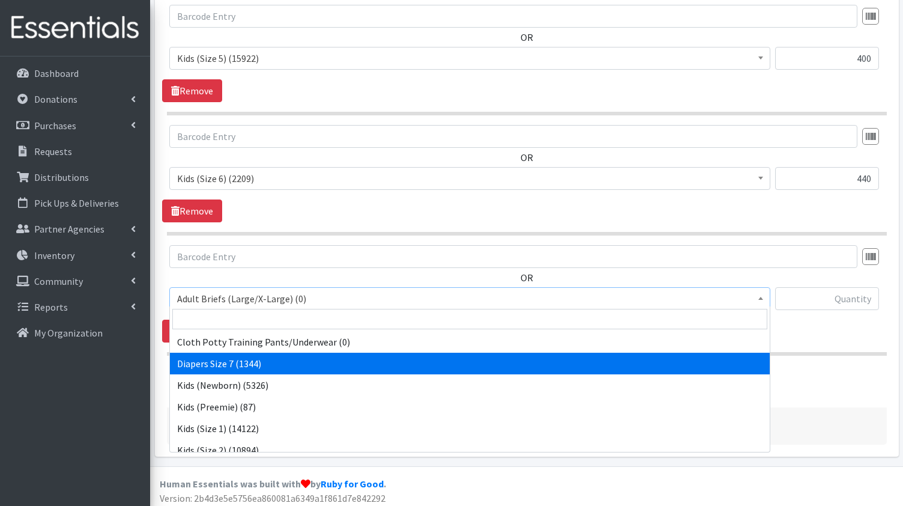
select select "15230"
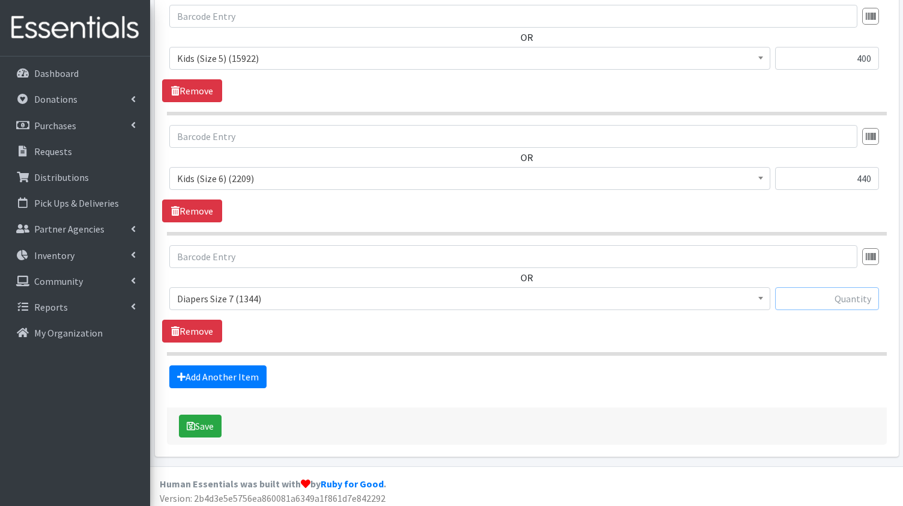
click at [833, 298] on input "text" at bounding box center [827, 298] width 104 height 23
type input "40"
click at [203, 420] on button "Save" at bounding box center [200, 425] width 43 height 23
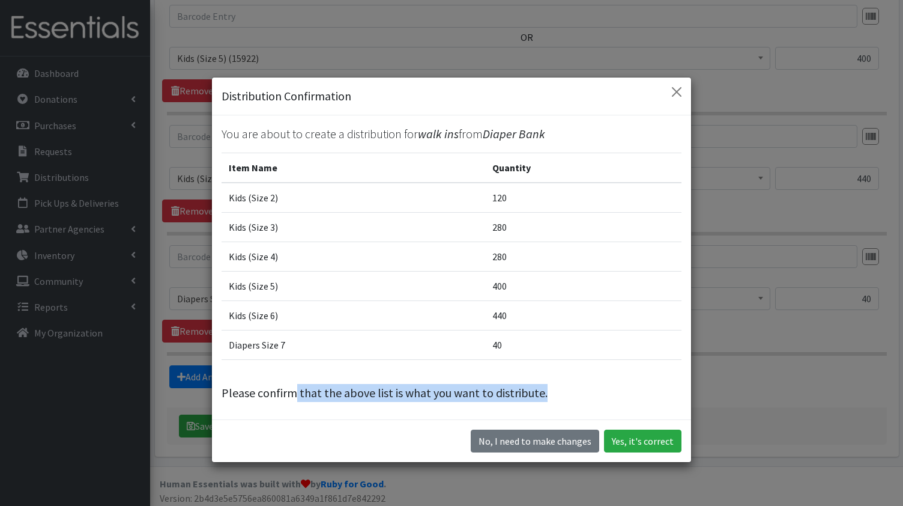
drag, startPoint x: 203, startPoint y: 420, endPoint x: 291, endPoint y: 409, distance: 88.9
click at [291, 409] on div "Distribution Confirmation You are about to create a distribution for walk ins f…" at bounding box center [451, 253] width 903 height 506
click at [648, 443] on button "Yes, it's correct" at bounding box center [642, 440] width 77 height 23
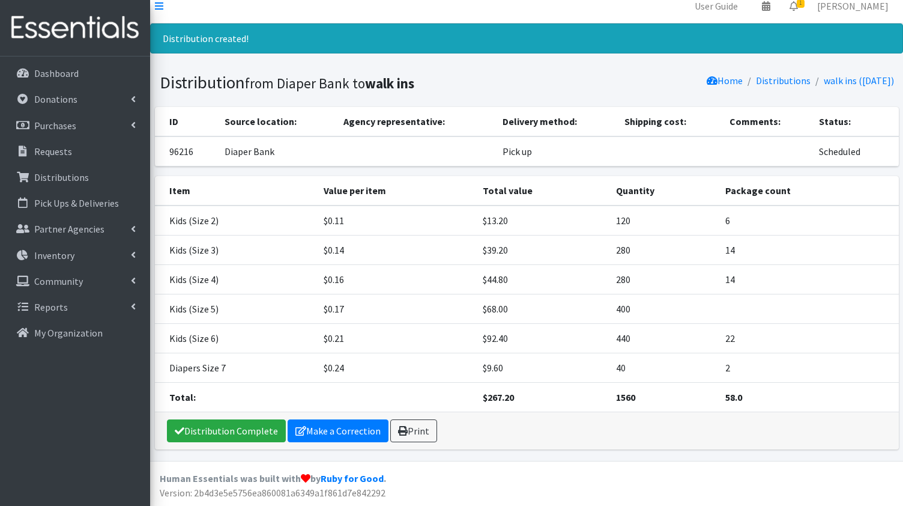
scroll to position [11, 0]
click at [763, 76] on link "Distributions" at bounding box center [783, 80] width 55 height 12
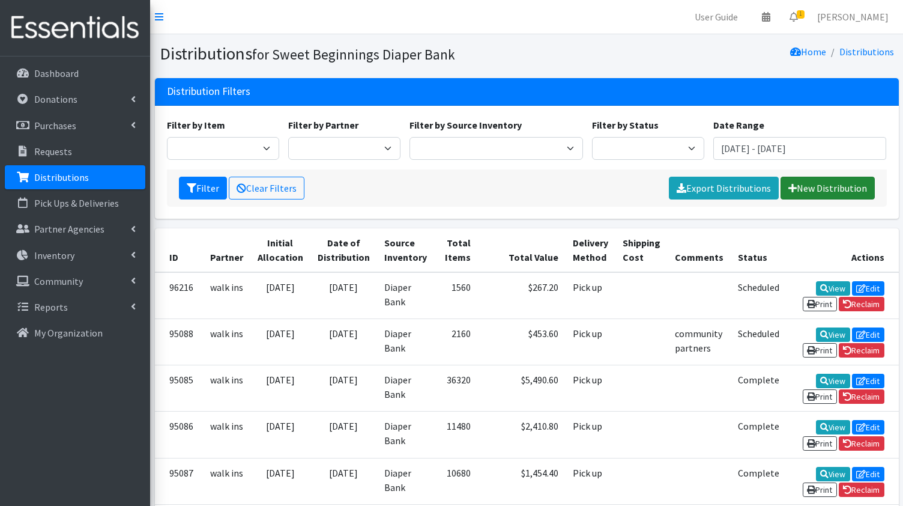
click at [840, 185] on link "New Distribution" at bounding box center [828, 188] width 94 height 23
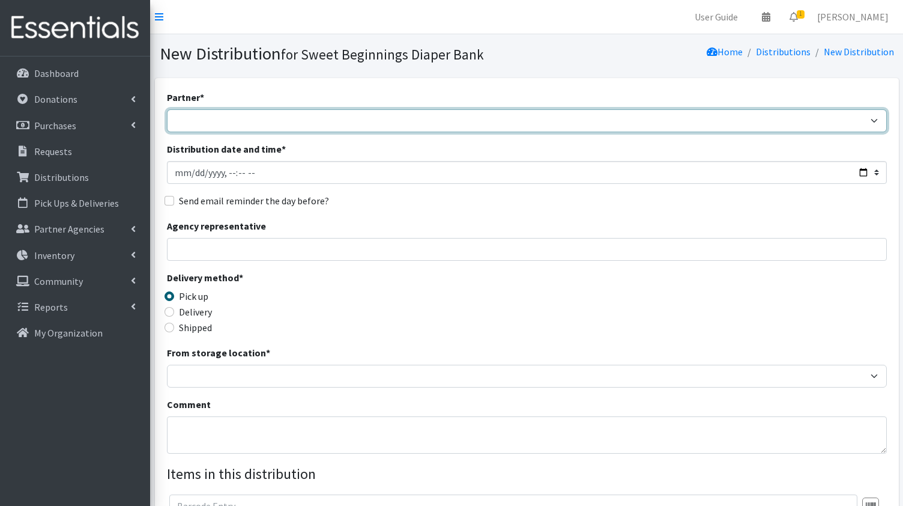
click at [167, 109] on select "Alexina Rojas SP First 5 Aspiranet - Jeanna Mora Coast Guard - Kristina Ijima C…" at bounding box center [527, 120] width 720 height 23
select select "568"
click option "walk ins" at bounding box center [0, 0] width 0 height 0
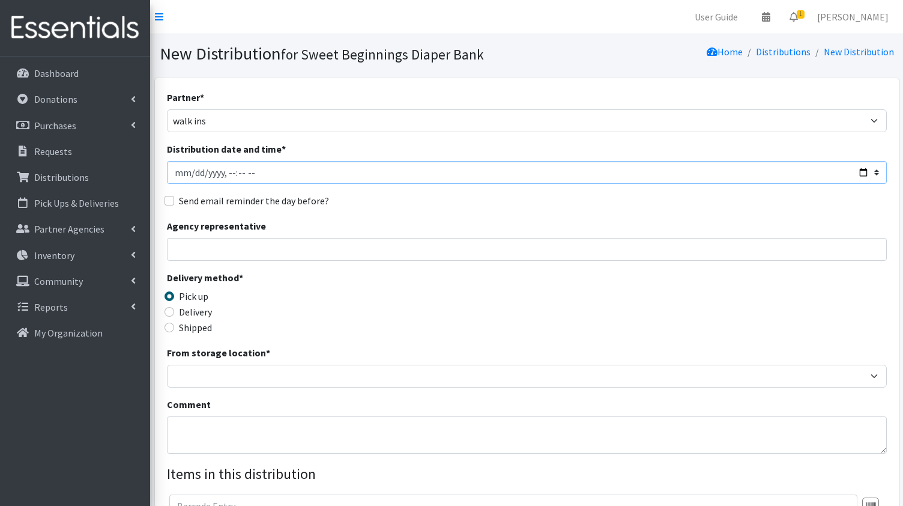
click at [861, 171] on input "Distribution date and time *" at bounding box center [527, 172] width 720 height 23
type input "2025-08-27T23:59"
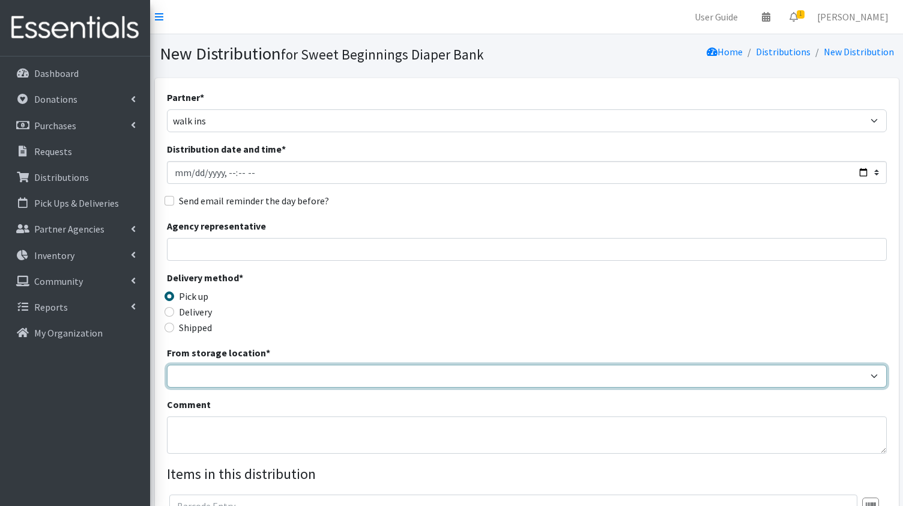
click at [167, 365] on select "Diaper Bank" at bounding box center [527, 376] width 720 height 23
select select "10"
click option "Diaper Bank" at bounding box center [0, 0] width 0 height 0
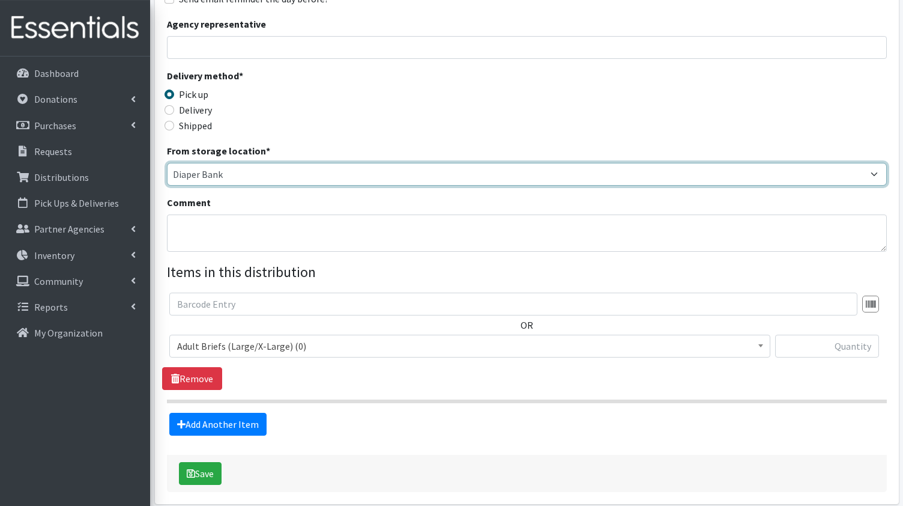
scroll to position [252, 0]
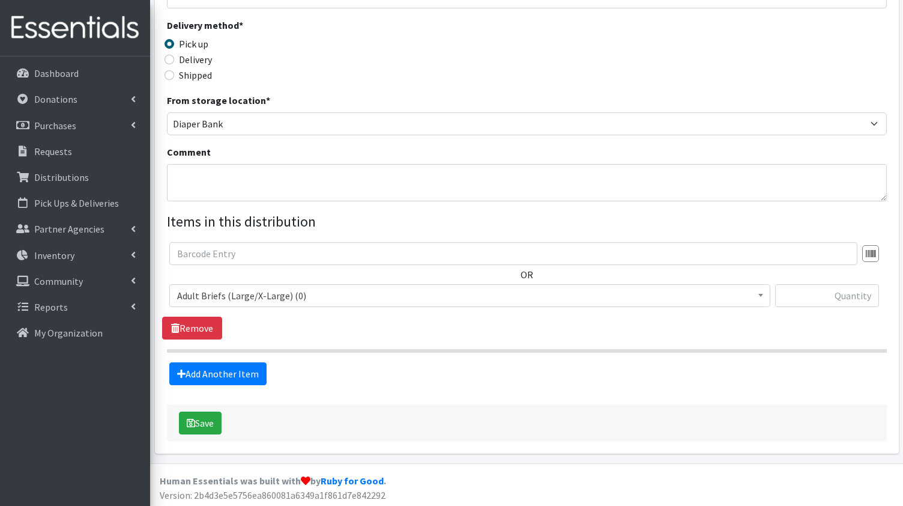
click at [760, 294] on b at bounding box center [761, 295] width 5 height 3
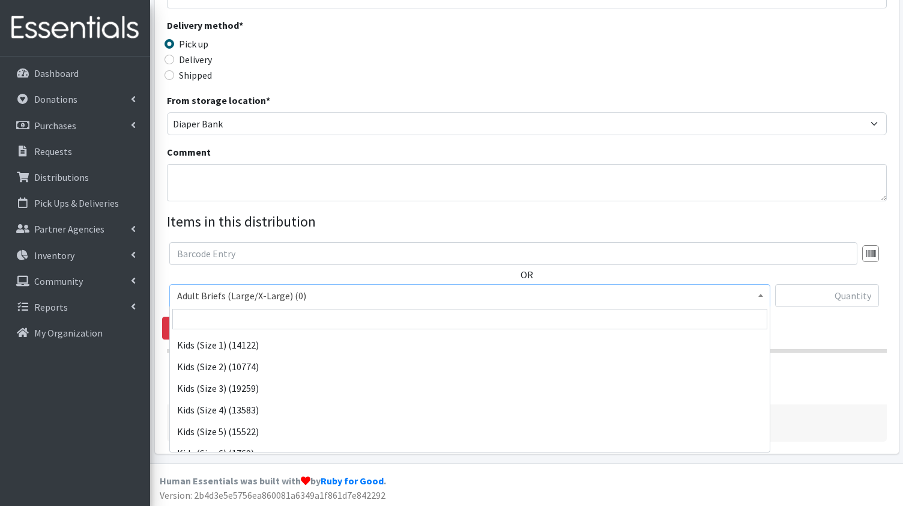
scroll to position [168, 0]
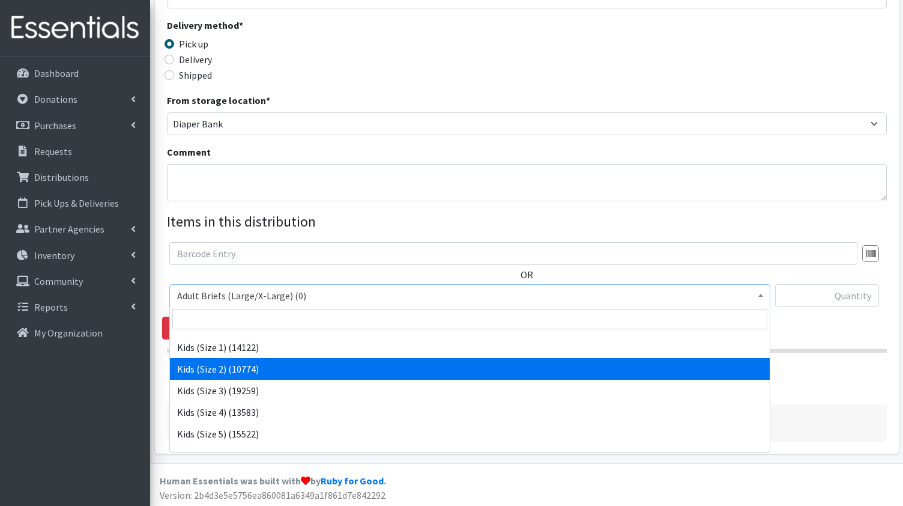
select select "1027"
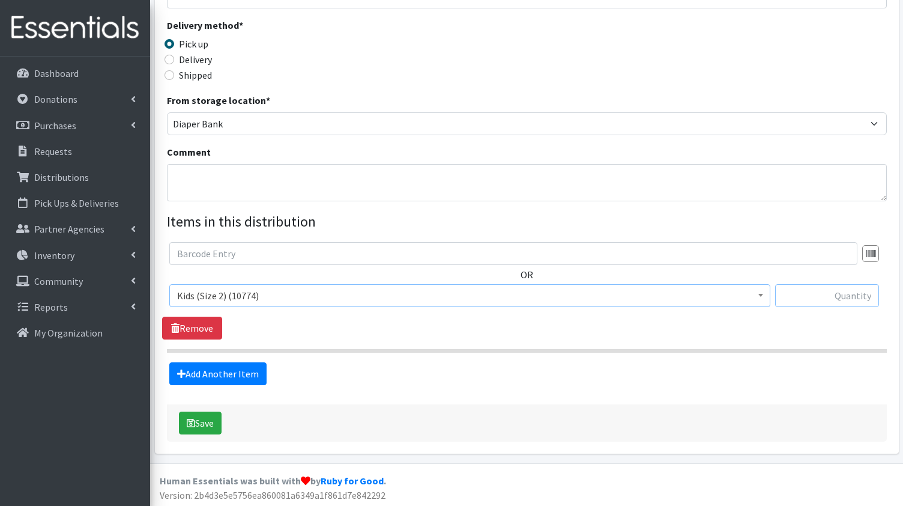
click at [846, 298] on input "text" at bounding box center [827, 295] width 104 height 23
type input "240"
click at [228, 370] on link "Add Another Item" at bounding box center [217, 373] width 97 height 23
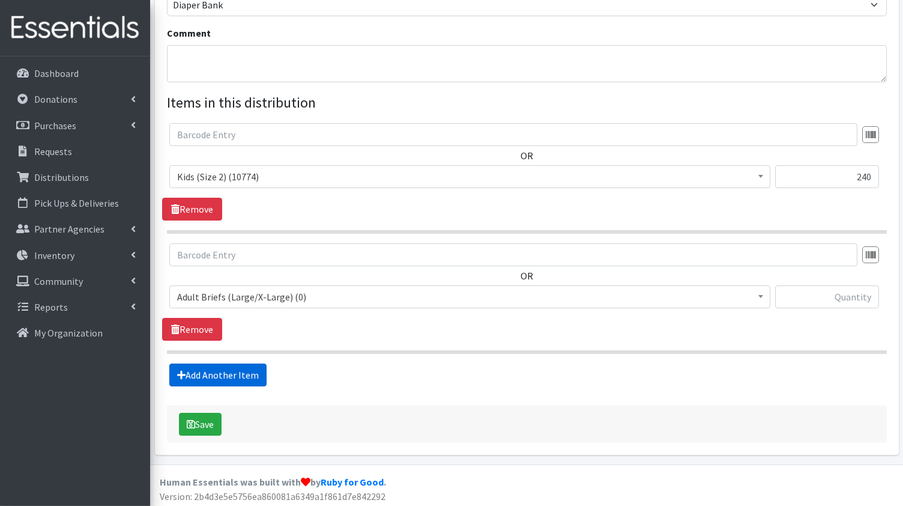
scroll to position [372, 0]
click at [761, 296] on b at bounding box center [761, 295] width 5 height 3
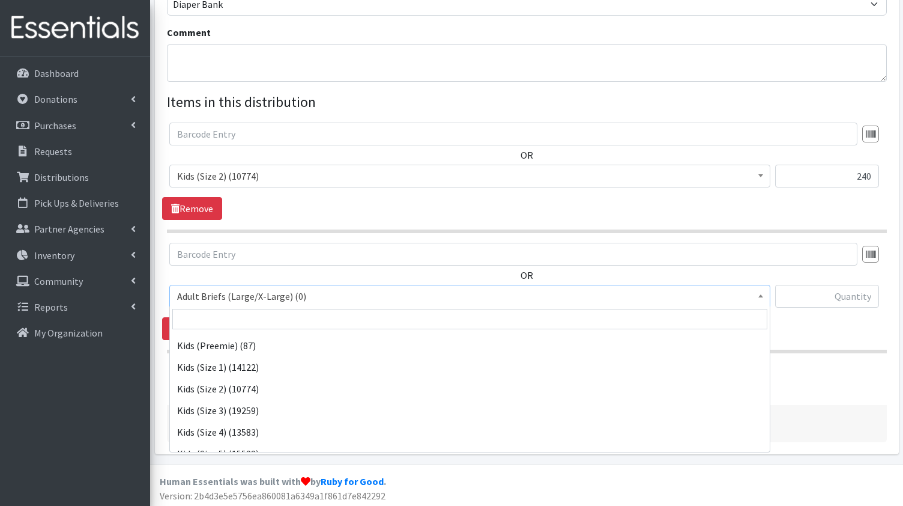
scroll to position [147, 0]
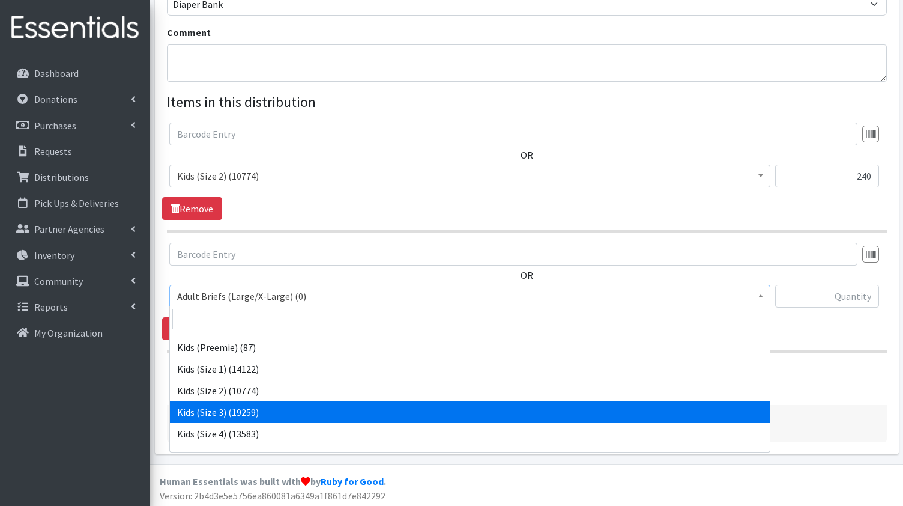
select select "1030"
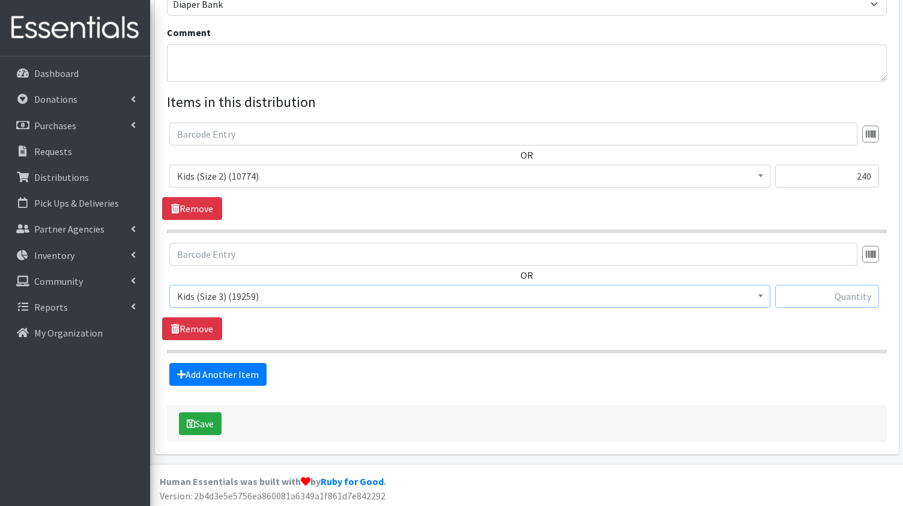
click at [837, 297] on input "text" at bounding box center [827, 296] width 104 height 23
type input "320"
click at [221, 369] on link "Add Another Item" at bounding box center [217, 374] width 97 height 23
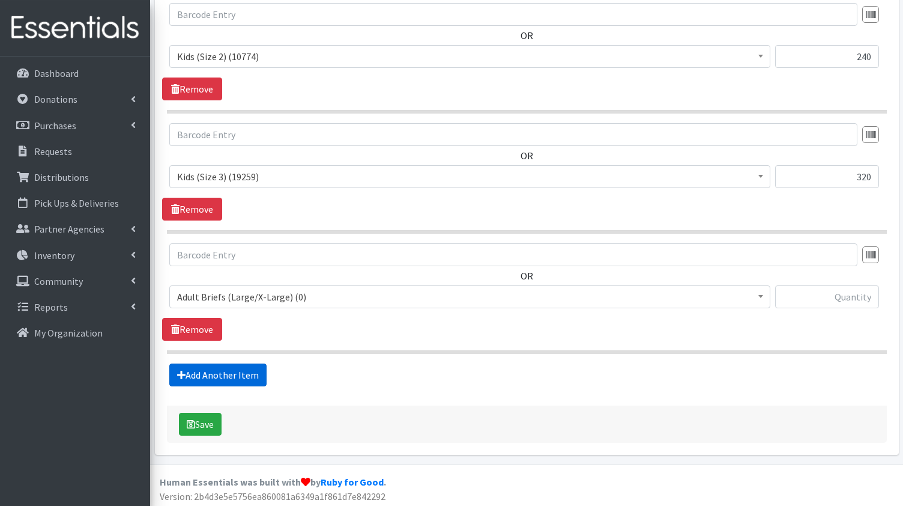
scroll to position [491, 0]
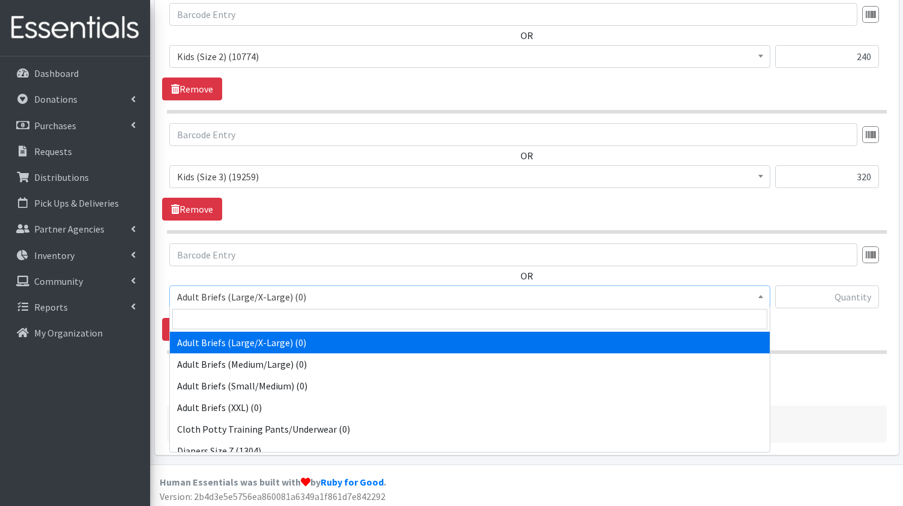
click at [762, 292] on span at bounding box center [761, 295] width 12 height 19
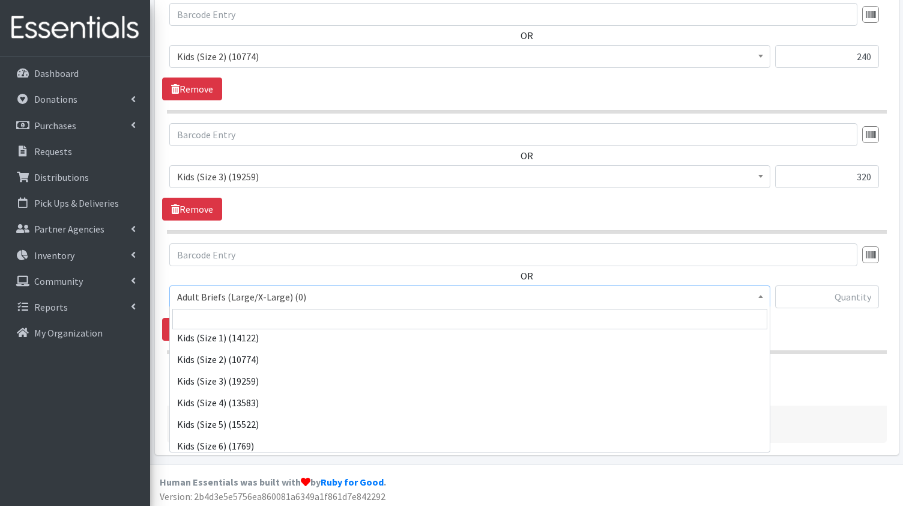
scroll to position [177, 0]
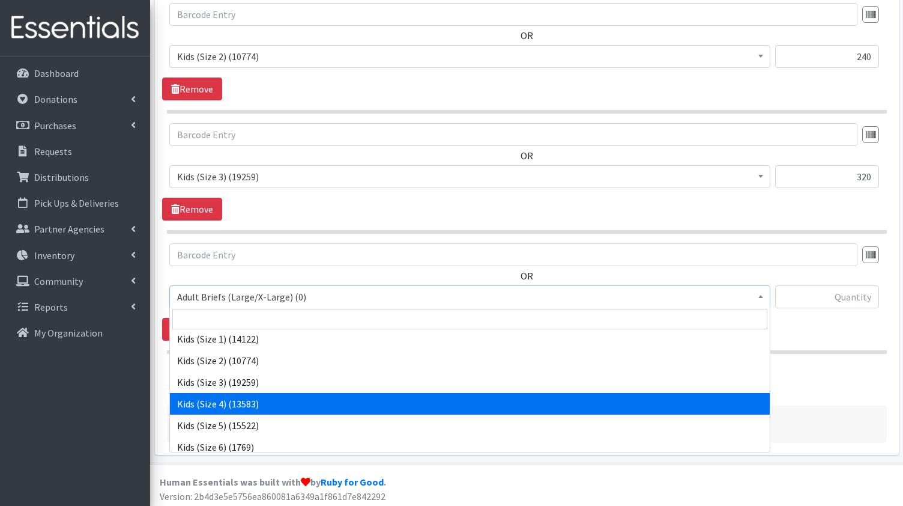
select select "1017"
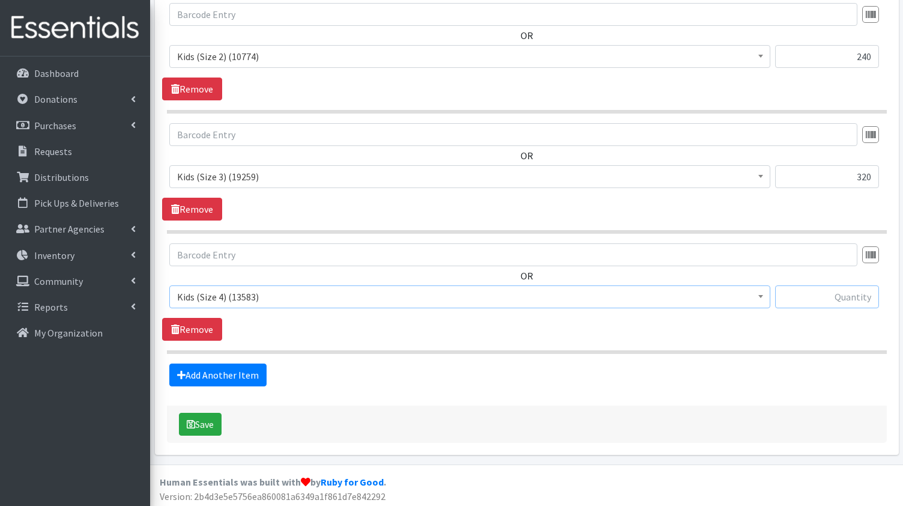
click at [844, 300] on input "text" at bounding box center [827, 296] width 104 height 23
type input "720"
click at [223, 372] on link "Add Another Item" at bounding box center [217, 374] width 97 height 23
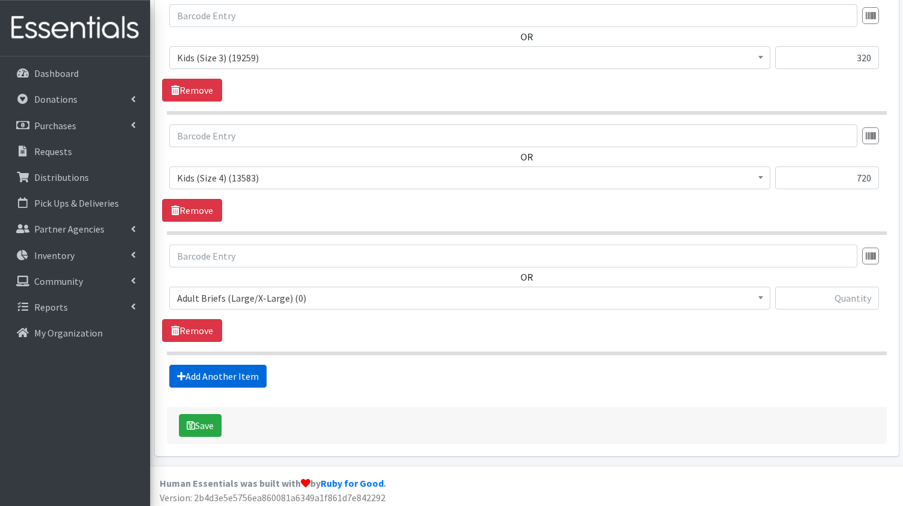
scroll to position [611, 0]
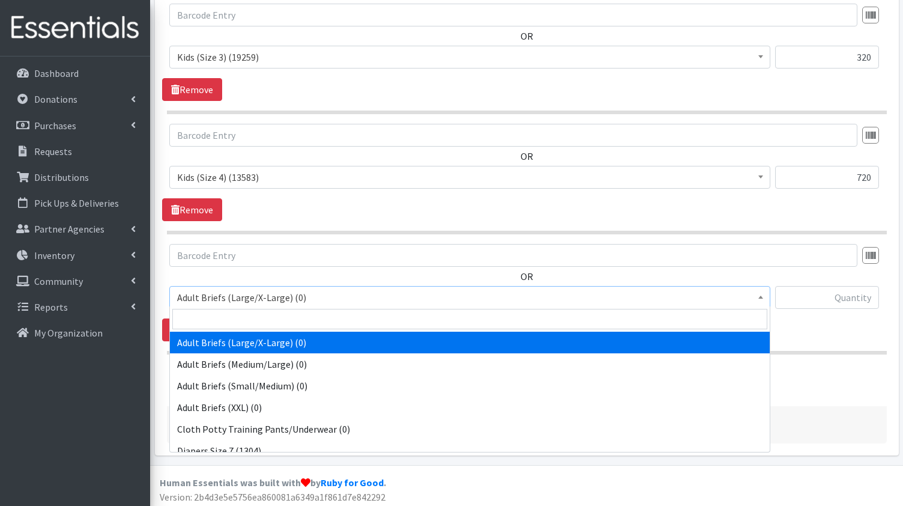
click at [761, 293] on span at bounding box center [761, 295] width 12 height 19
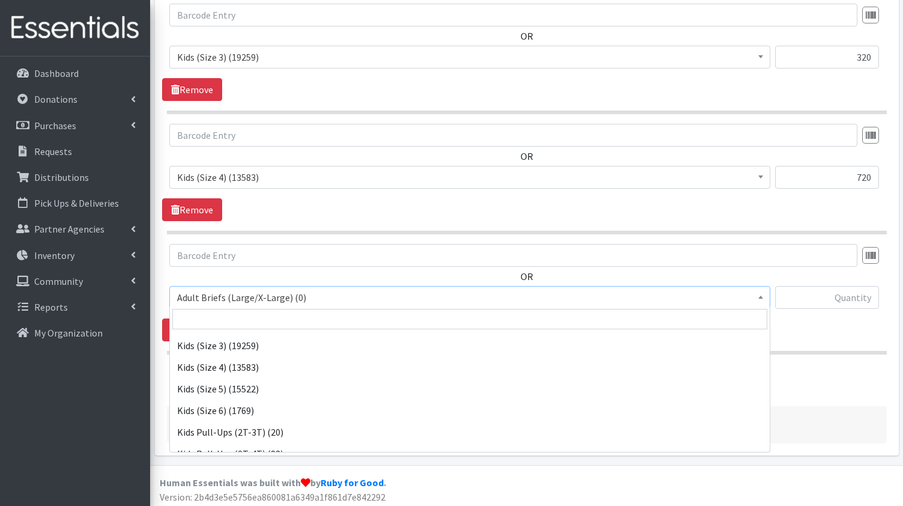
scroll to position [215, 0]
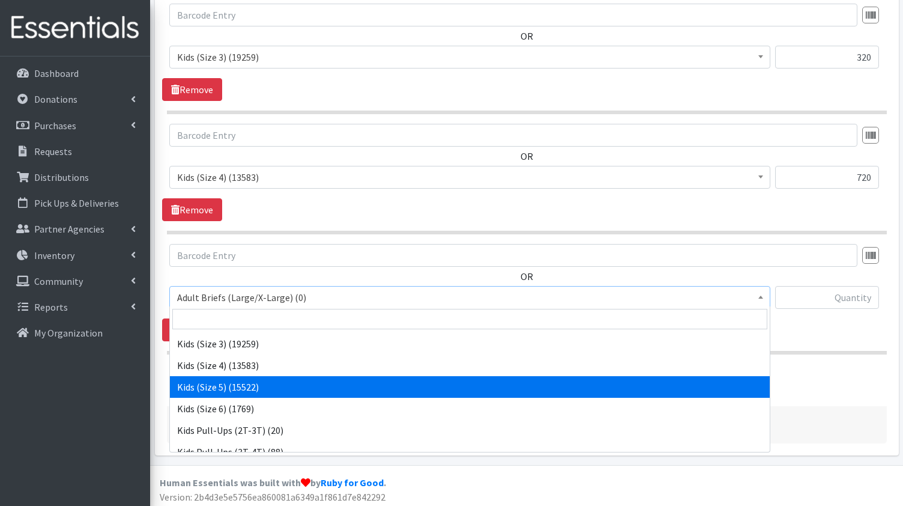
select select "1018"
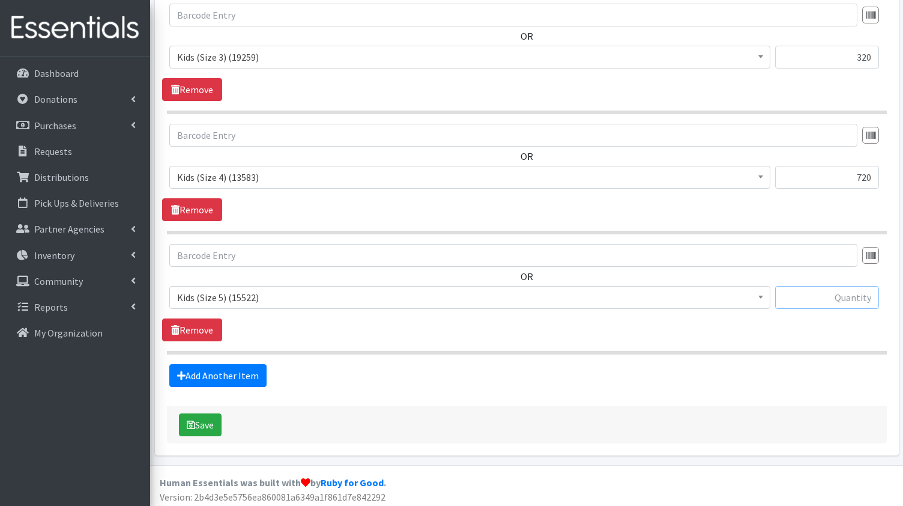
click at [837, 293] on input "text" at bounding box center [827, 297] width 104 height 23
type input "560"
click at [225, 370] on link "Add Another Item" at bounding box center [217, 375] width 97 height 23
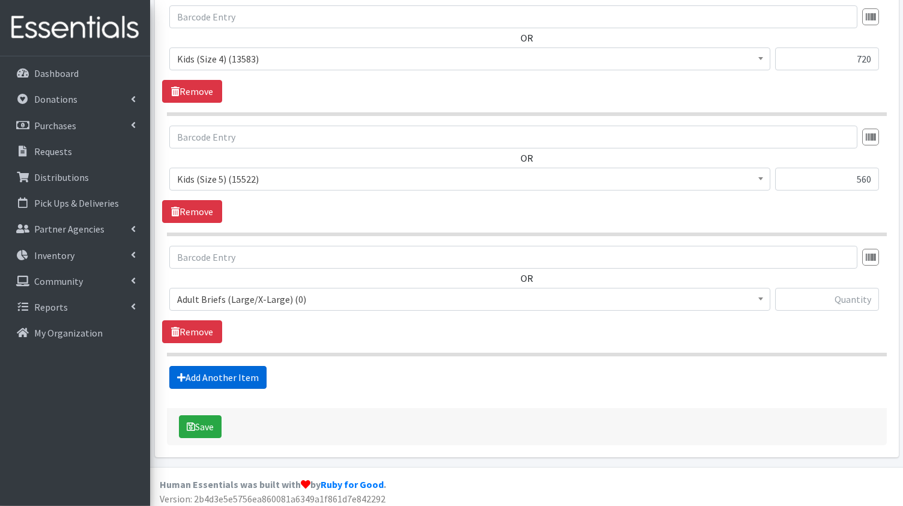
scroll to position [730, 0]
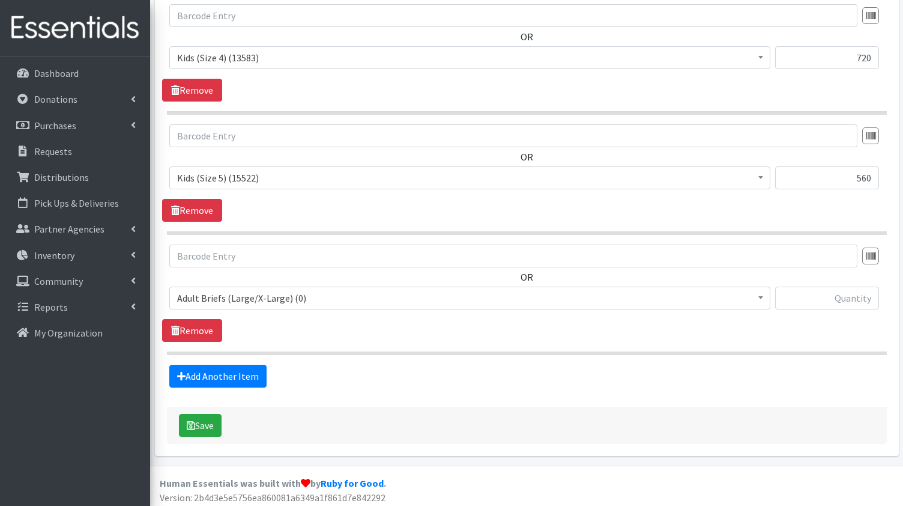
click at [760, 296] on b at bounding box center [761, 297] width 5 height 3
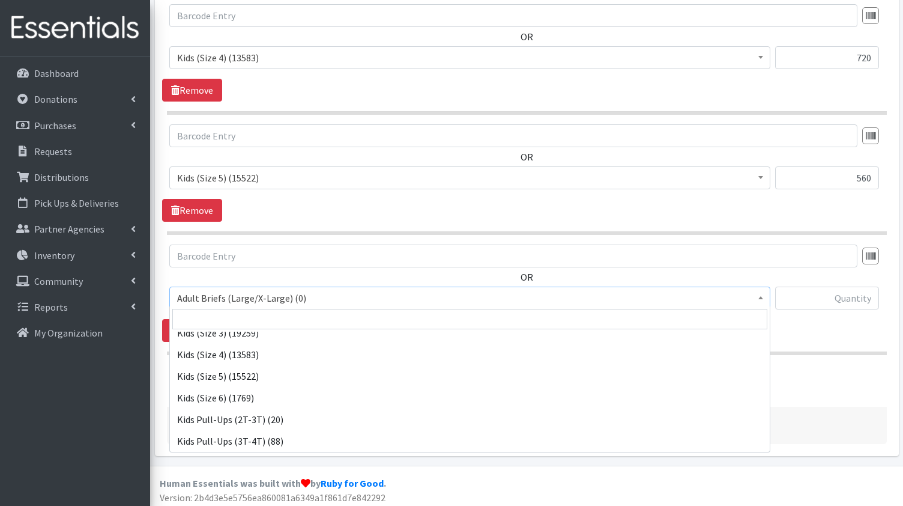
scroll to position [223, 0]
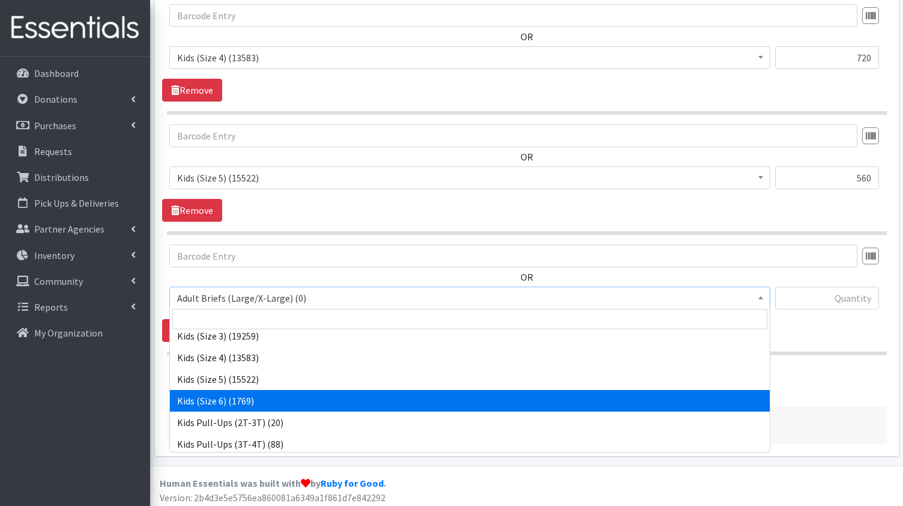
select select "1020"
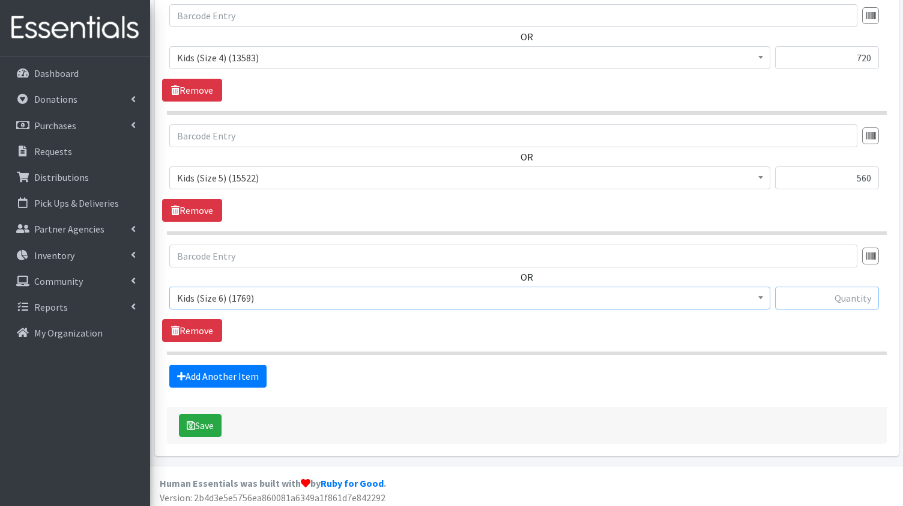
click at [834, 295] on input "text" at bounding box center [827, 297] width 104 height 23
type input "680"
click at [220, 371] on link "Add Another Item" at bounding box center [217, 376] width 97 height 23
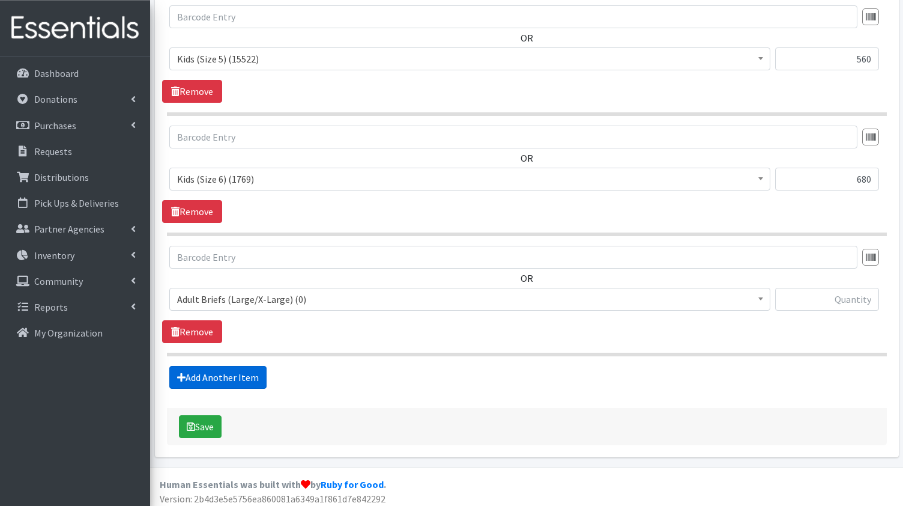
scroll to position [850, 0]
click at [762, 297] on span at bounding box center [761, 297] width 12 height 19
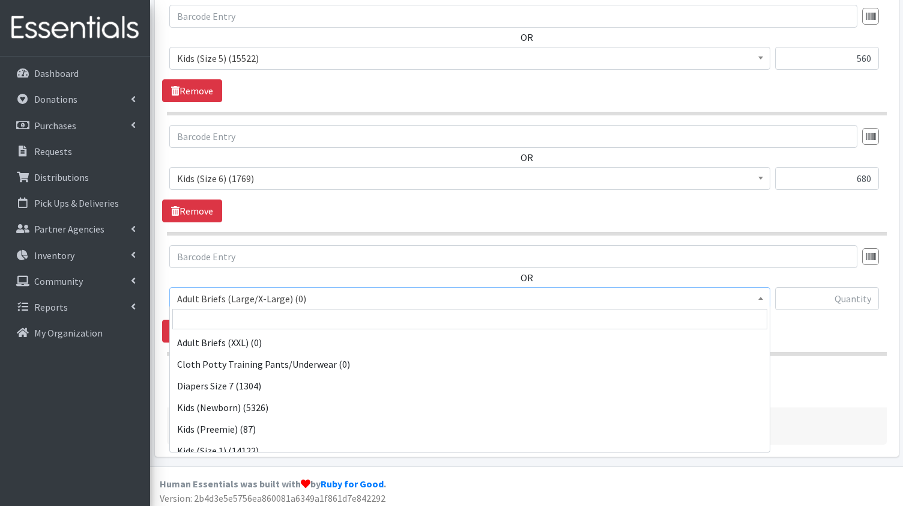
scroll to position [63, 0]
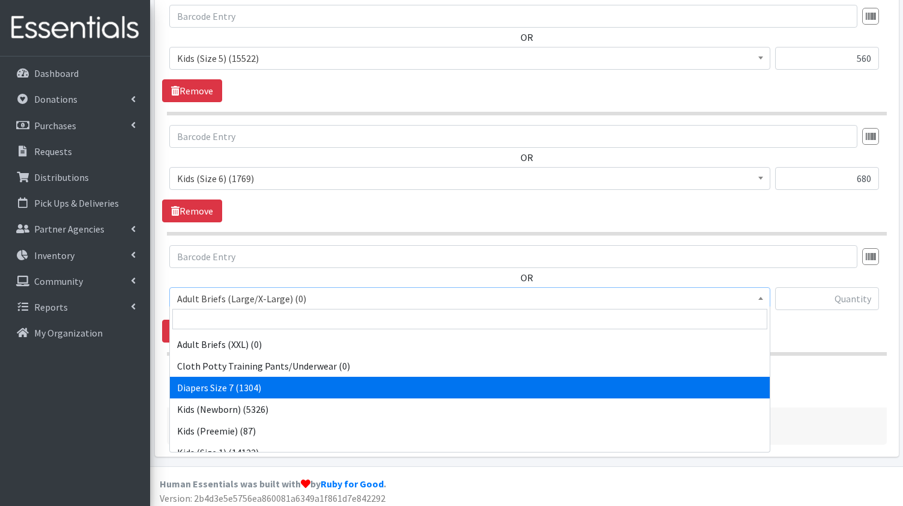
select select "15230"
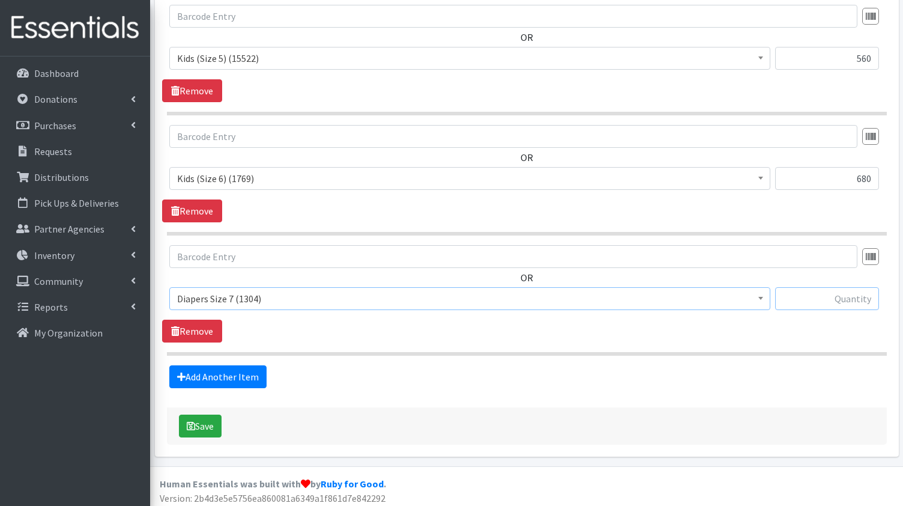
click at [850, 295] on input "text" at bounding box center [827, 298] width 104 height 23
type input "200"
click at [208, 417] on button "Save" at bounding box center [200, 425] width 43 height 23
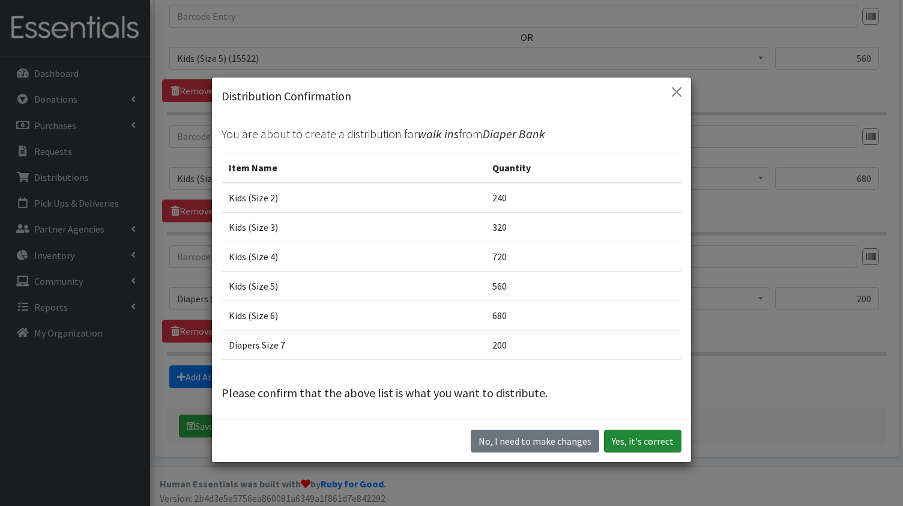
click at [640, 440] on button "Yes, it's correct" at bounding box center [642, 440] width 77 height 23
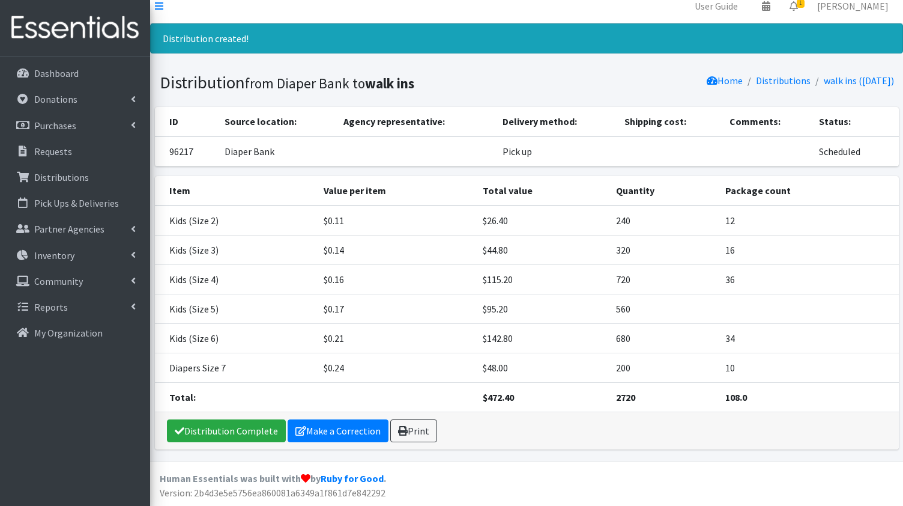
scroll to position [11, 0]
click at [765, 76] on link "Distributions" at bounding box center [783, 80] width 55 height 12
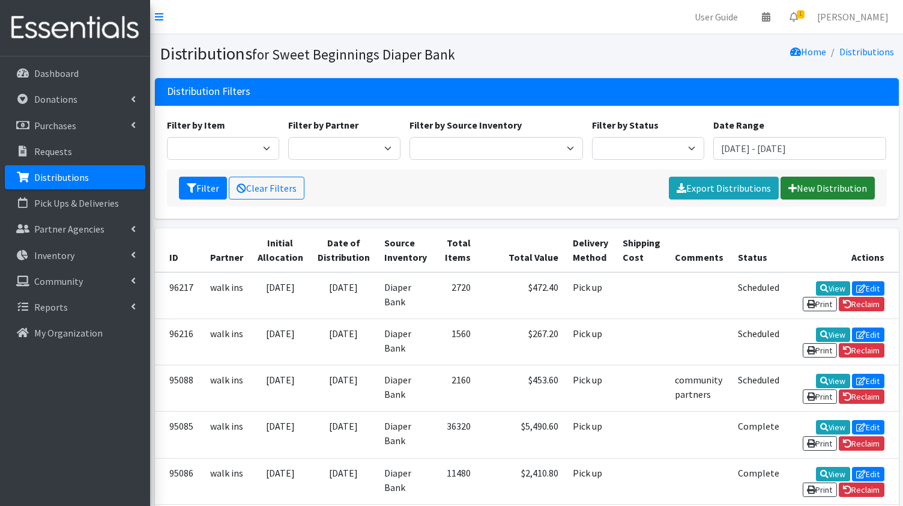
click at [821, 190] on link "New Distribution" at bounding box center [828, 188] width 94 height 23
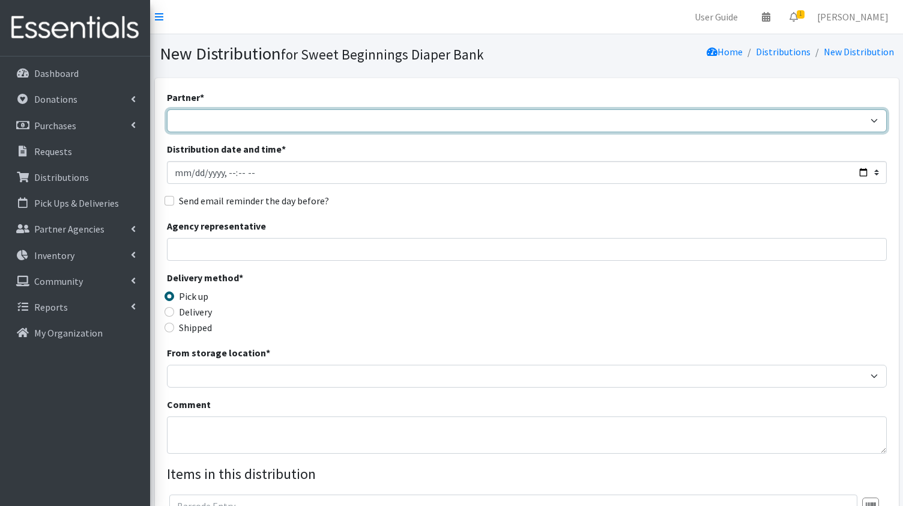
click at [167, 109] on select "Alexina Rojas SP First 5 Aspiranet - Jeanna Mora Coast Guard - Kristina Ijima C…" at bounding box center [527, 120] width 720 height 23
select select "568"
click option "walk ins" at bounding box center [0, 0] width 0 height 0
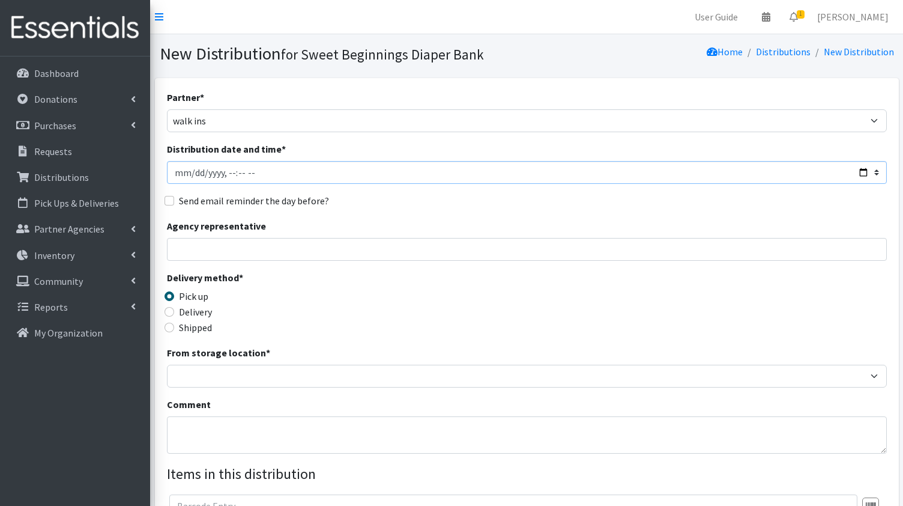
click at [861, 172] on input "Distribution date and time *" at bounding box center [527, 172] width 720 height 23
type input "2025-09-03T23:59"
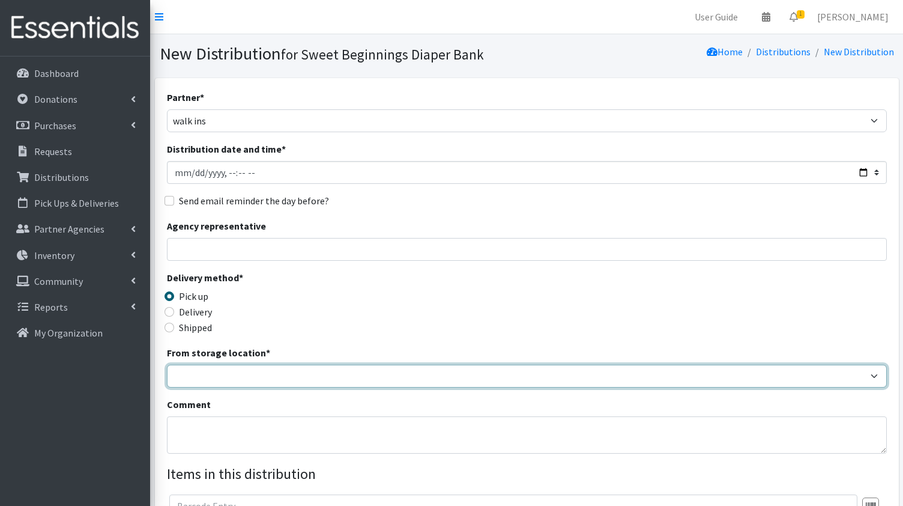
click at [167, 365] on select "Diaper Bank" at bounding box center [527, 376] width 720 height 23
select select "10"
click option "Diaper Bank" at bounding box center [0, 0] width 0 height 0
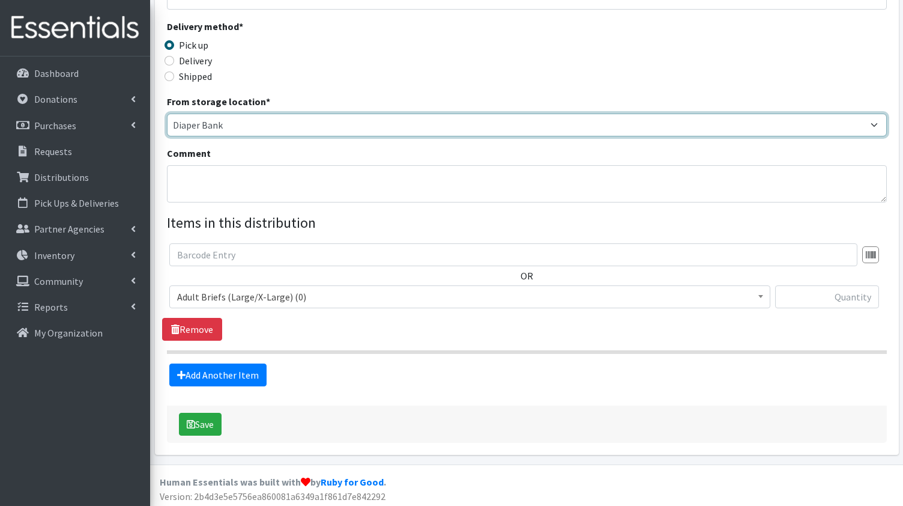
scroll to position [252, 0]
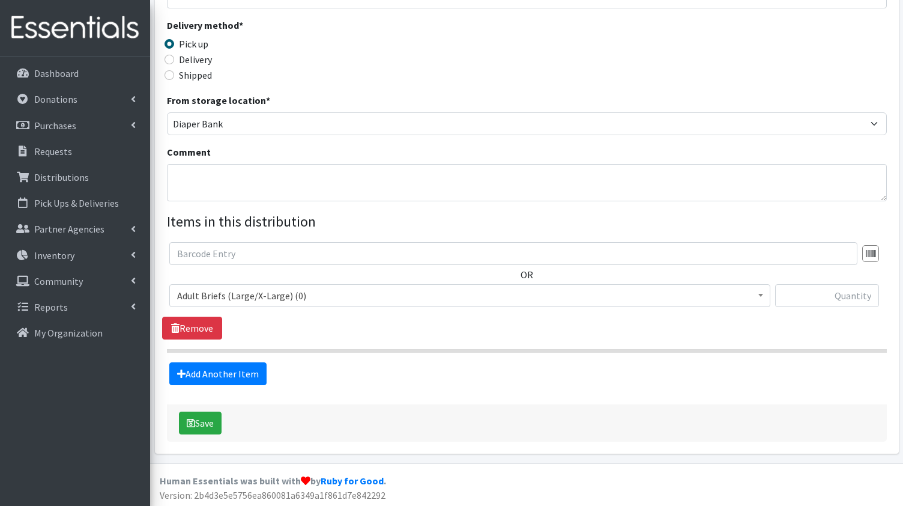
click at [762, 294] on b at bounding box center [761, 295] width 5 height 3
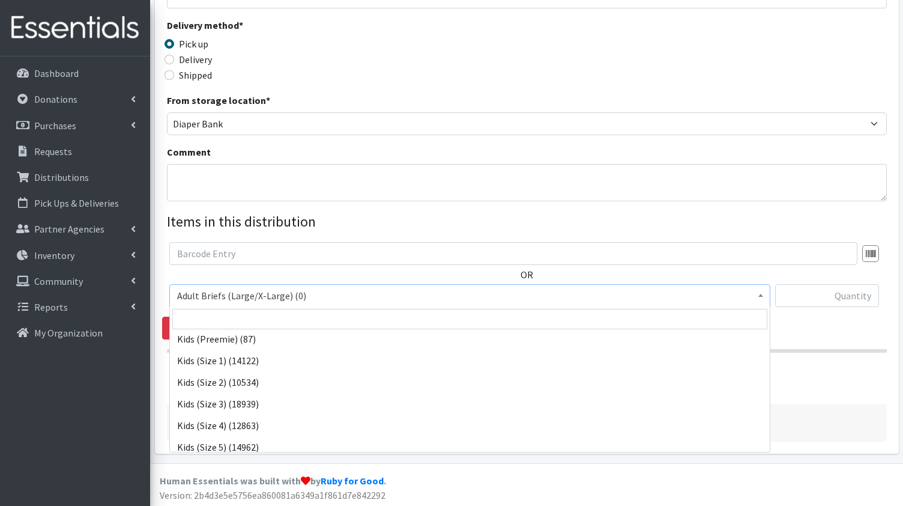
scroll to position [156, 0]
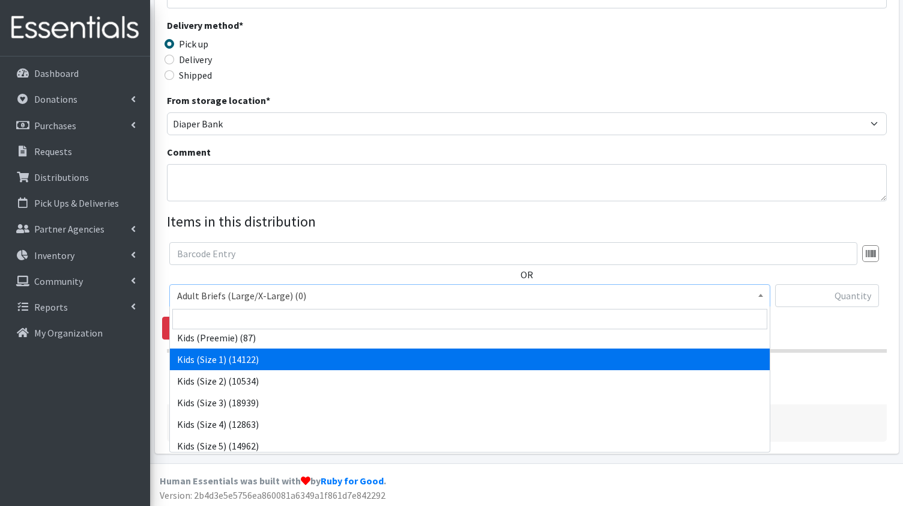
select select "1026"
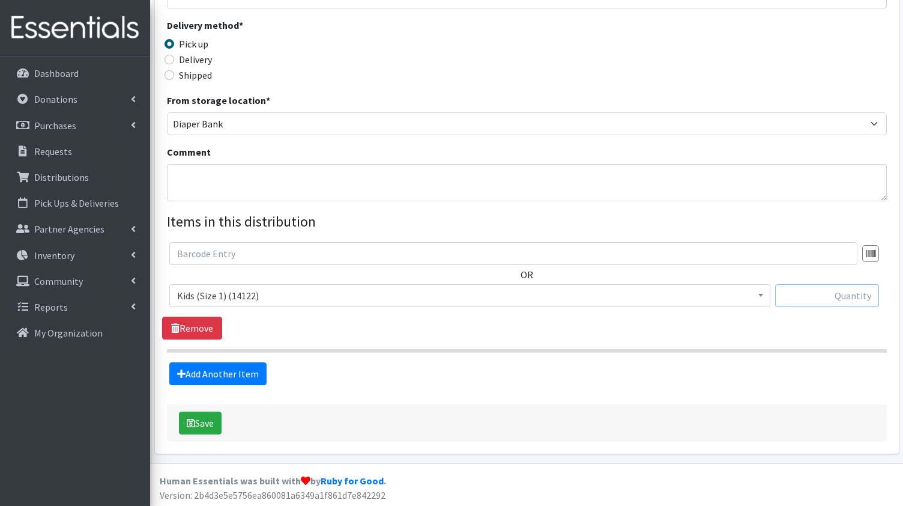
click at [837, 295] on input "text" at bounding box center [827, 295] width 104 height 23
type input "40"
click at [225, 370] on link "Add Another Item" at bounding box center [217, 373] width 97 height 23
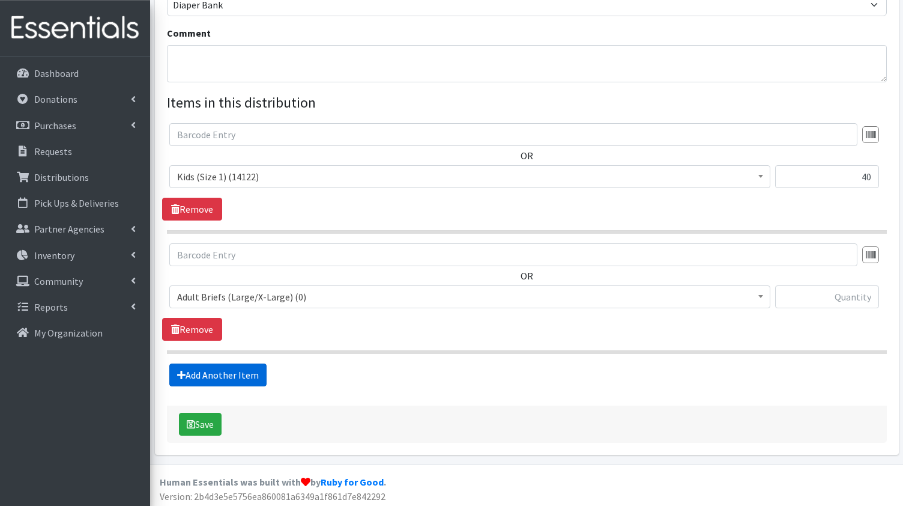
scroll to position [372, 0]
click at [760, 290] on span at bounding box center [761, 294] width 12 height 19
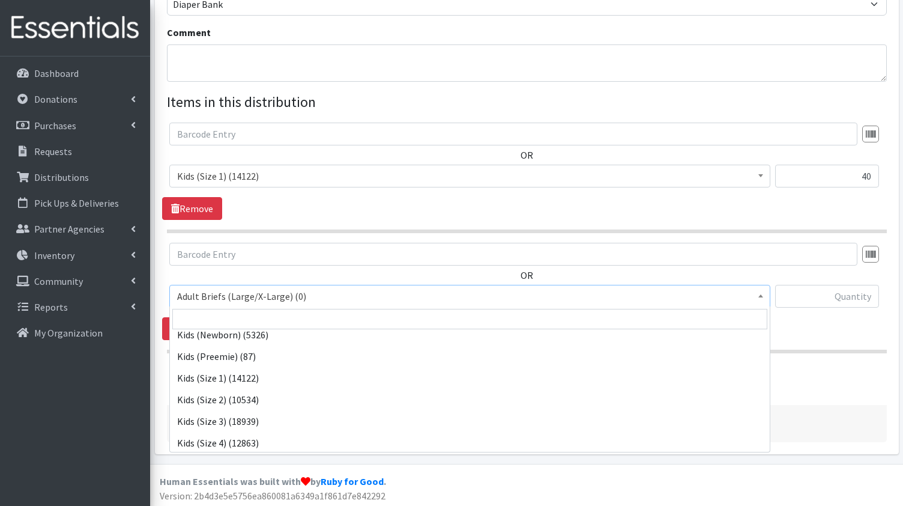
scroll to position [151, 0]
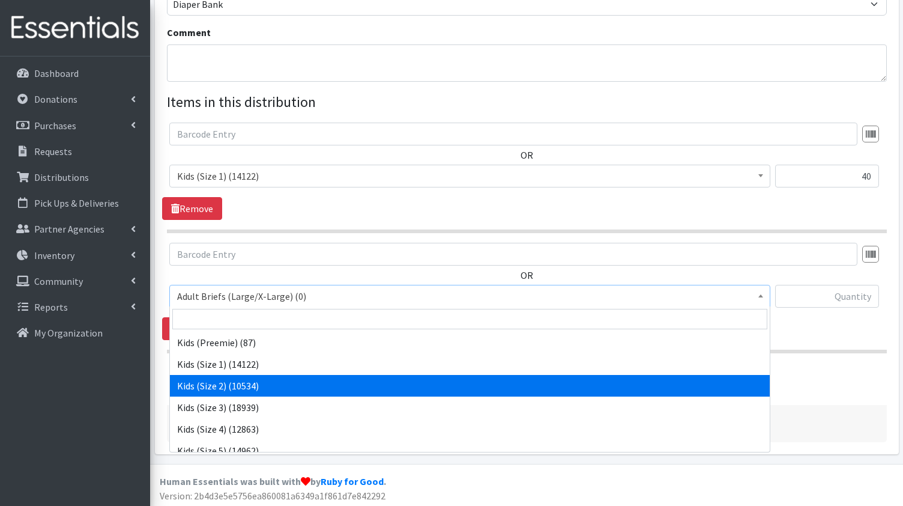
select select "1027"
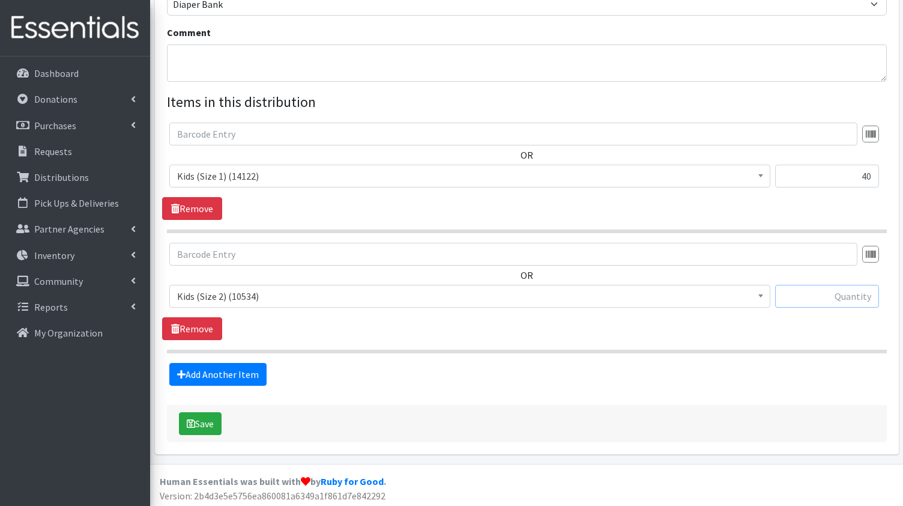
click at [844, 294] on input "text" at bounding box center [827, 296] width 104 height 23
type input "160"
click at [232, 370] on link "Add Another Item" at bounding box center [217, 374] width 97 height 23
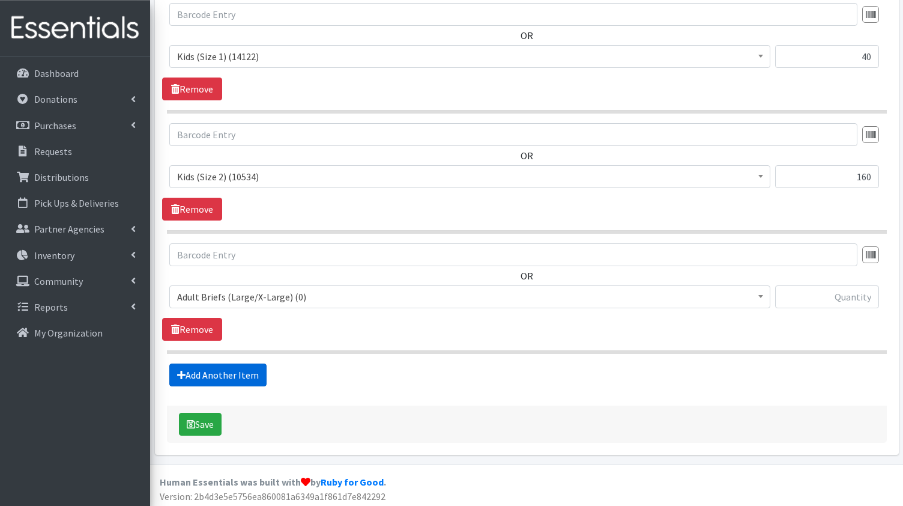
scroll to position [491, 0]
click at [763, 295] on b at bounding box center [761, 296] width 5 height 3
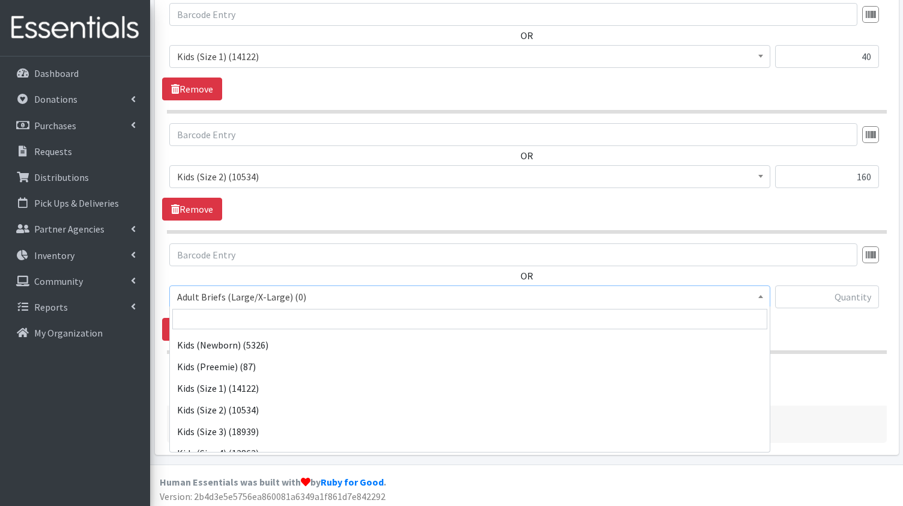
scroll to position [129, 0]
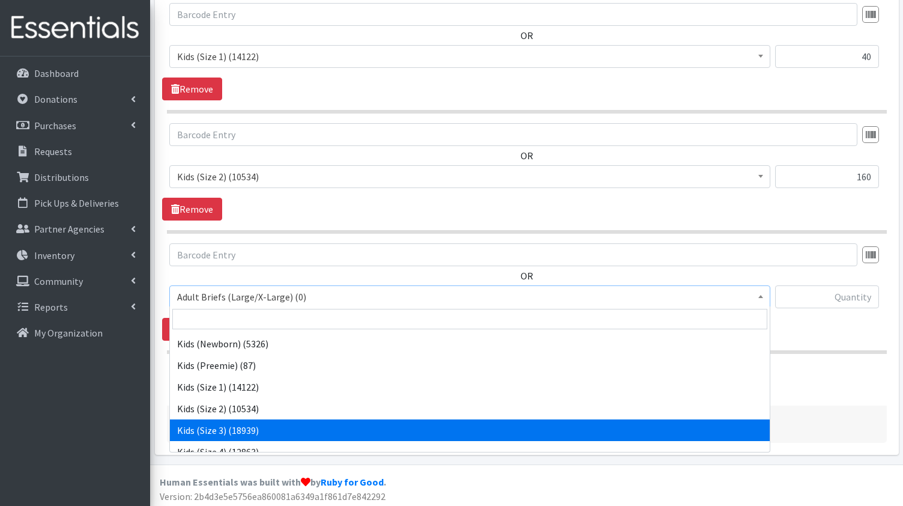
select select "1030"
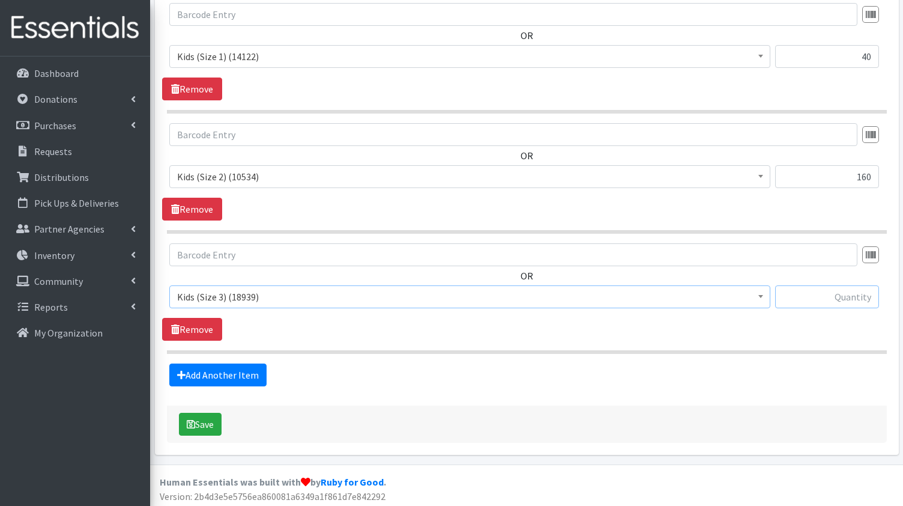
click at [844, 294] on input "text" at bounding box center [827, 296] width 104 height 23
type input "120"
click at [219, 369] on link "Add Another Item" at bounding box center [217, 374] width 97 height 23
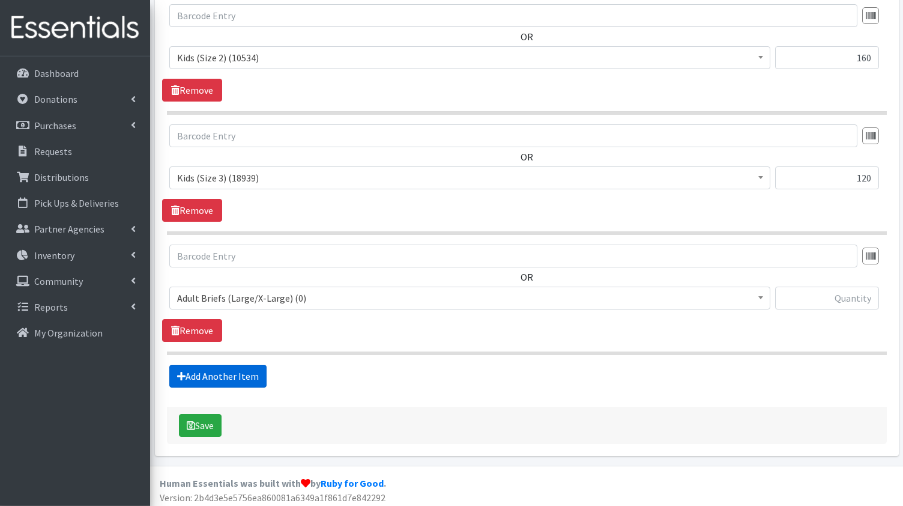
scroll to position [611, 0]
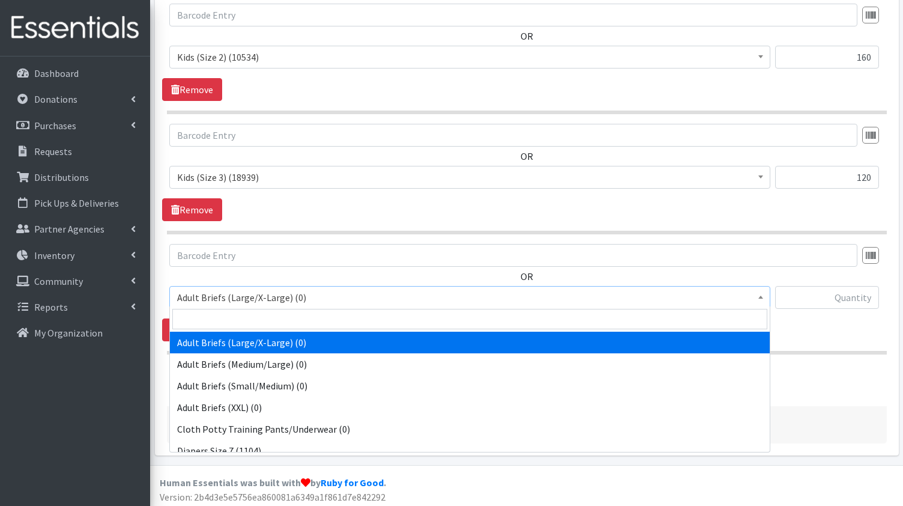
click at [762, 295] on b at bounding box center [761, 296] width 5 height 3
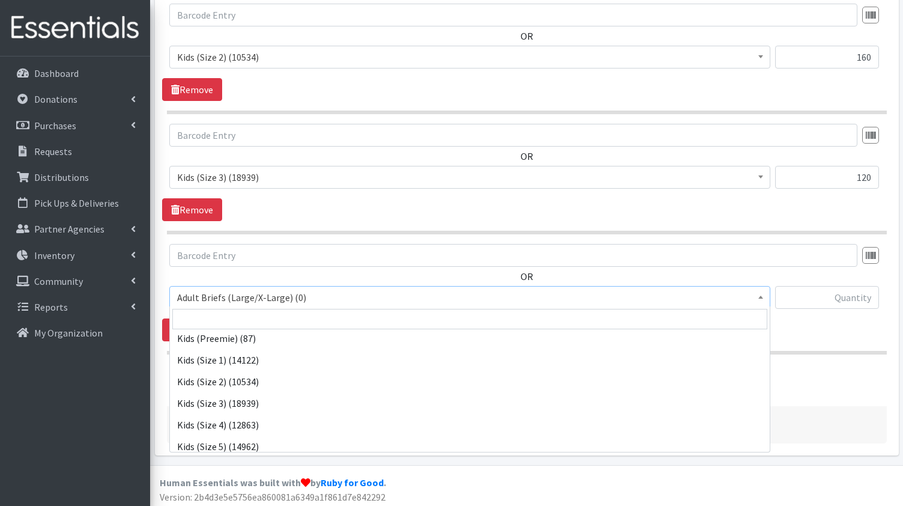
scroll to position [174, 0]
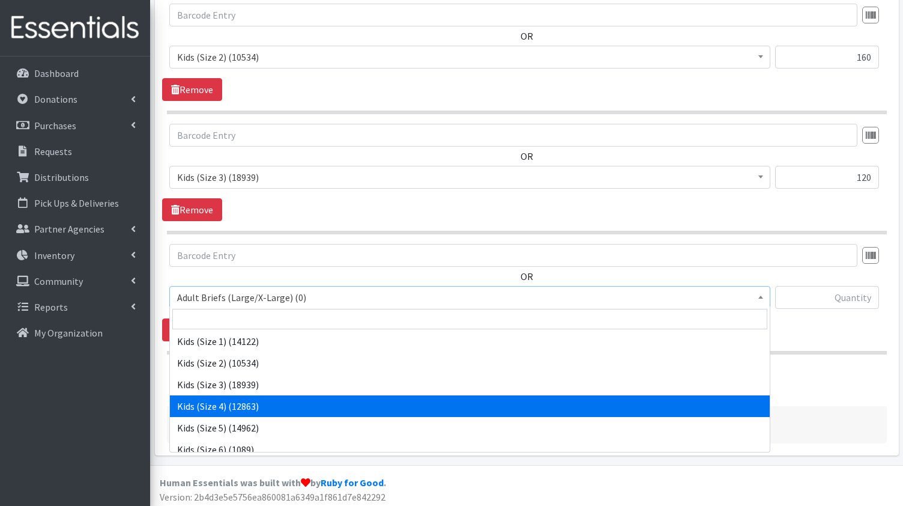
select select "1017"
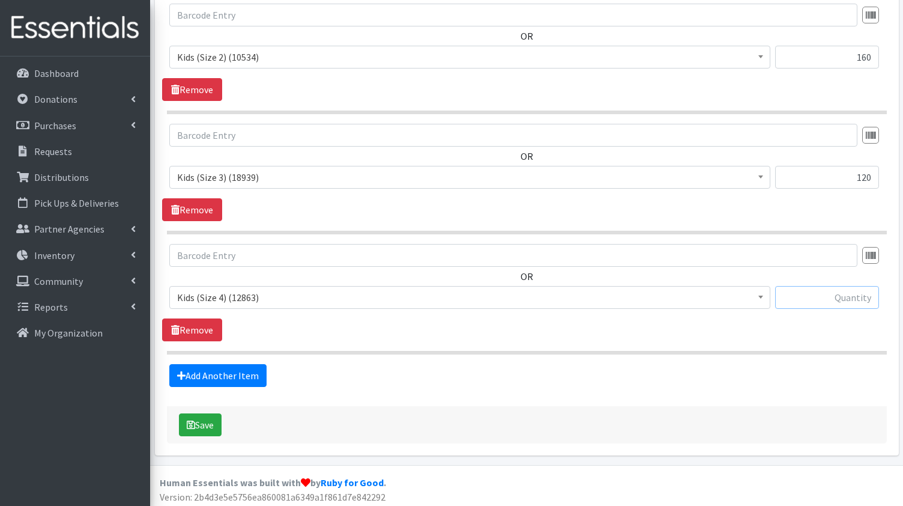
click at [840, 295] on input "text" at bounding box center [827, 297] width 104 height 23
type input "400"
click at [231, 375] on link "Add Another Item" at bounding box center [217, 375] width 97 height 23
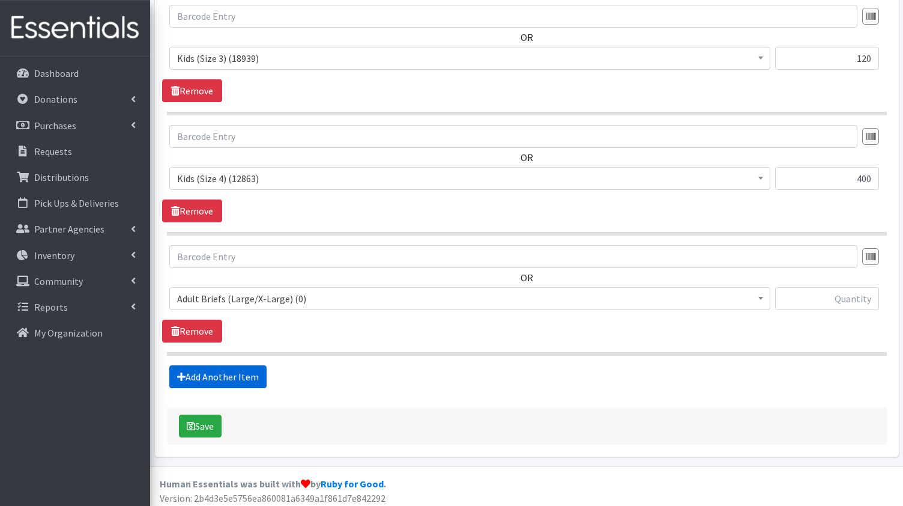
scroll to position [730, 0]
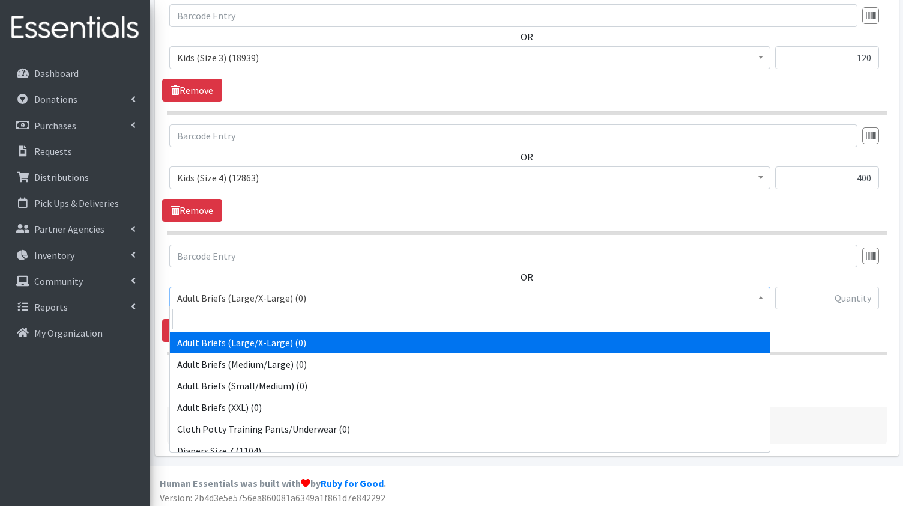
click at [763, 292] on span at bounding box center [761, 296] width 12 height 19
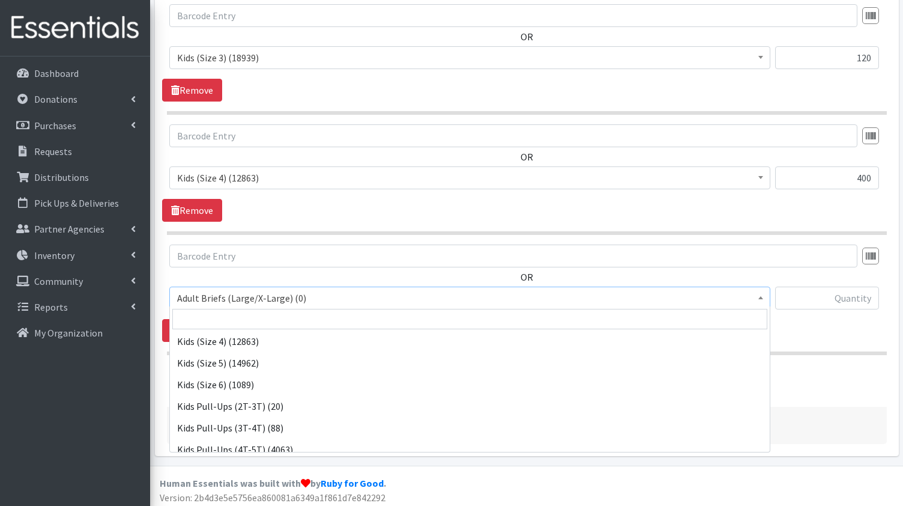
scroll to position [237, 0]
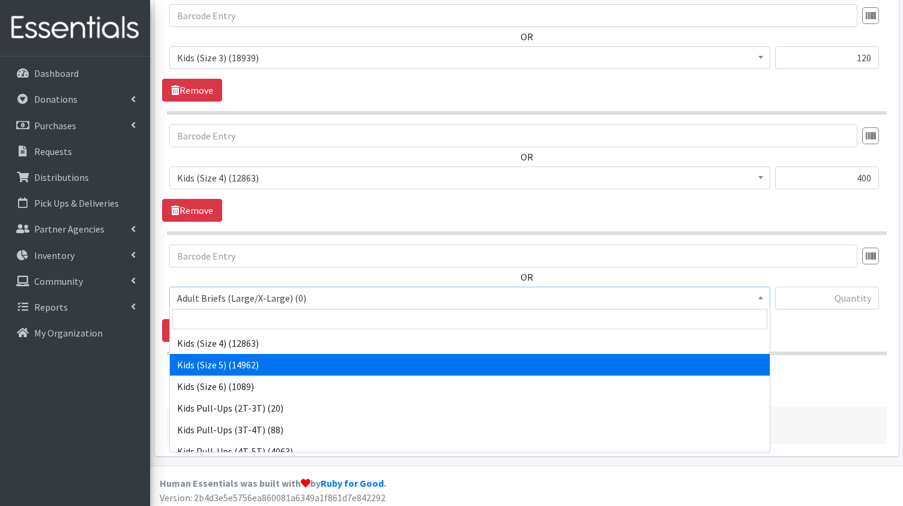
select select "1018"
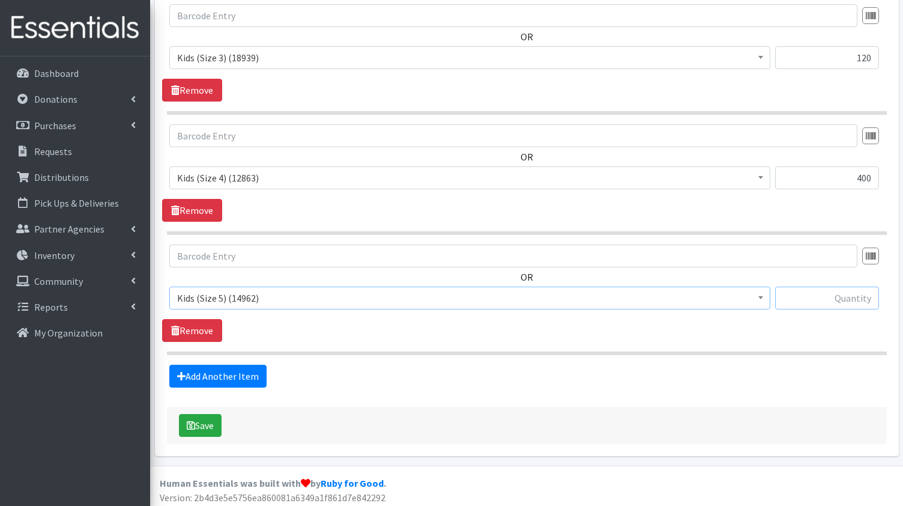
click at [828, 292] on input "text" at bounding box center [827, 297] width 104 height 23
type input "240"
click at [229, 372] on link "Add Another Item" at bounding box center [217, 376] width 97 height 23
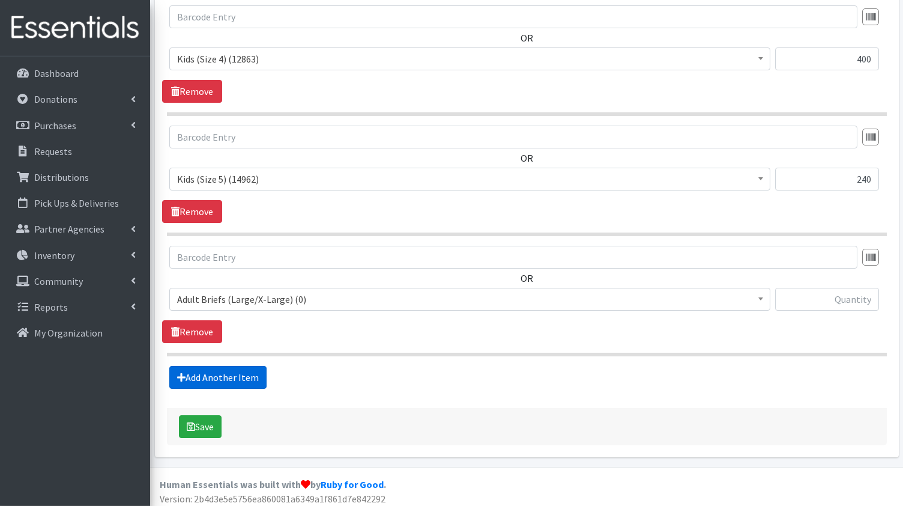
scroll to position [850, 0]
click at [761, 297] on b at bounding box center [761, 298] width 5 height 3
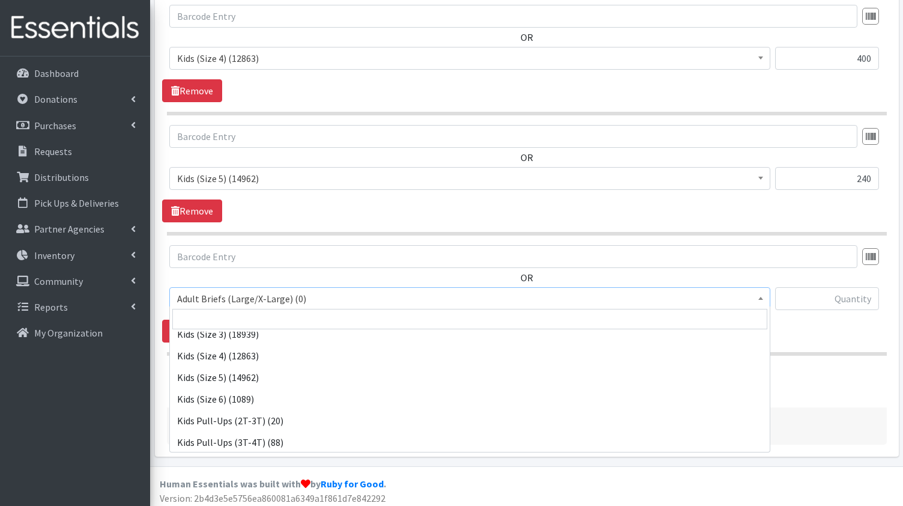
scroll to position [232, 0]
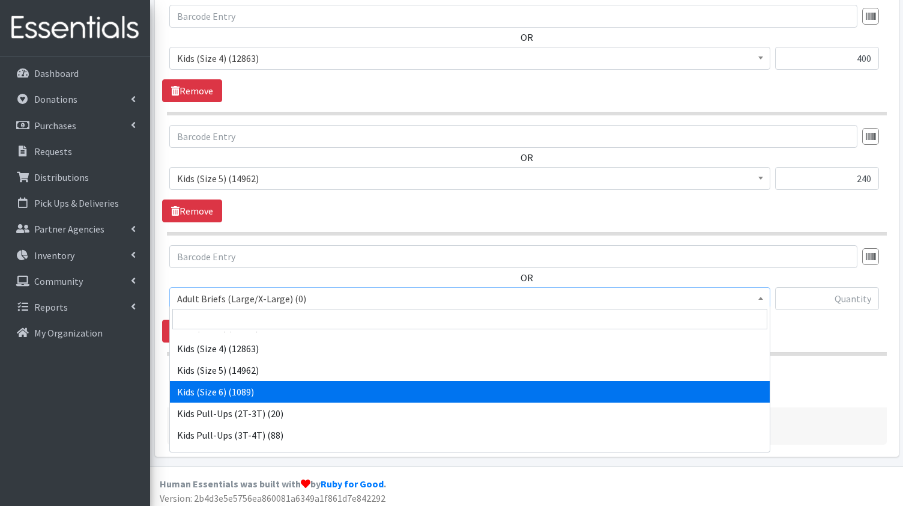
select select "1020"
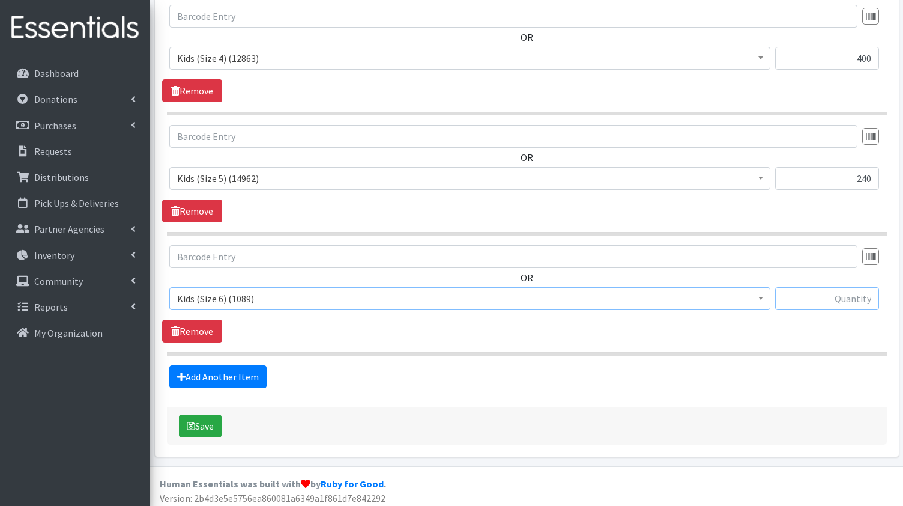
click at [845, 292] on input "text" at bounding box center [827, 298] width 104 height 23
type input "720"
click at [232, 370] on link "Add Another Item" at bounding box center [217, 376] width 97 height 23
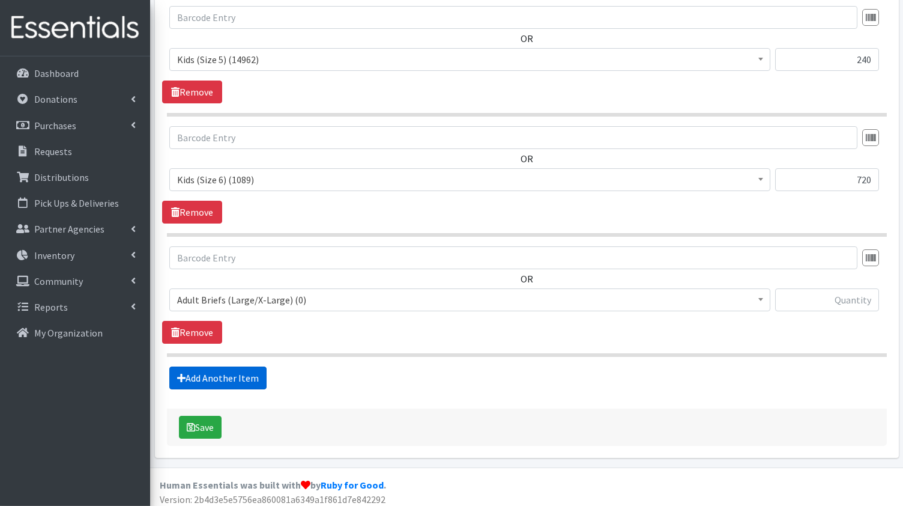
scroll to position [969, 0]
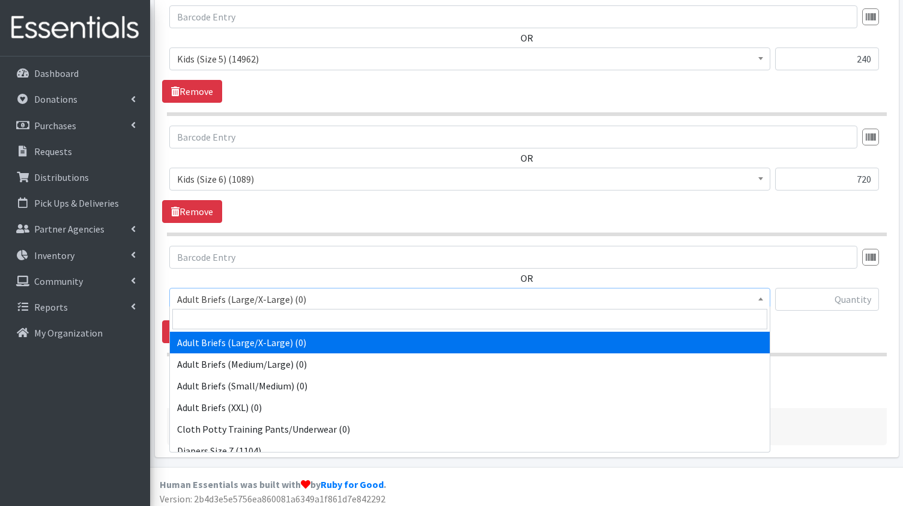
click at [759, 297] on b at bounding box center [761, 298] width 5 height 3
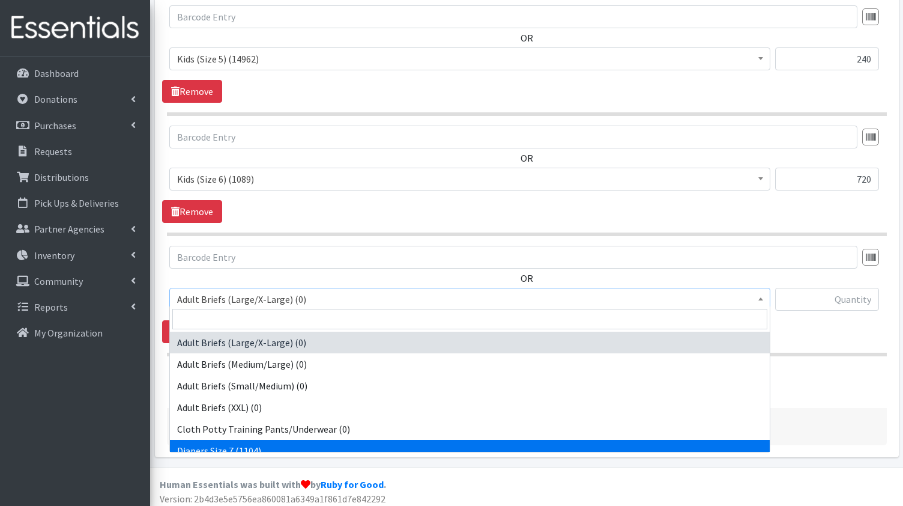
select select "15230"
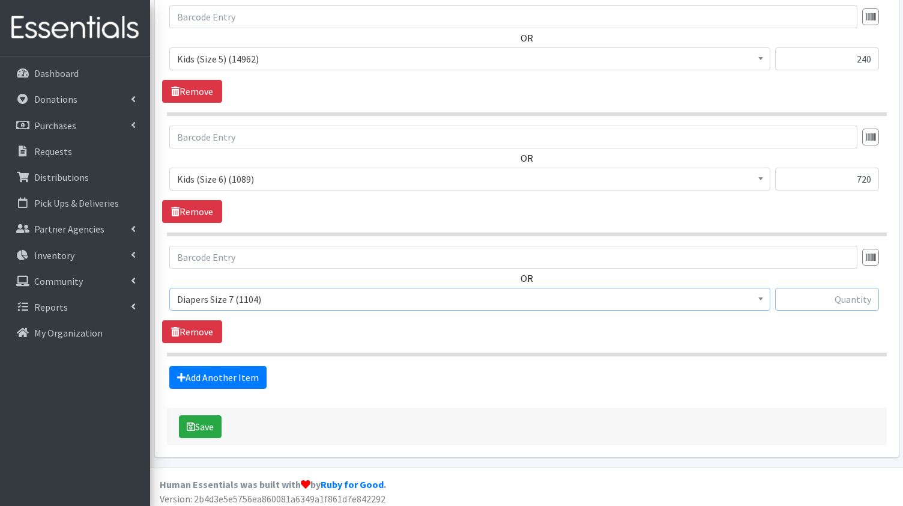
click at [843, 296] on input "text" at bounding box center [827, 299] width 104 height 23
type input "40"
click at [202, 419] on button "Save" at bounding box center [200, 426] width 43 height 23
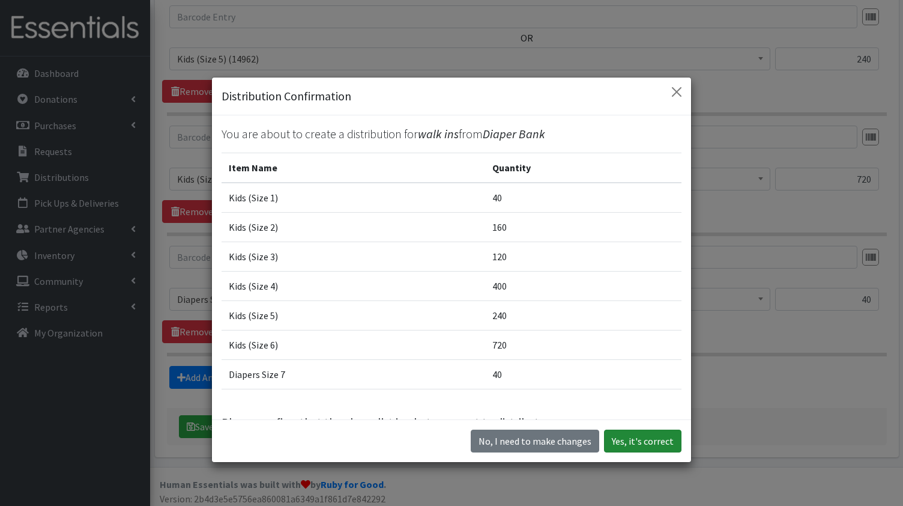
click at [638, 440] on button "Yes, it's correct" at bounding box center [642, 440] width 77 height 23
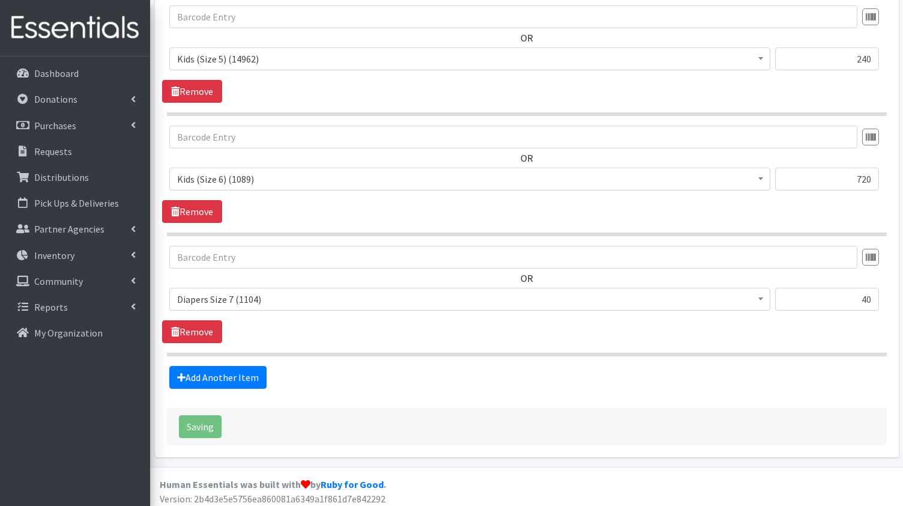
scroll to position [35, 0]
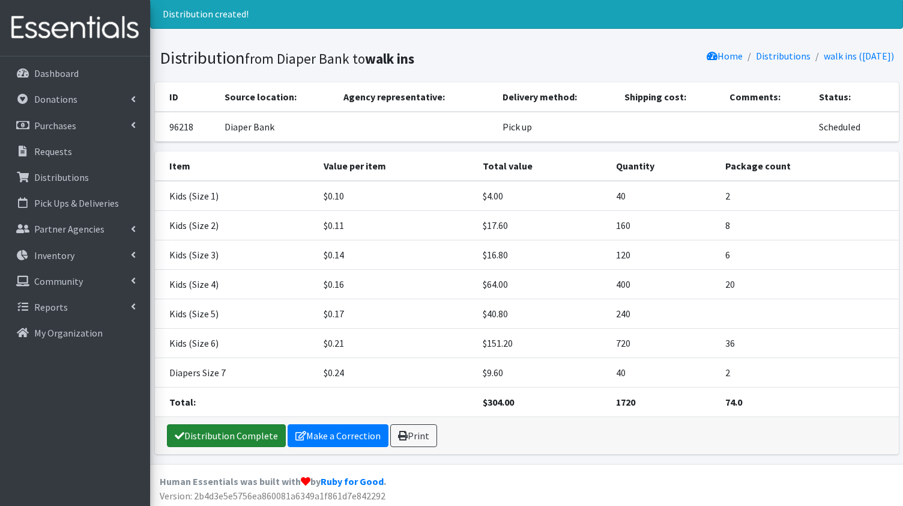
click at [208, 431] on link "Distribution Complete" at bounding box center [226, 435] width 119 height 23
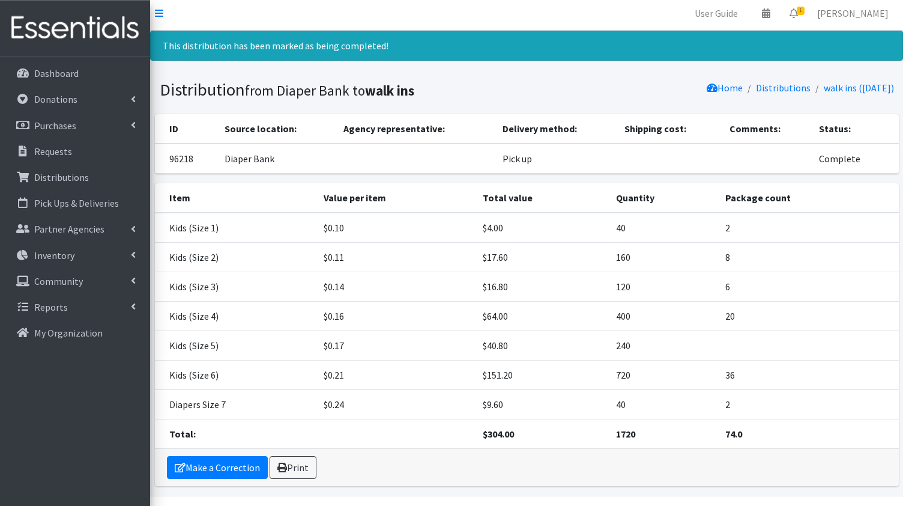
scroll to position [0, 0]
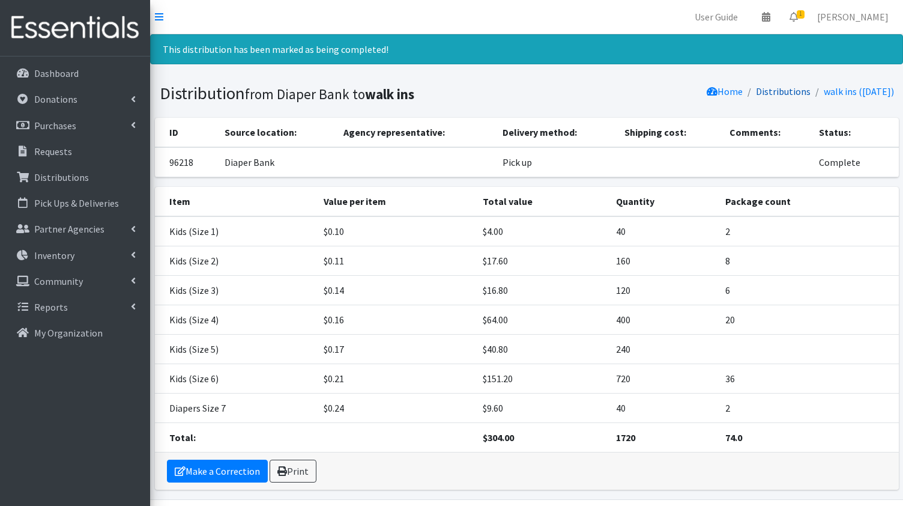
click at [772, 88] on link "Distributions" at bounding box center [783, 91] width 55 height 12
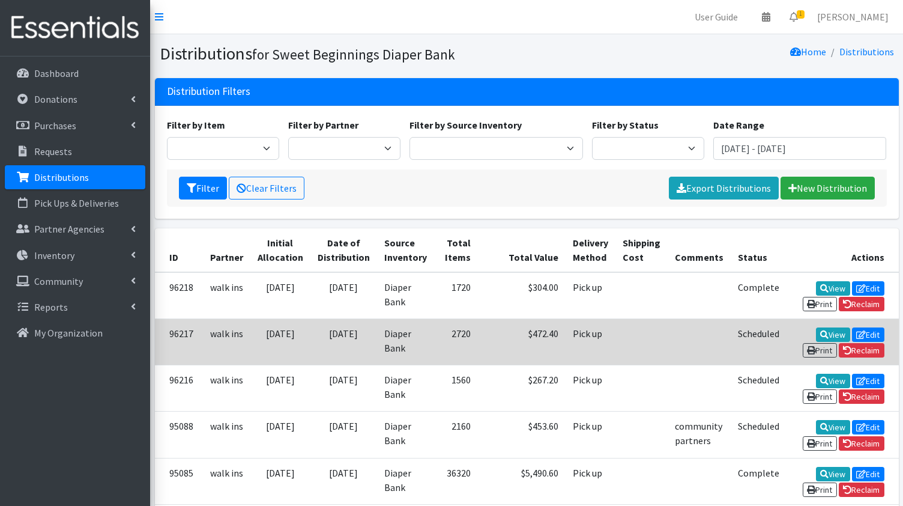
click at [353, 342] on td "[DATE]" at bounding box center [343, 341] width 67 height 46
click at [816, 329] on link "View" at bounding box center [833, 334] width 34 height 14
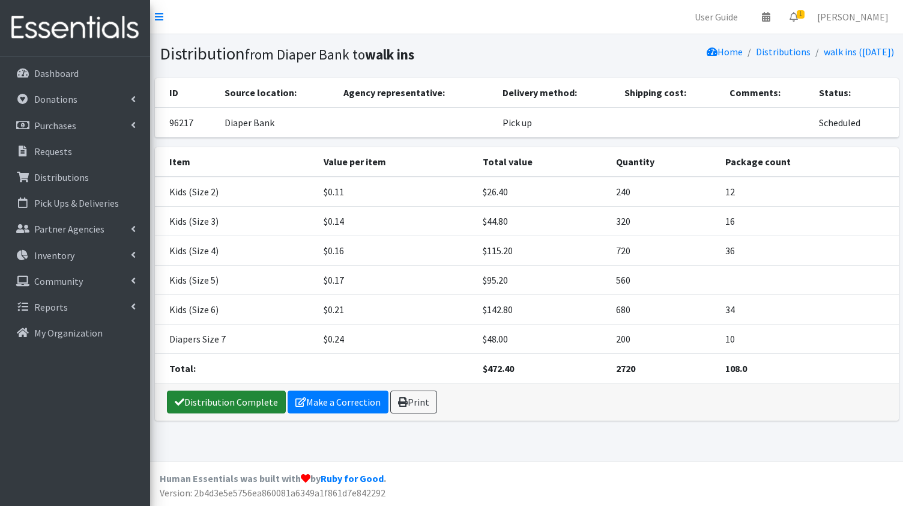
click at [228, 398] on link "Distribution Complete" at bounding box center [226, 401] width 119 height 23
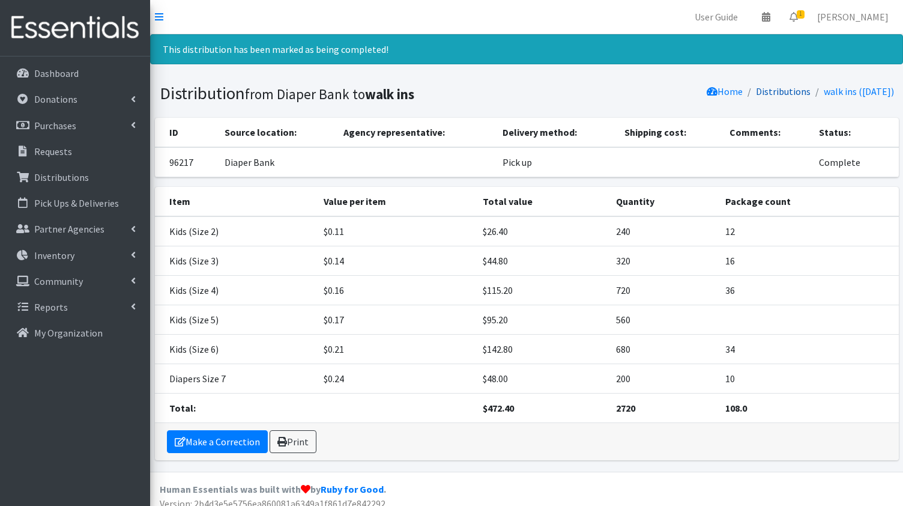
click at [767, 91] on link "Distributions" at bounding box center [783, 91] width 55 height 12
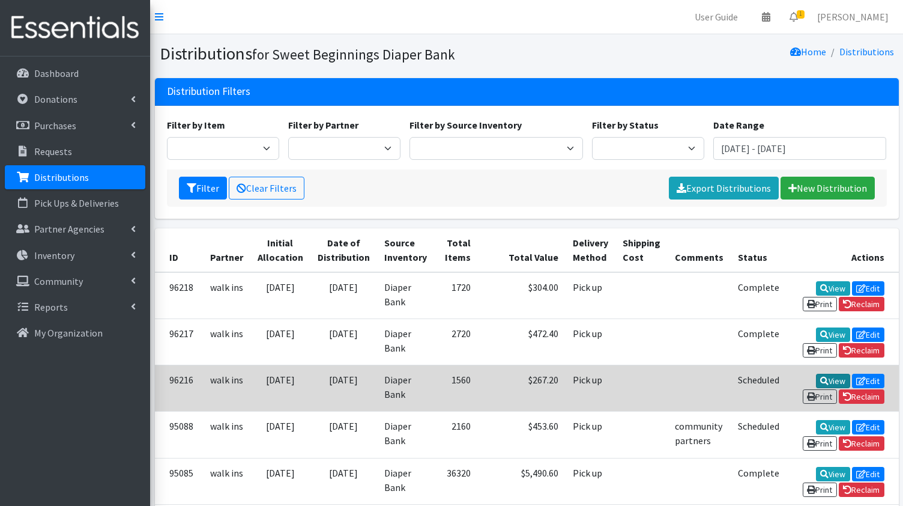
click at [816, 378] on link "View" at bounding box center [833, 381] width 34 height 14
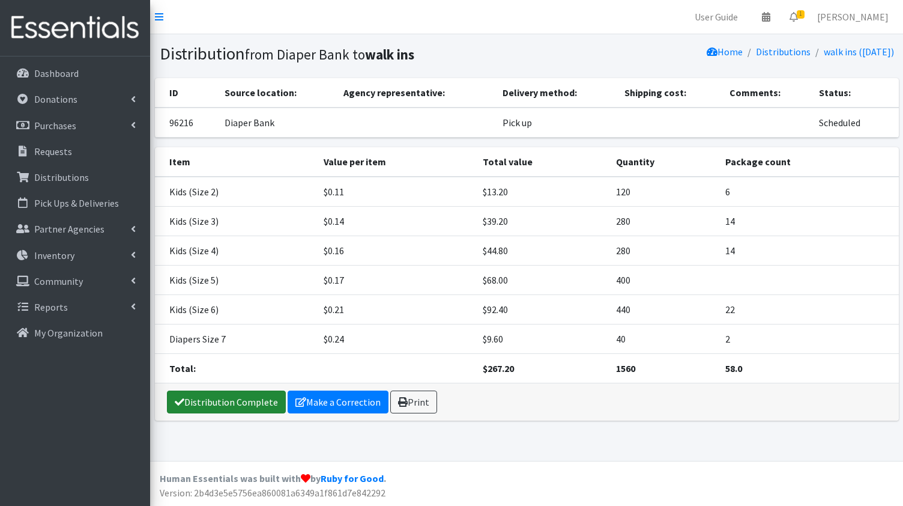
click at [256, 399] on link "Distribution Complete" at bounding box center [226, 401] width 119 height 23
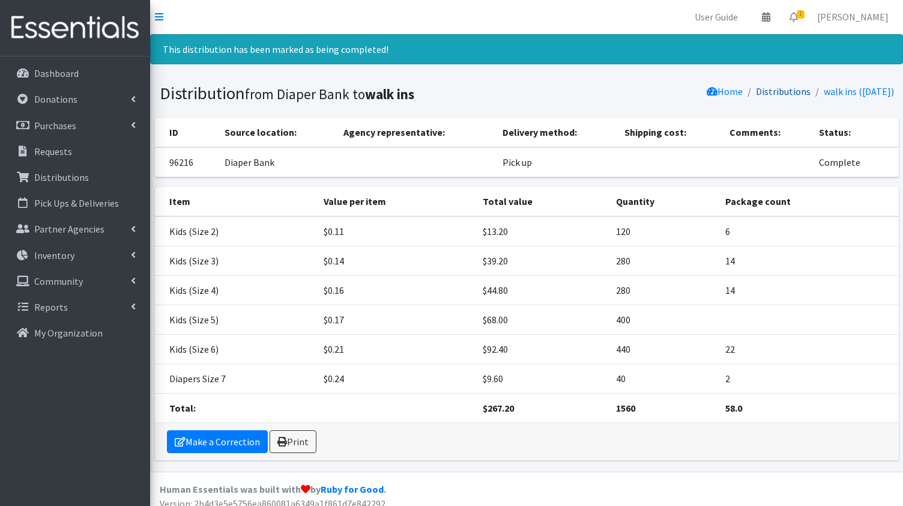
click at [760, 91] on link "Distributions" at bounding box center [783, 91] width 55 height 12
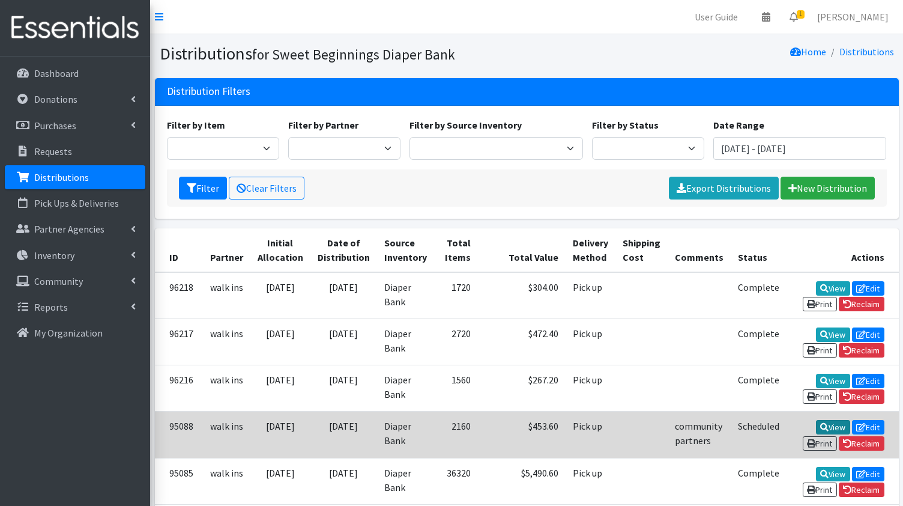
click at [816, 423] on link "View" at bounding box center [833, 427] width 34 height 14
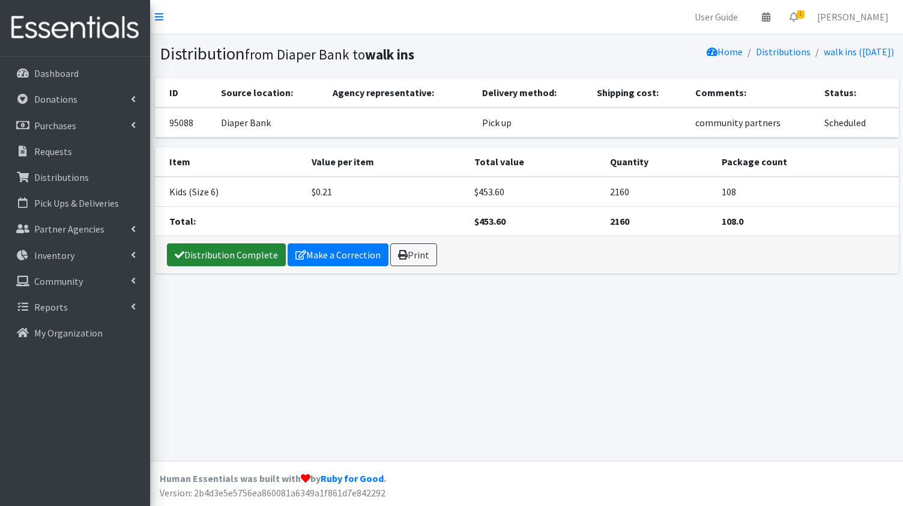
click at [243, 254] on link "Distribution Complete" at bounding box center [226, 254] width 119 height 23
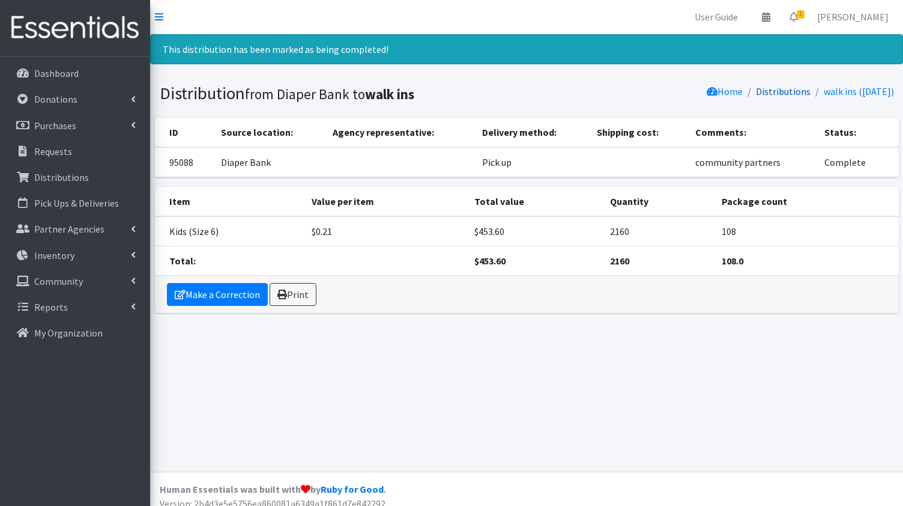
click at [769, 88] on link "Distributions" at bounding box center [783, 91] width 55 height 12
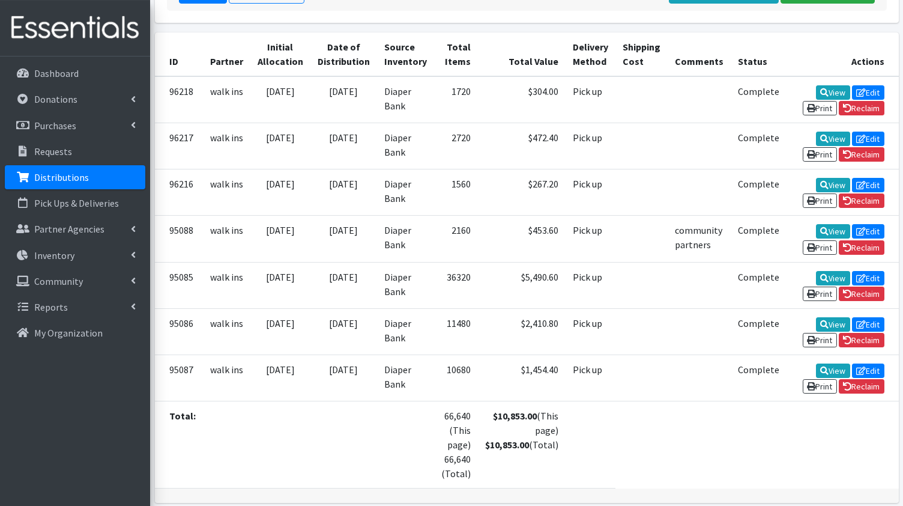
scroll to position [199, 0]
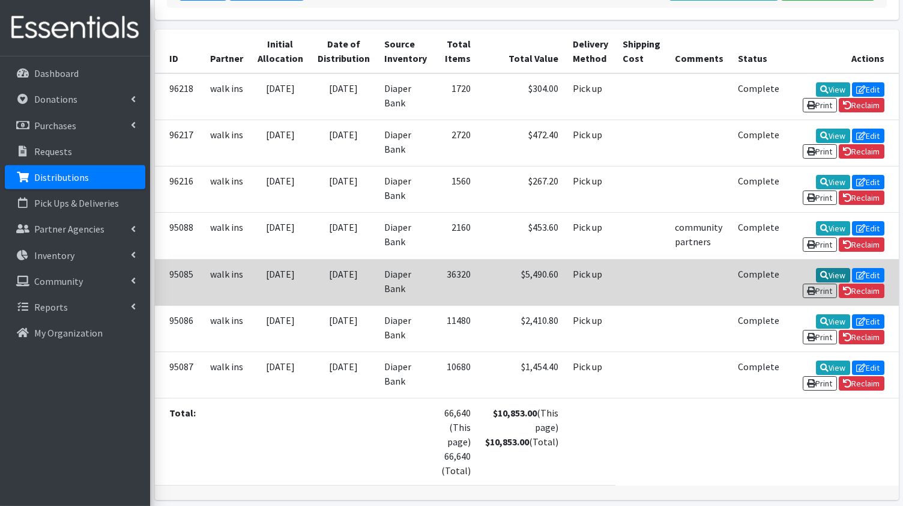
click at [816, 268] on link "View" at bounding box center [833, 275] width 34 height 14
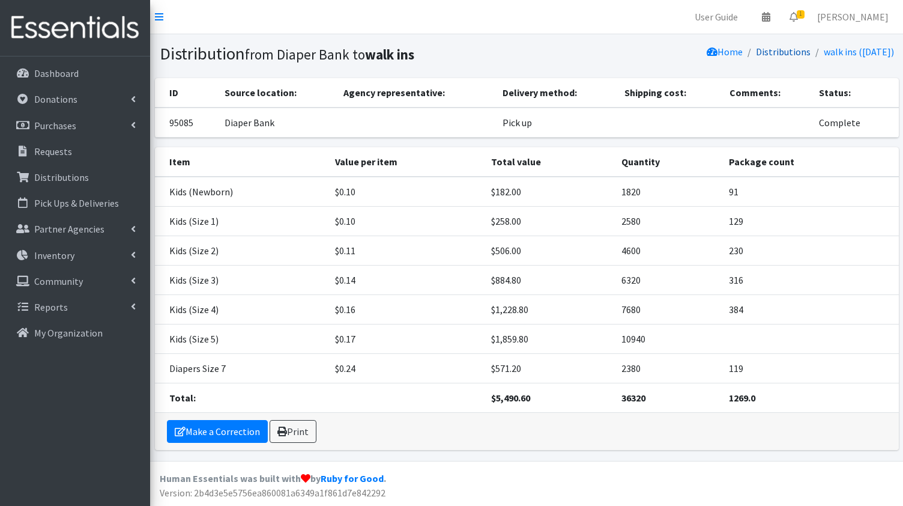
click at [756, 49] on link "Distributions" at bounding box center [783, 52] width 55 height 12
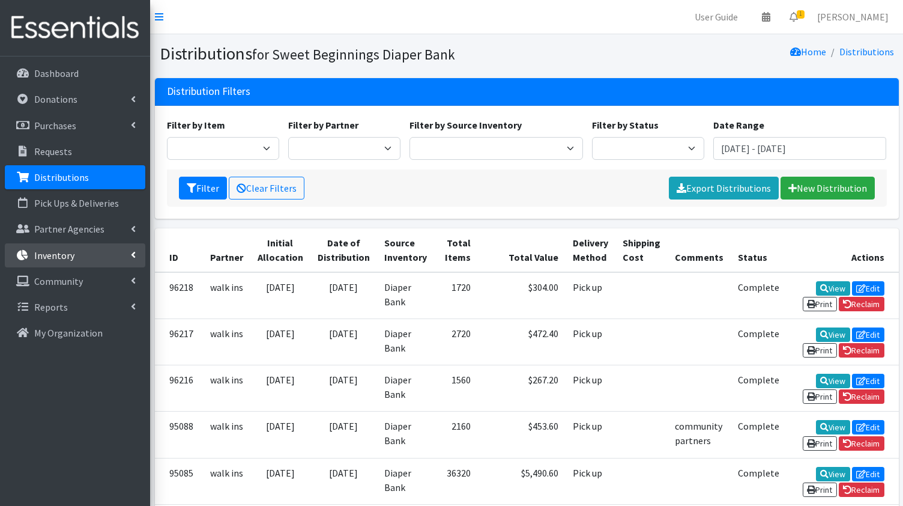
click at [71, 252] on p "Inventory" at bounding box center [54, 255] width 40 height 12
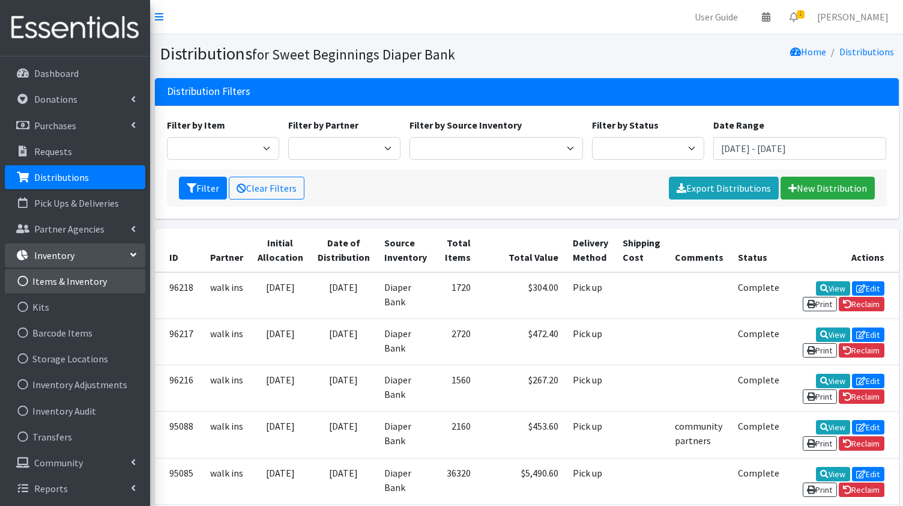
click at [89, 283] on link "Items & Inventory" at bounding box center [75, 281] width 141 height 24
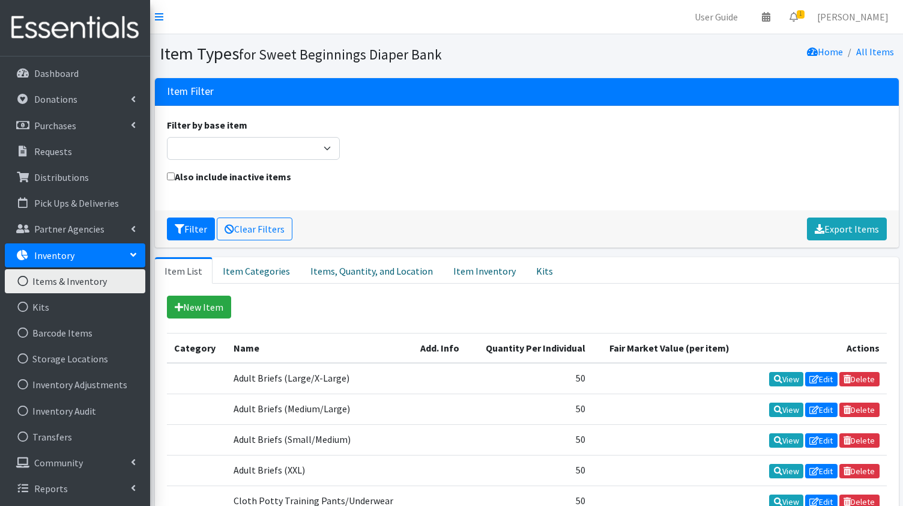
click at [89, 283] on link "Items & Inventory" at bounding box center [75, 281] width 141 height 24
click at [823, 375] on link "Edit" at bounding box center [821, 379] width 32 height 14
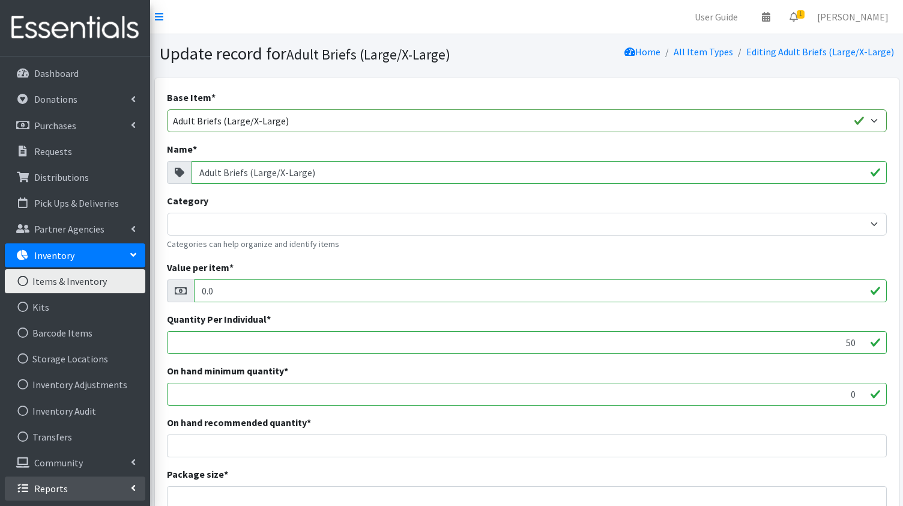
click at [50, 488] on p "Reports" at bounding box center [51, 488] width 34 height 12
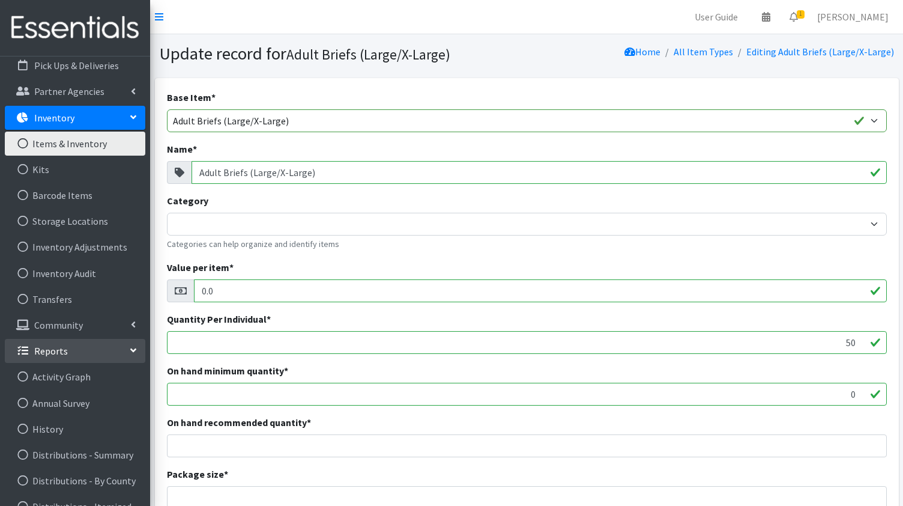
scroll to position [158, 0]
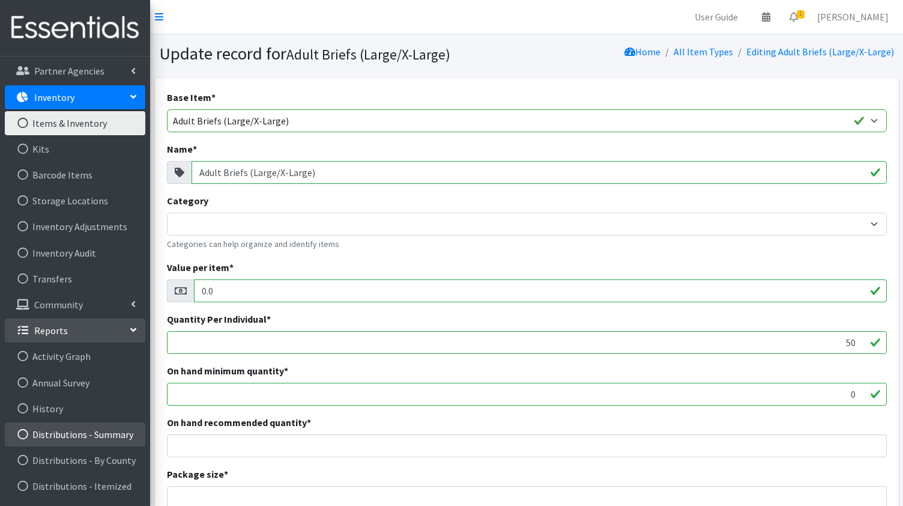
click at [61, 435] on link "Distributions - Summary" at bounding box center [75, 434] width 141 height 24
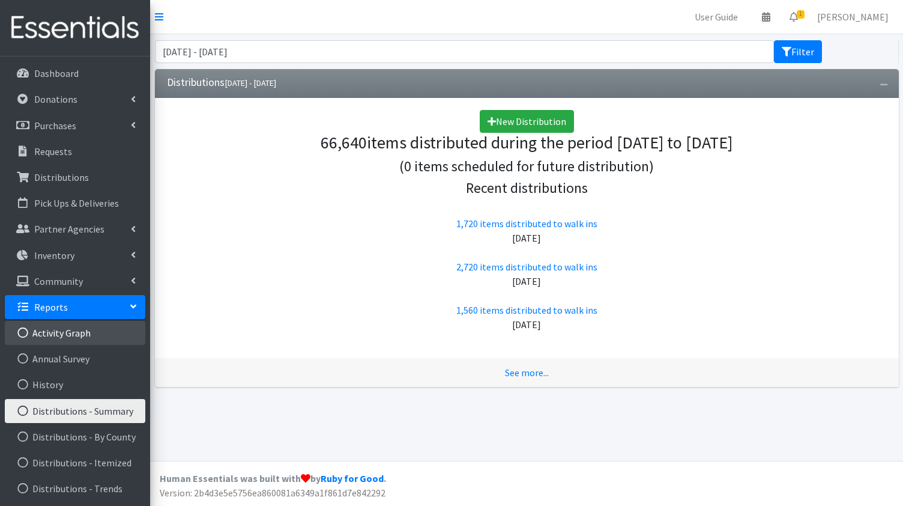
click at [59, 335] on link "Activity Graph" at bounding box center [75, 333] width 141 height 24
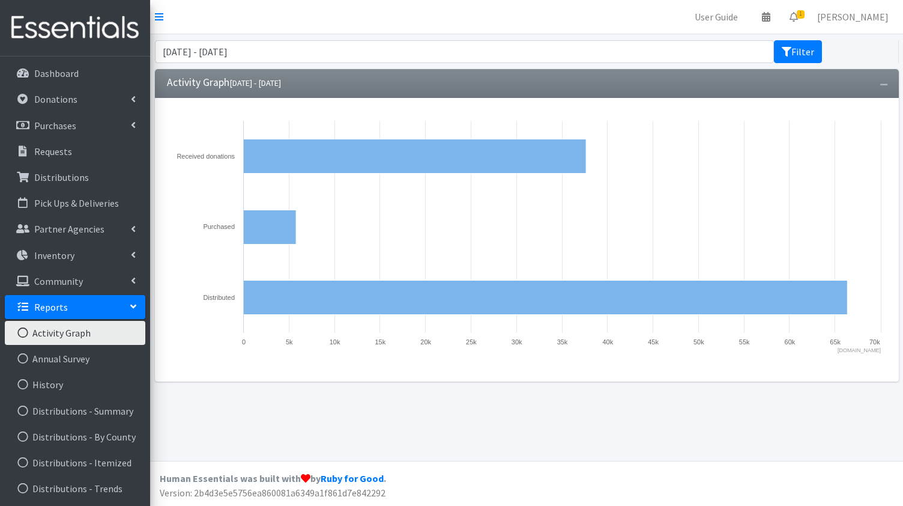
click at [59, 335] on link "Activity Graph" at bounding box center [75, 333] width 141 height 24
click at [62, 362] on link "Annual Survey" at bounding box center [75, 359] width 141 height 24
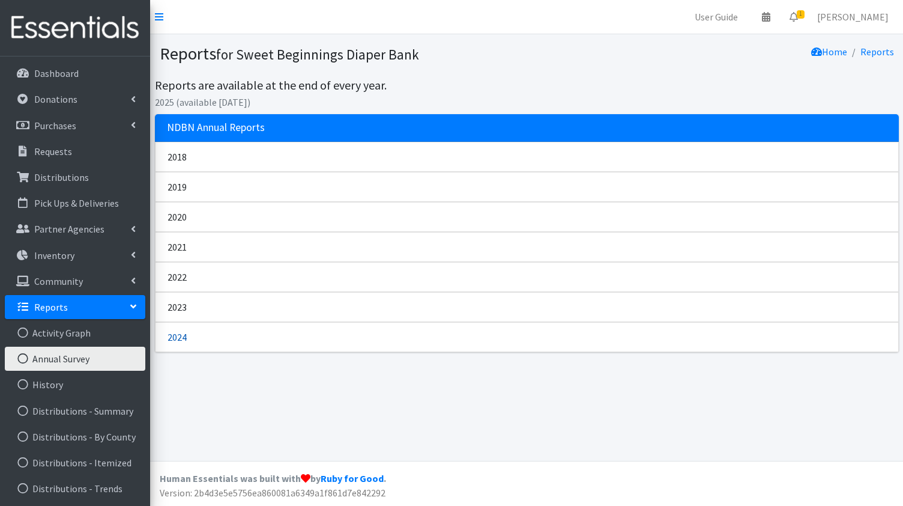
click at [181, 335] on link "2024" at bounding box center [527, 337] width 744 height 30
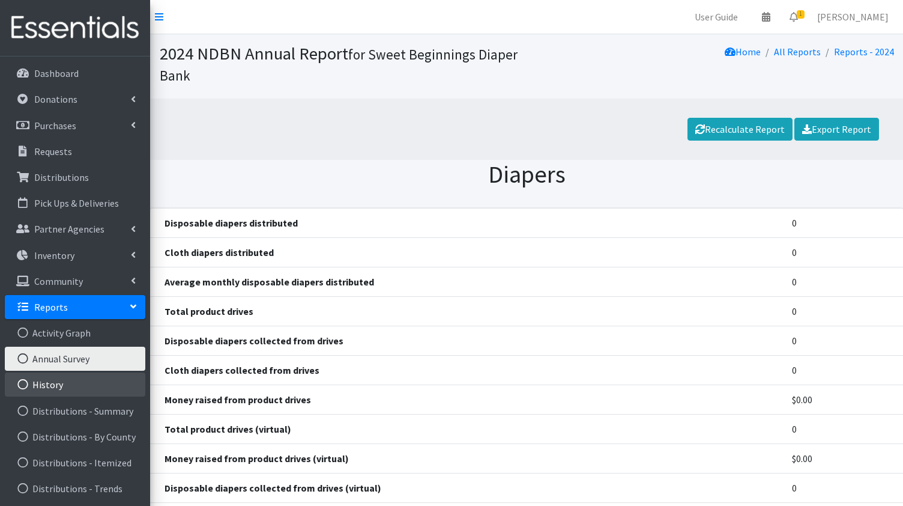
click at [55, 388] on link "History" at bounding box center [75, 384] width 141 height 24
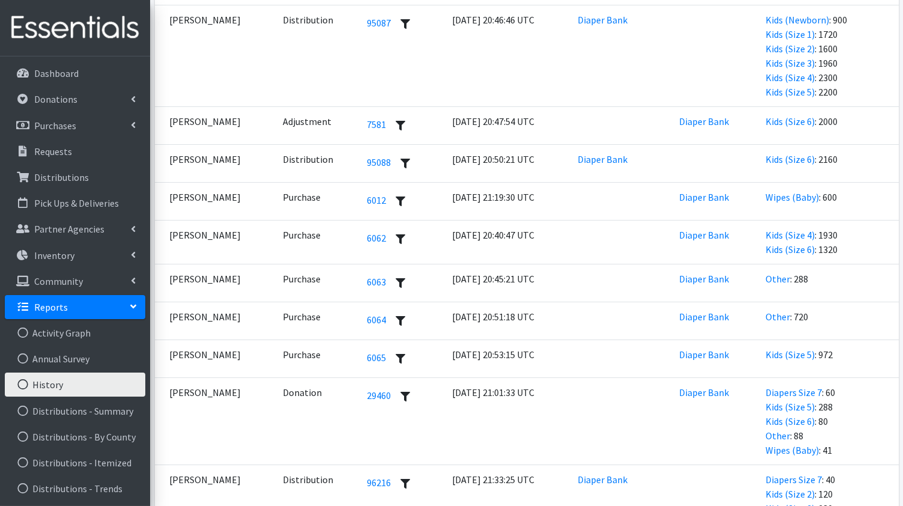
scroll to position [990, 0]
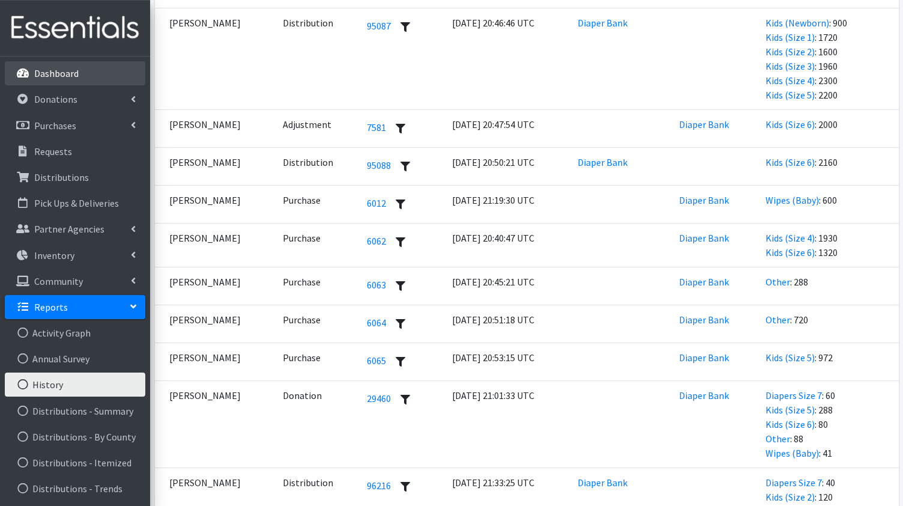
click at [60, 73] on p "Dashboard" at bounding box center [56, 73] width 44 height 12
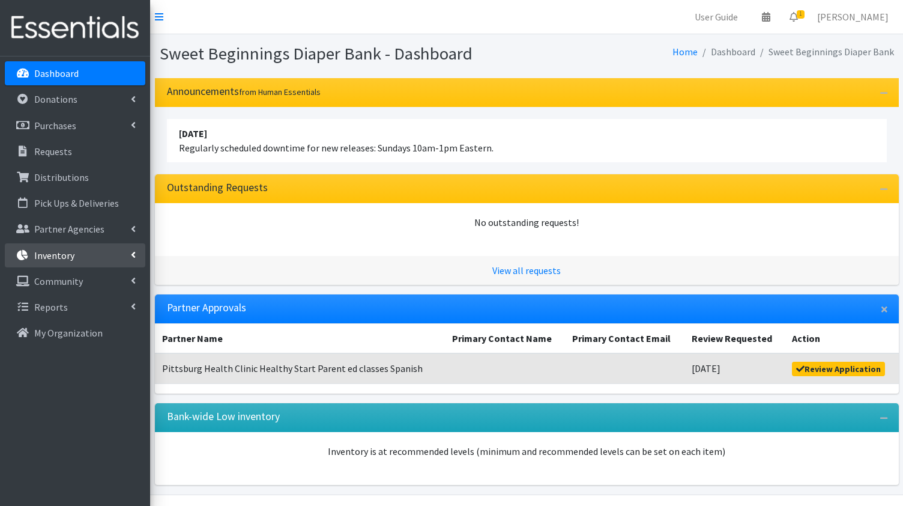
click at [69, 253] on p "Inventory" at bounding box center [54, 255] width 40 height 12
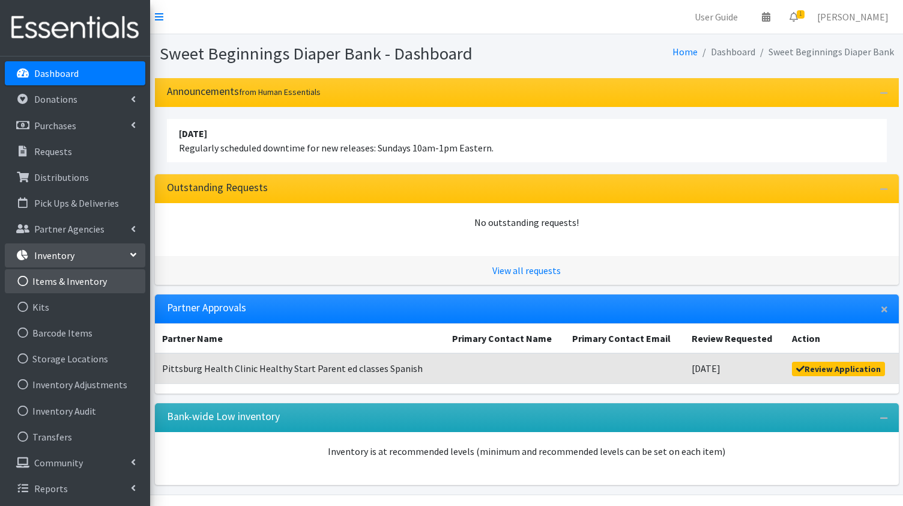
click at [73, 282] on link "Items & Inventory" at bounding box center [75, 281] width 141 height 24
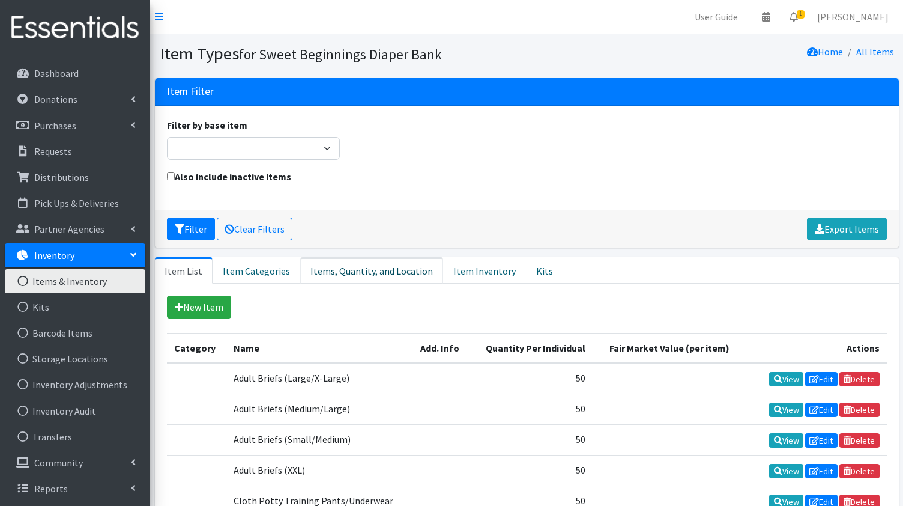
click at [345, 270] on link "Items, Quantity, and Location" at bounding box center [371, 270] width 143 height 26
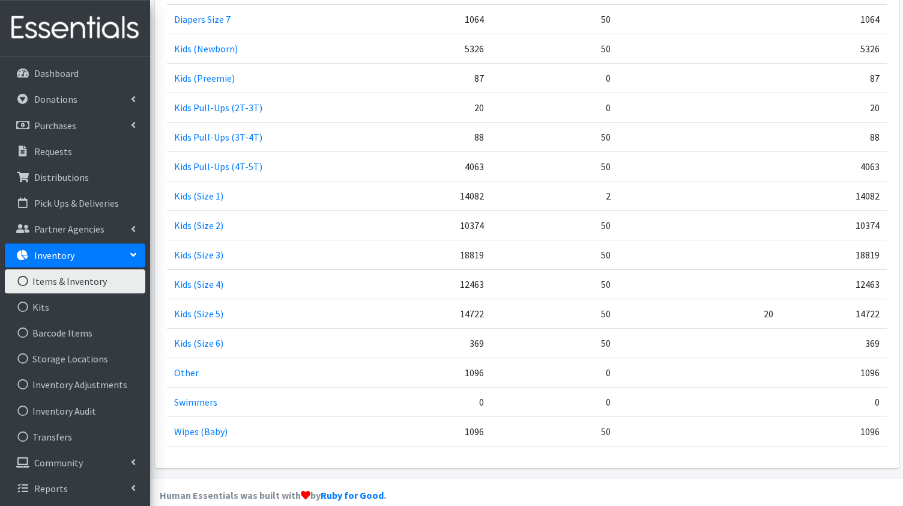
scroll to position [516, 0]
